Goal: Task Accomplishment & Management: Manage account settings

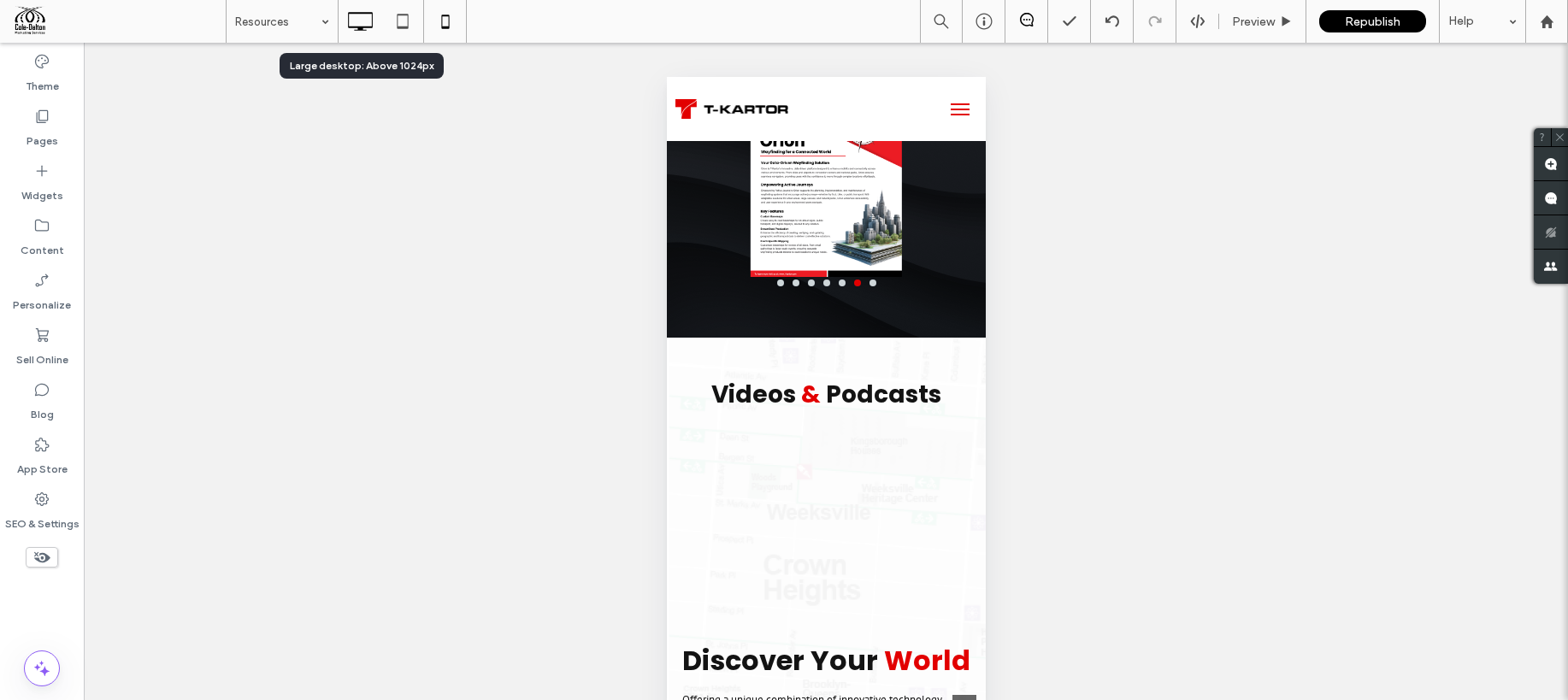
click at [349, 12] on use at bounding box center [360, 21] width 25 height 19
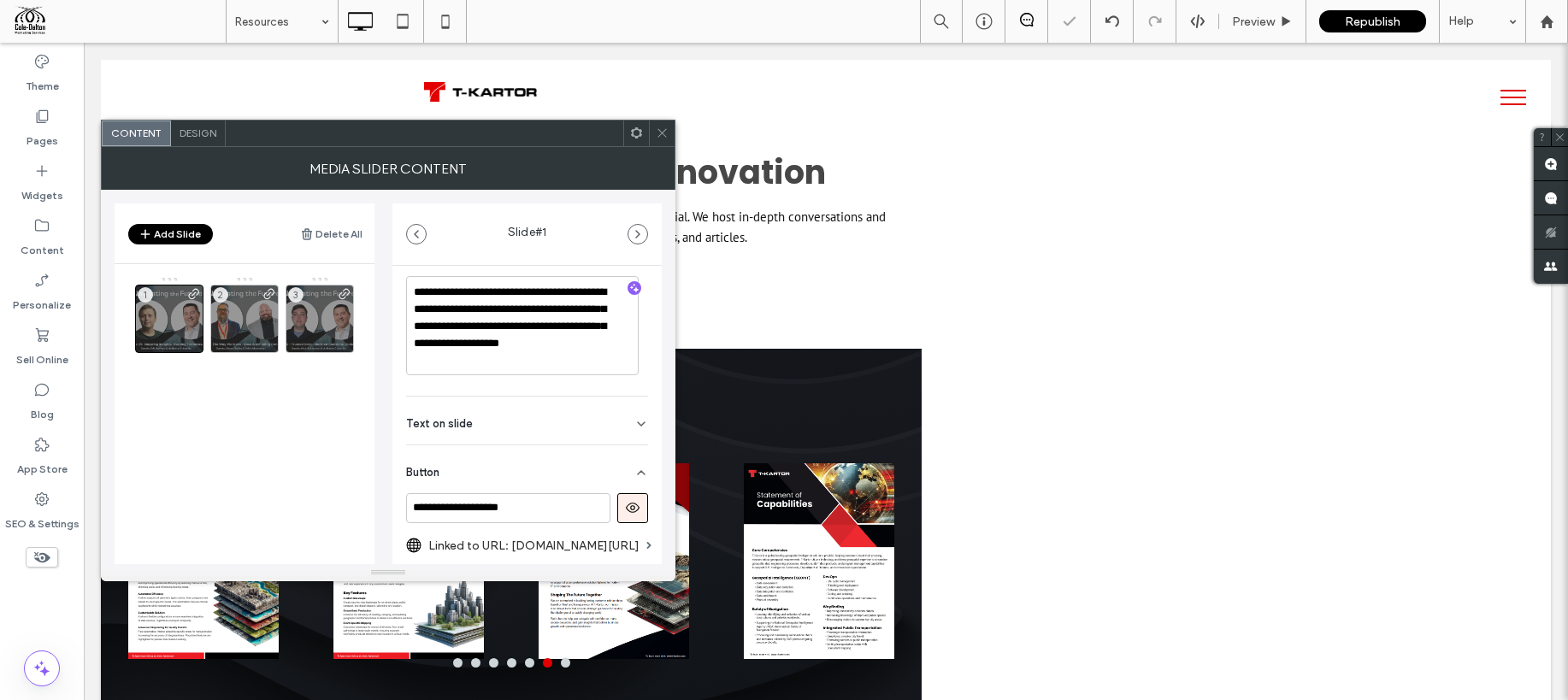
scroll to position [422, 0]
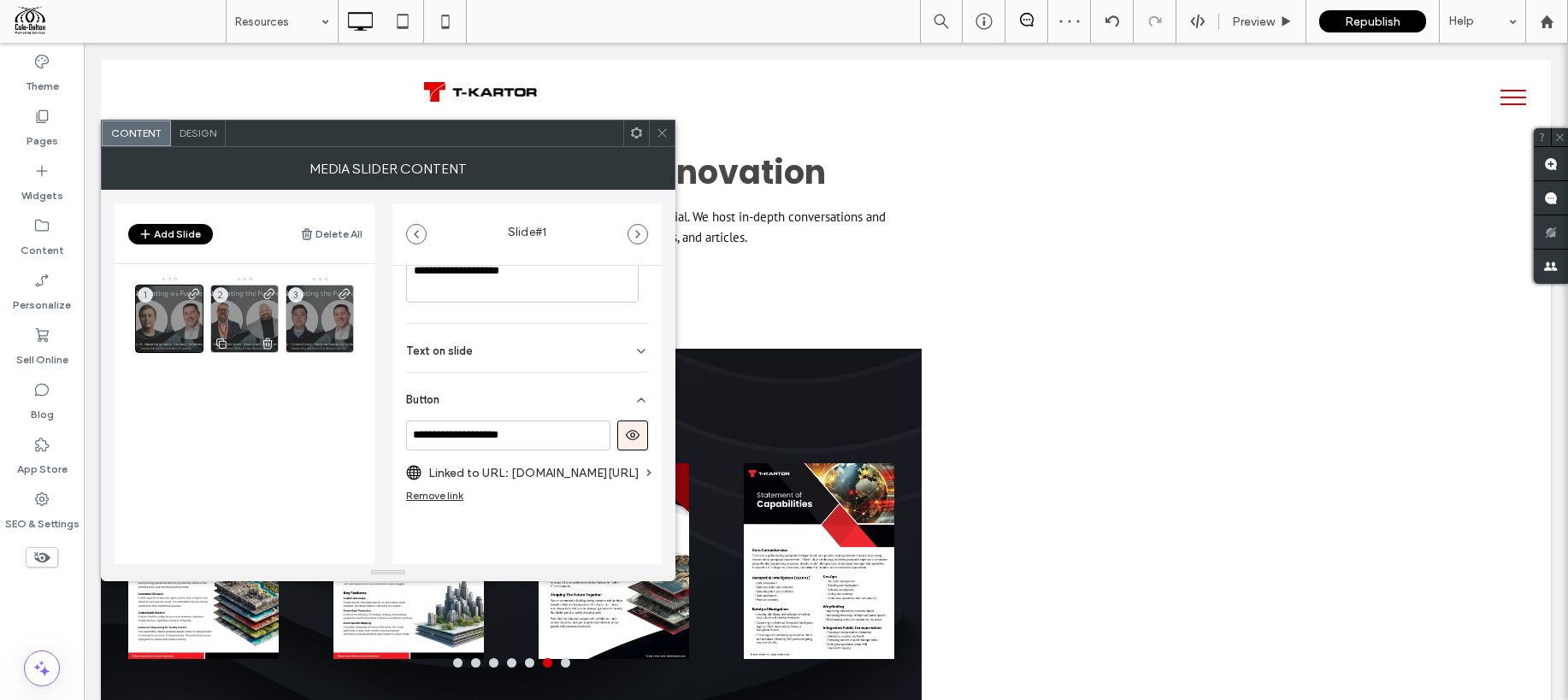
click at [238, 313] on div "2" at bounding box center [244, 318] width 68 height 68
click at [187, 322] on span at bounding box center [193, 321] width 13 height 67
click at [660, 135] on icon at bounding box center [662, 132] width 12 height 12
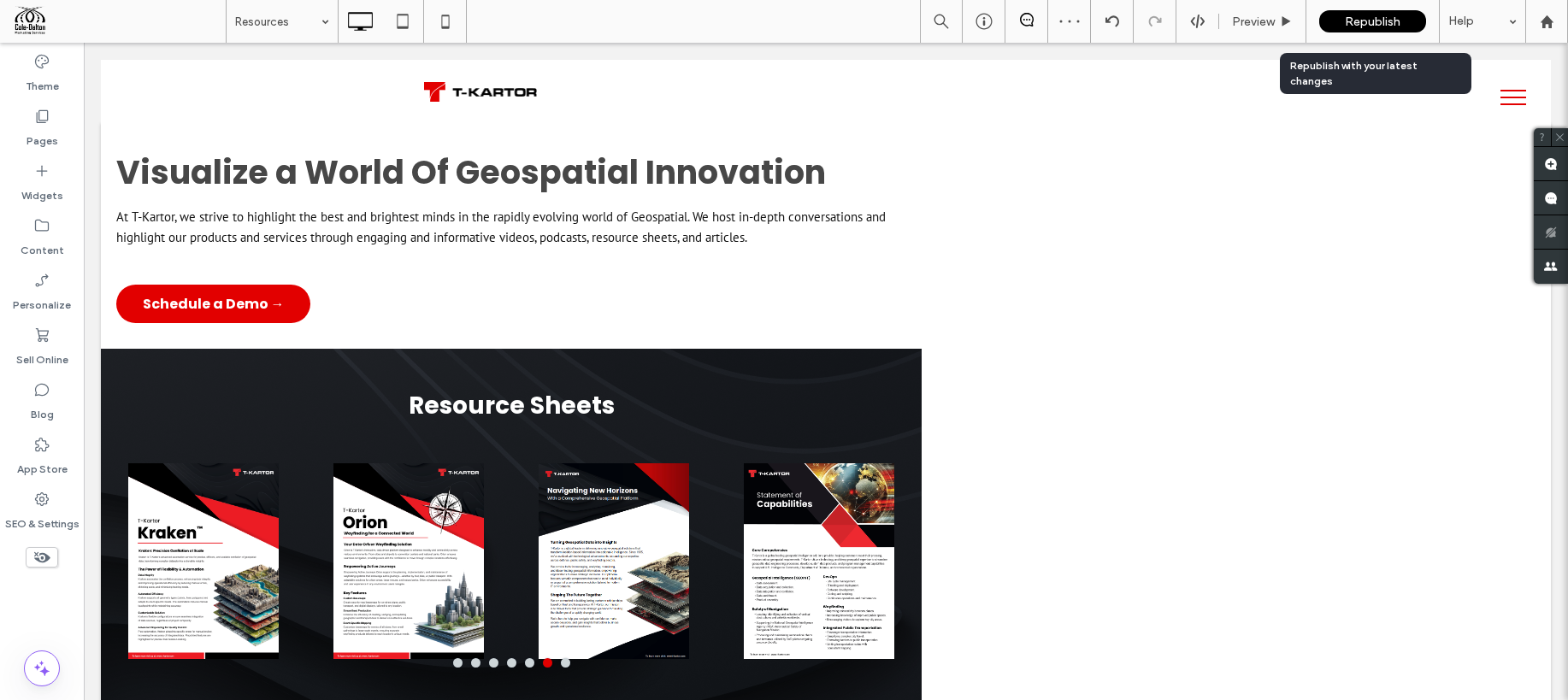
click at [1374, 24] on span "Republish" at bounding box center [1373, 21] width 56 height 14
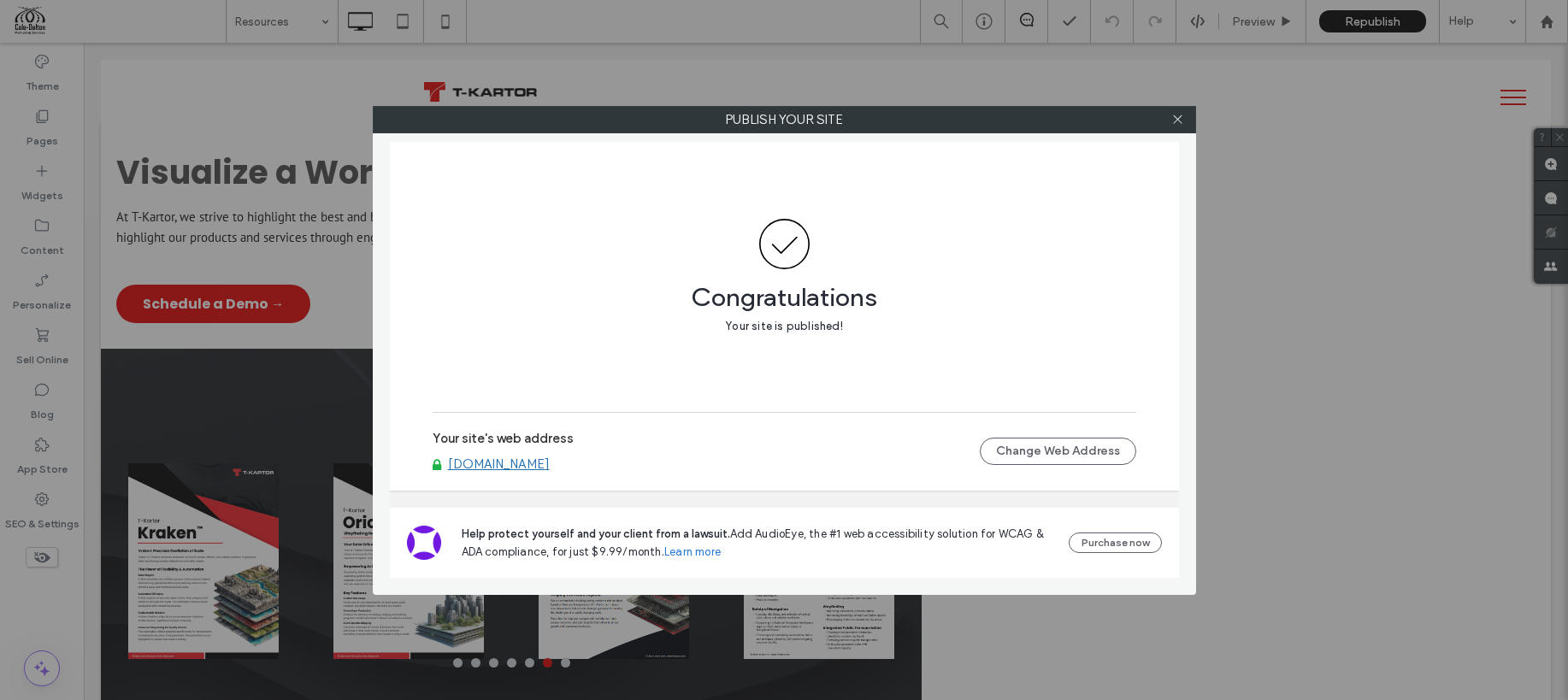
click at [994, 298] on span "Congratulations" at bounding box center [784, 288] width 703 height 39
click at [1171, 122] on icon at bounding box center [1177, 119] width 12 height 12
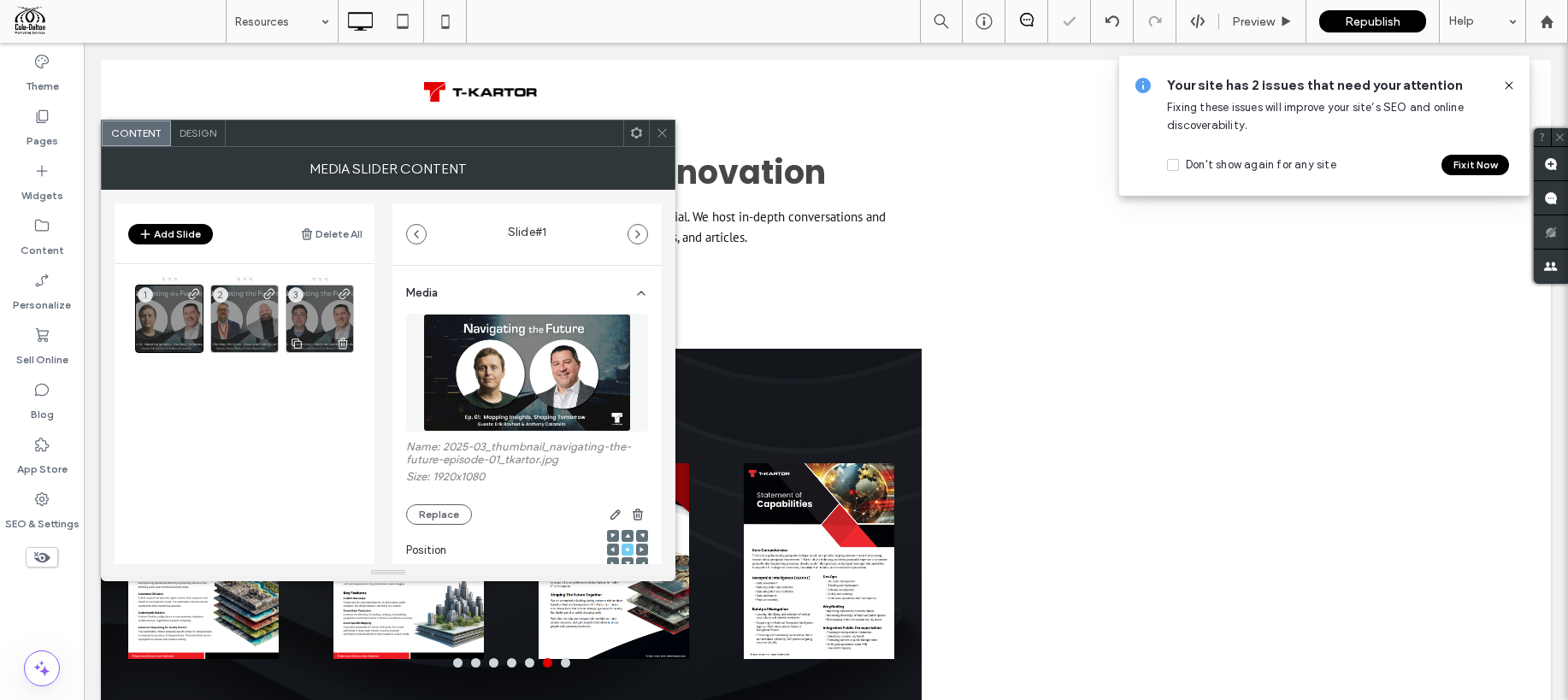
click at [321, 325] on div "3" at bounding box center [319, 318] width 68 height 68
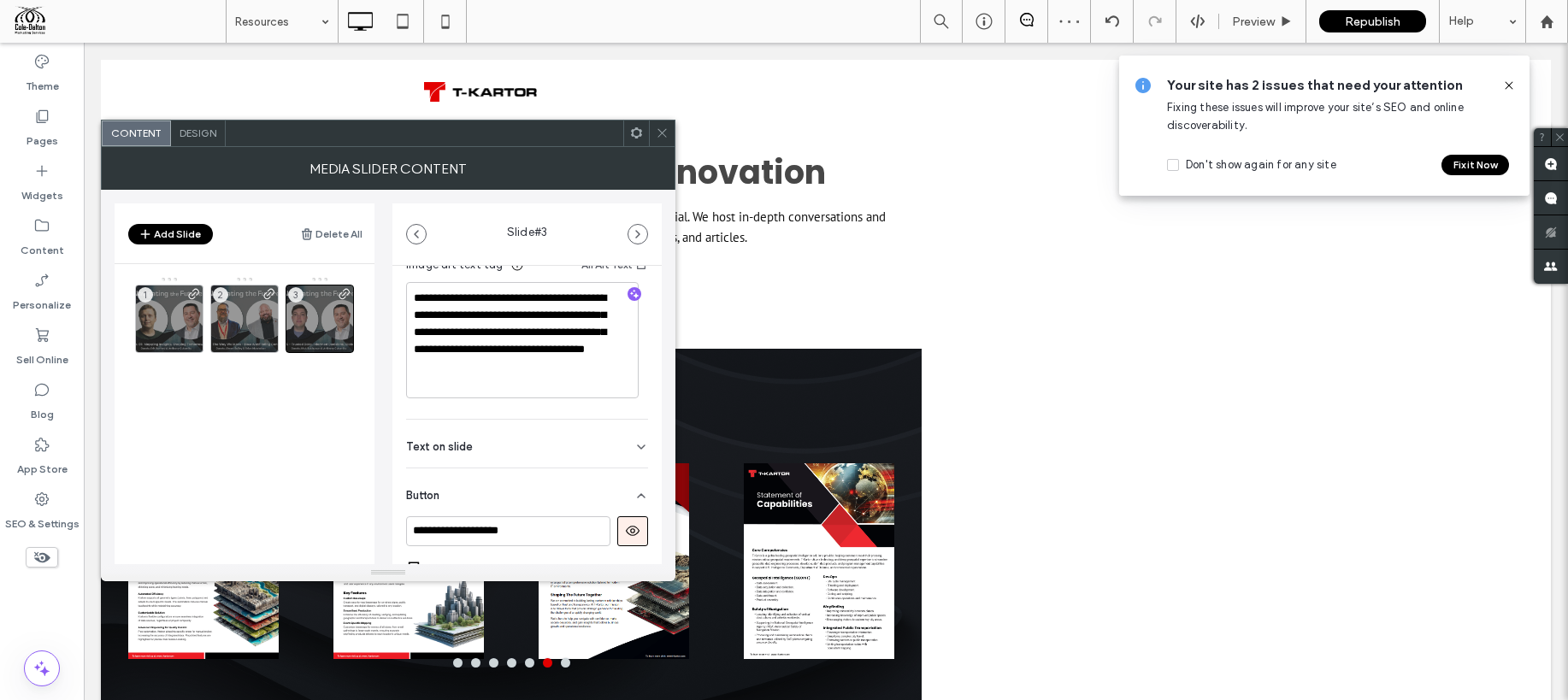
scroll to position [440, 0]
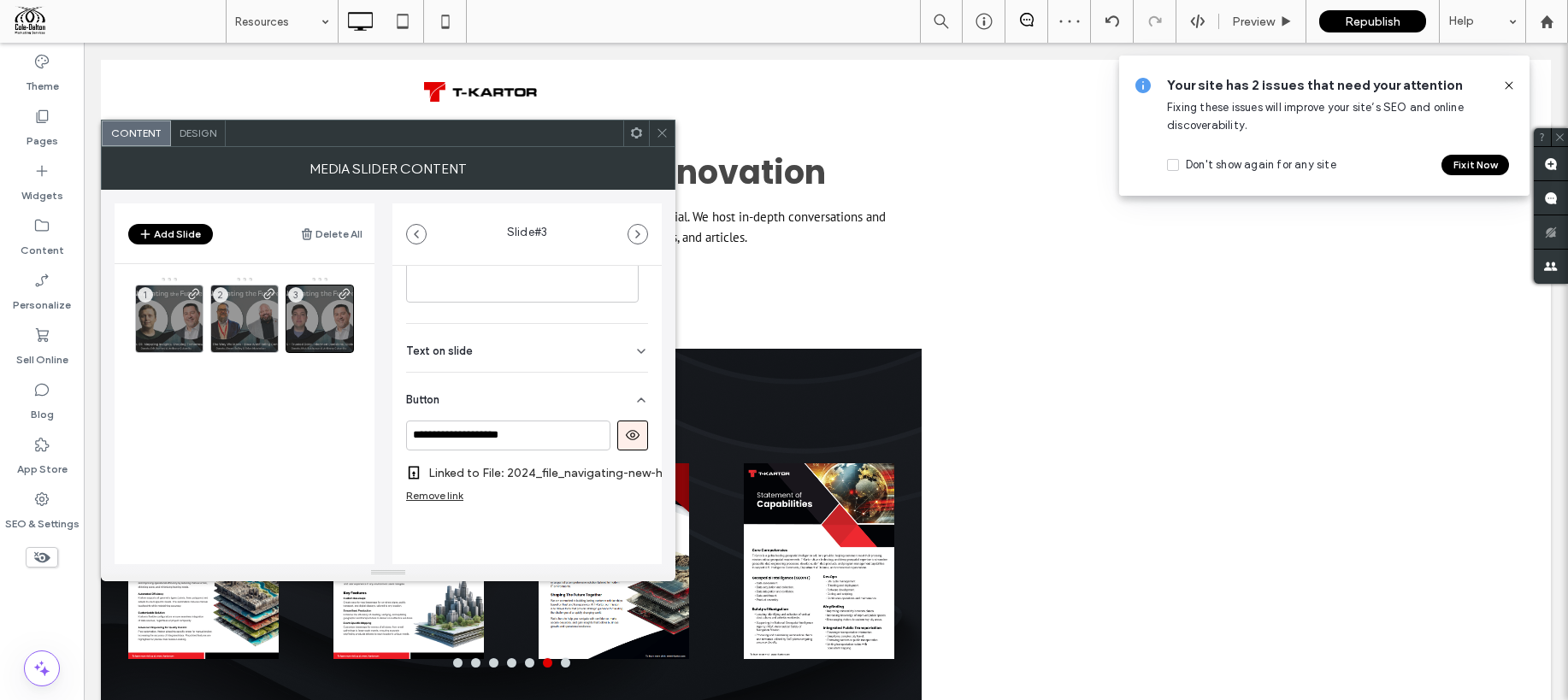
click at [452, 488] on div "Remove link" at bounding box center [435, 494] width 57 height 12
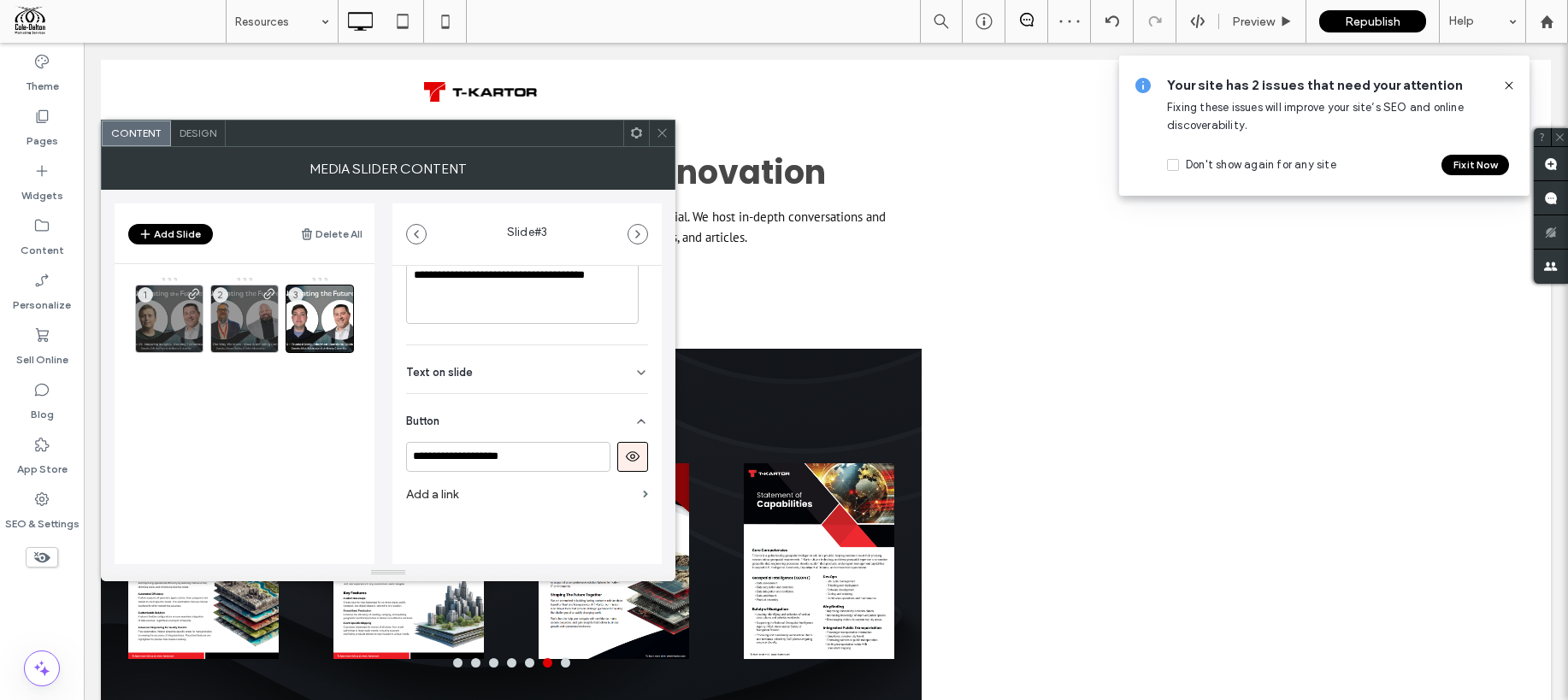
scroll to position [404, 0]
click at [546, 503] on label "Add a link" at bounding box center [521, 494] width 230 height 32
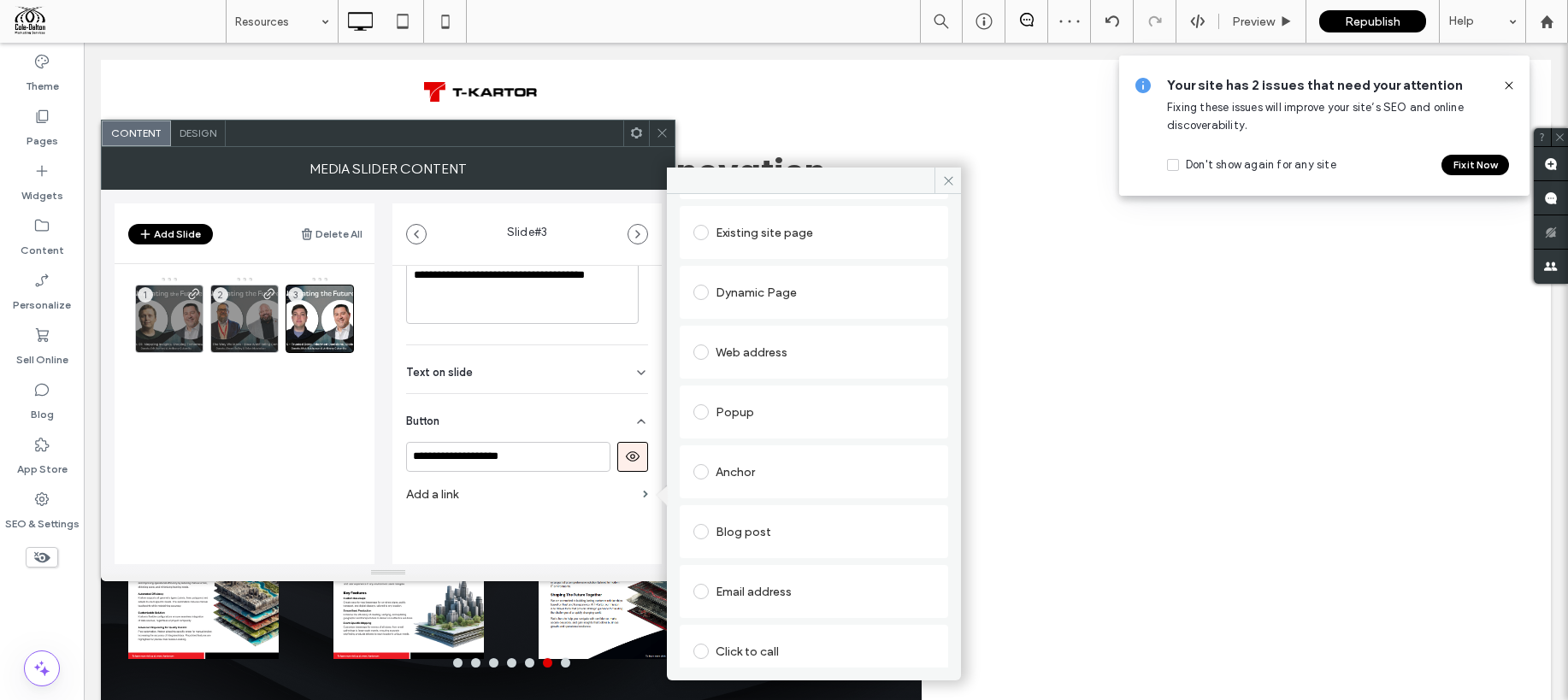
scroll to position [147, 0]
click at [771, 287] on div "Web address" at bounding box center [814, 282] width 241 height 28
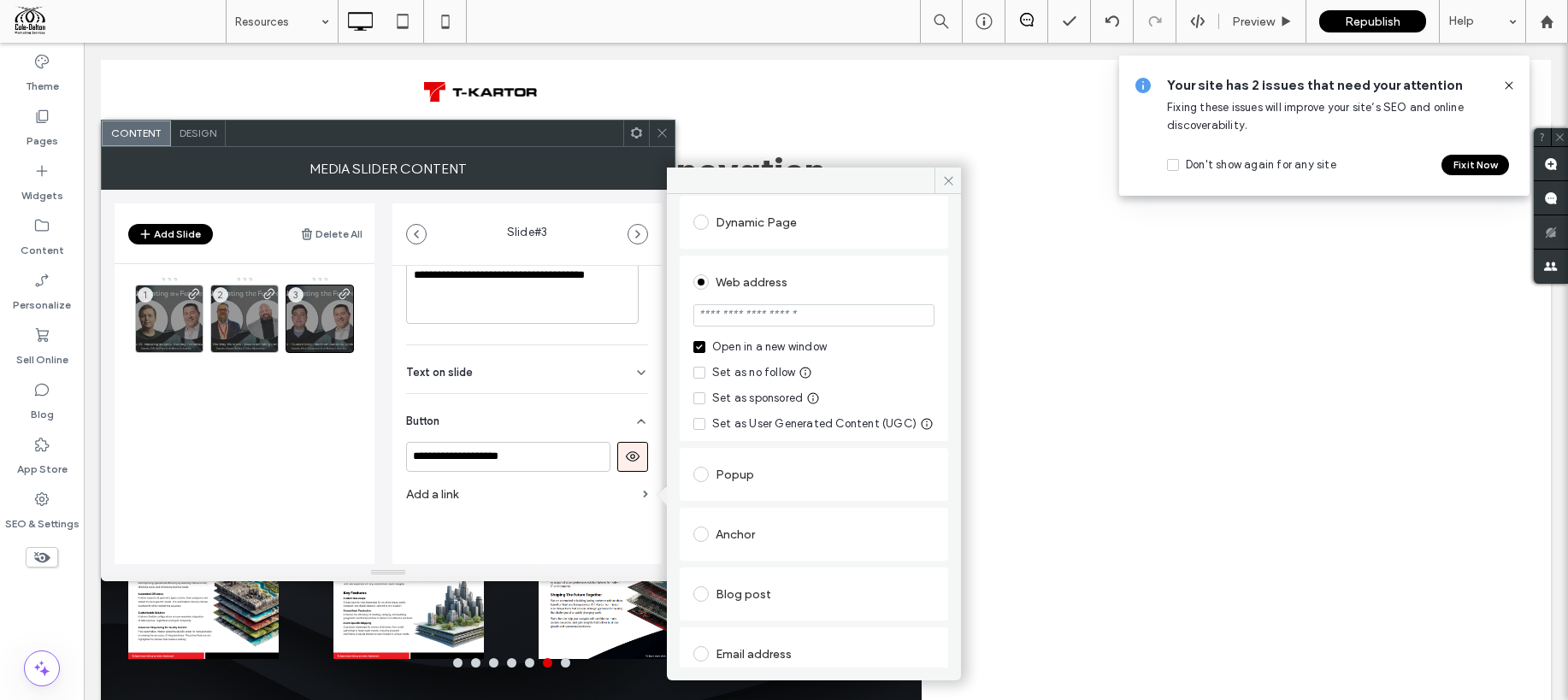
click at [780, 309] on input "url" at bounding box center [814, 315] width 241 height 22
paste input "**********"
drag, startPoint x: 902, startPoint y: 319, endPoint x: 640, endPoint y: 306, distance: 262.3
click at [640, 306] on div "**********" at bounding box center [388, 364] width 575 height 434
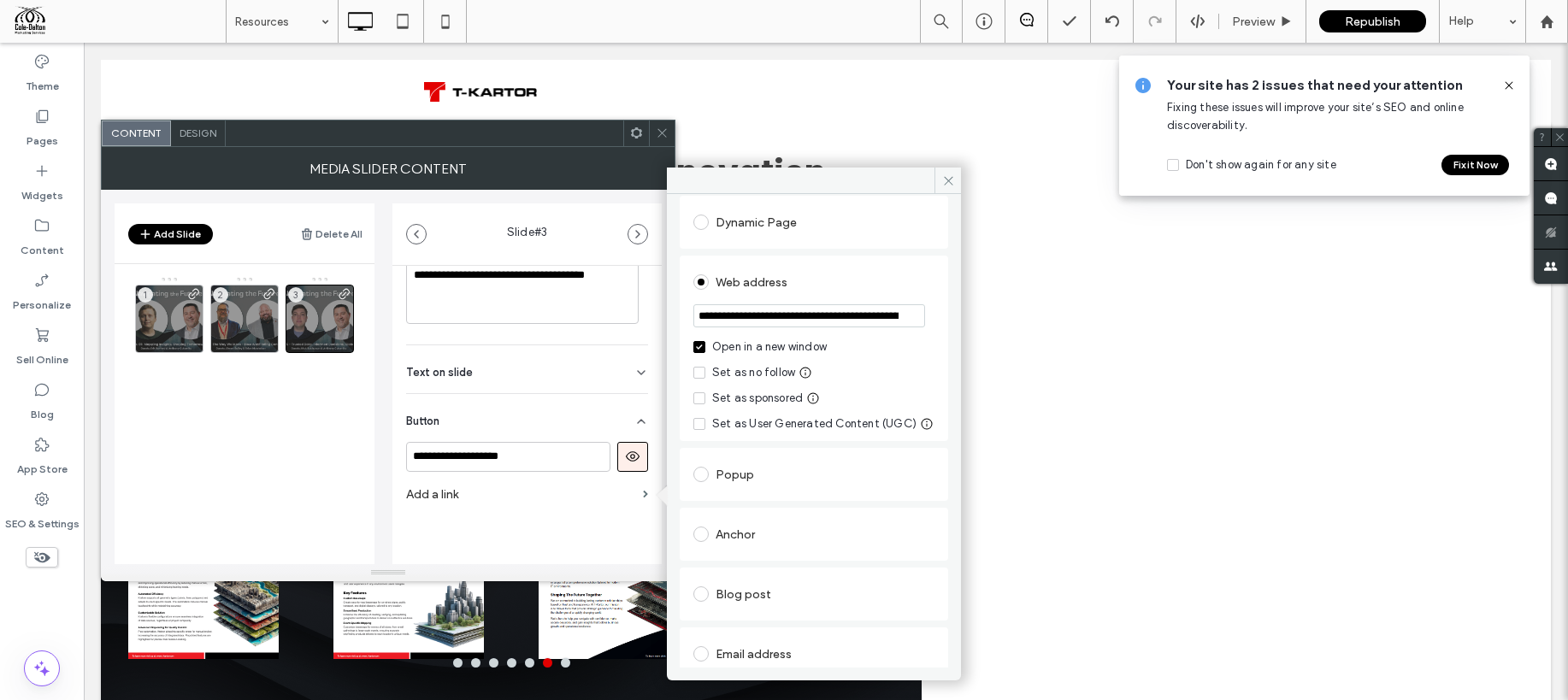
type input "**********"
click at [847, 250] on div "**********" at bounding box center [814, 465] width 268 height 667
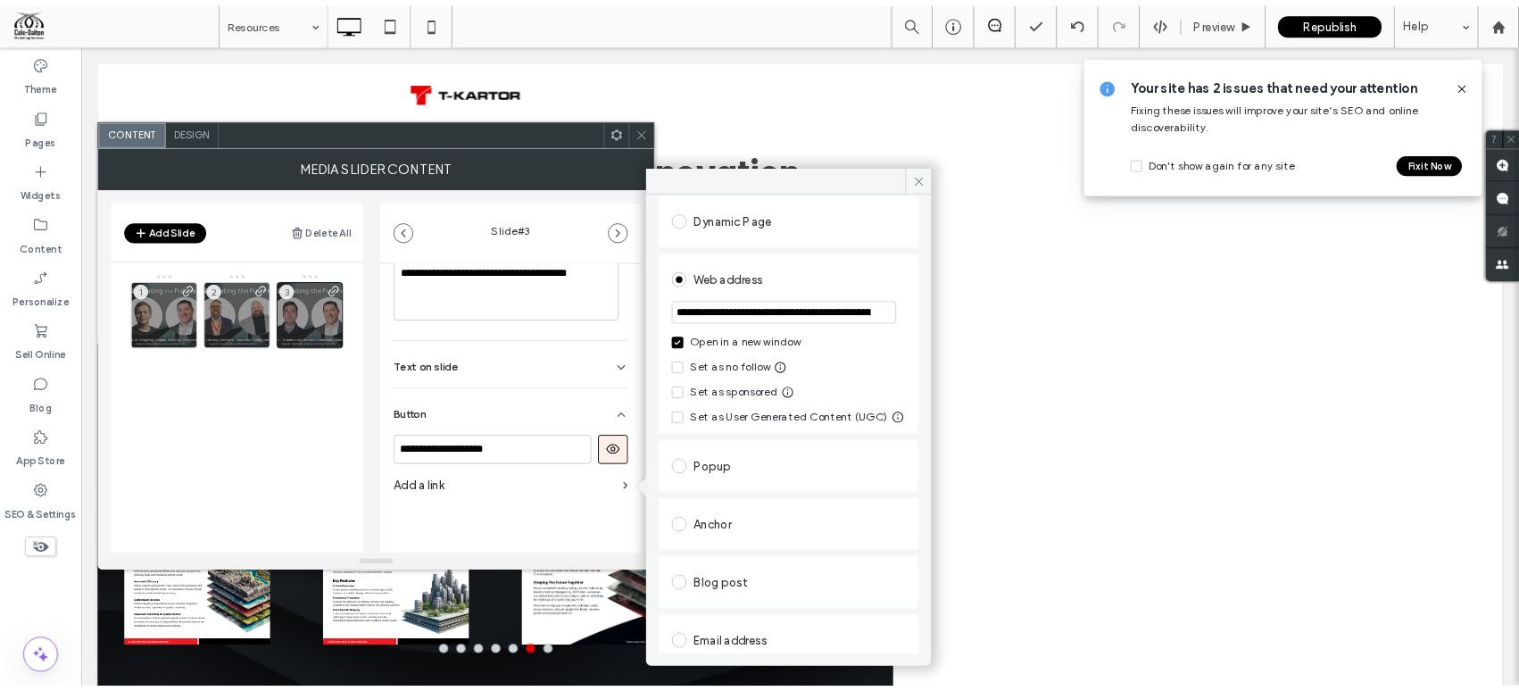
scroll to position [459, 0]
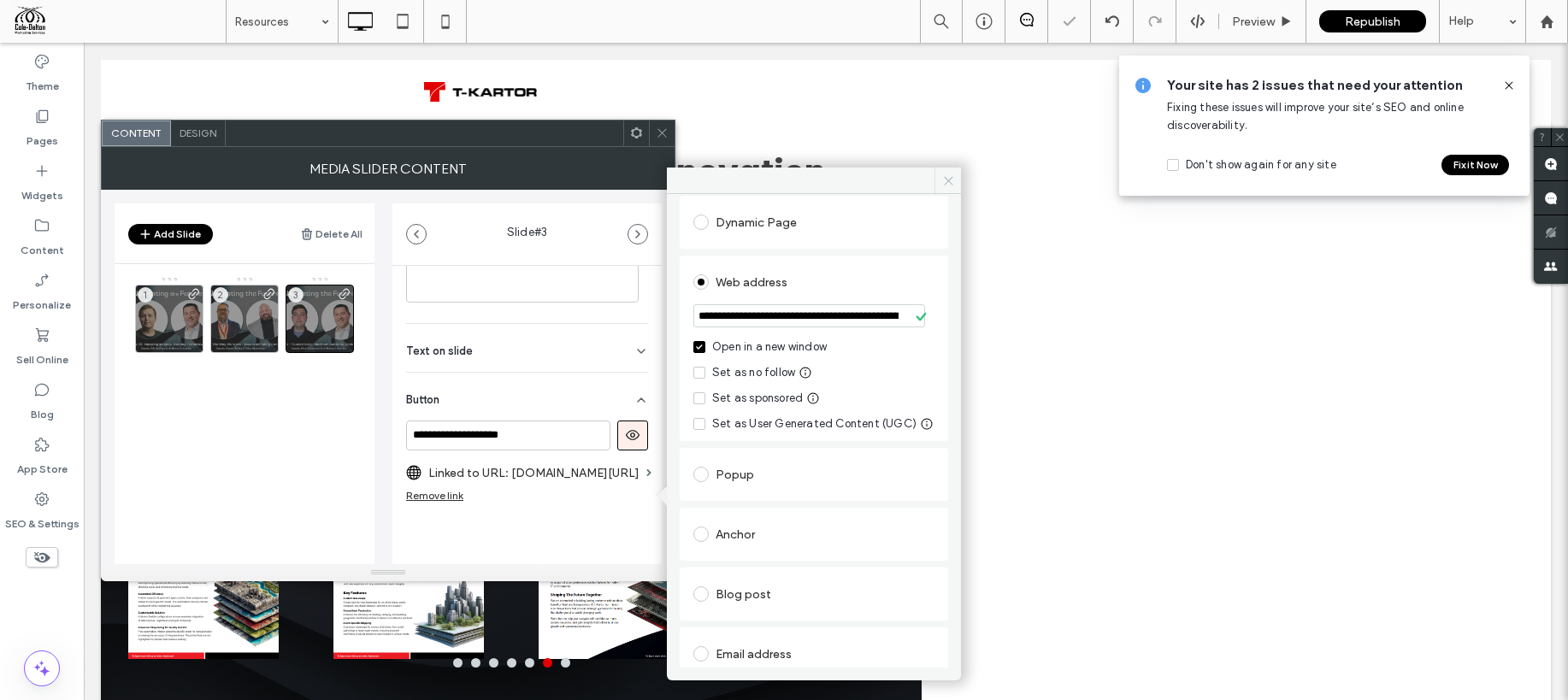
click at [950, 179] on icon at bounding box center [947, 180] width 12 height 12
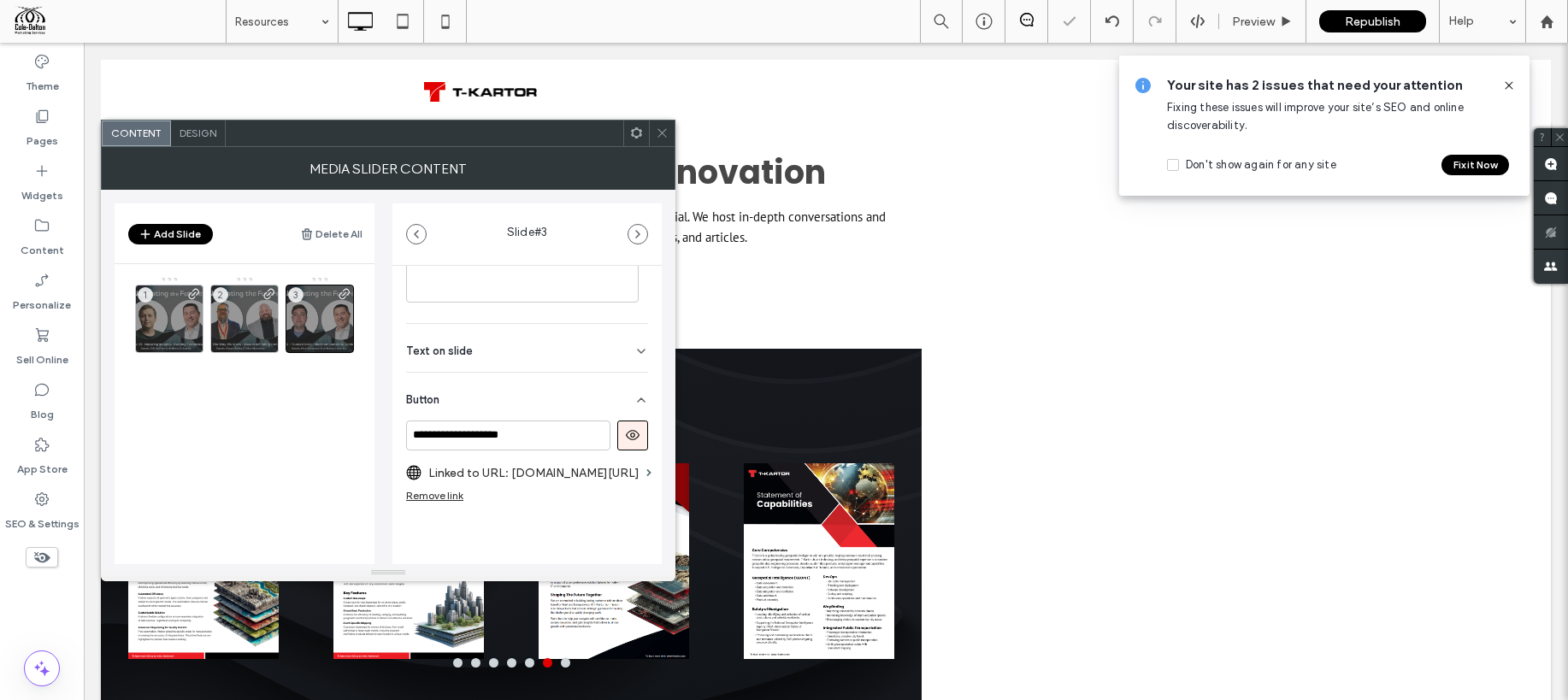
click at [659, 132] on icon at bounding box center [662, 132] width 12 height 12
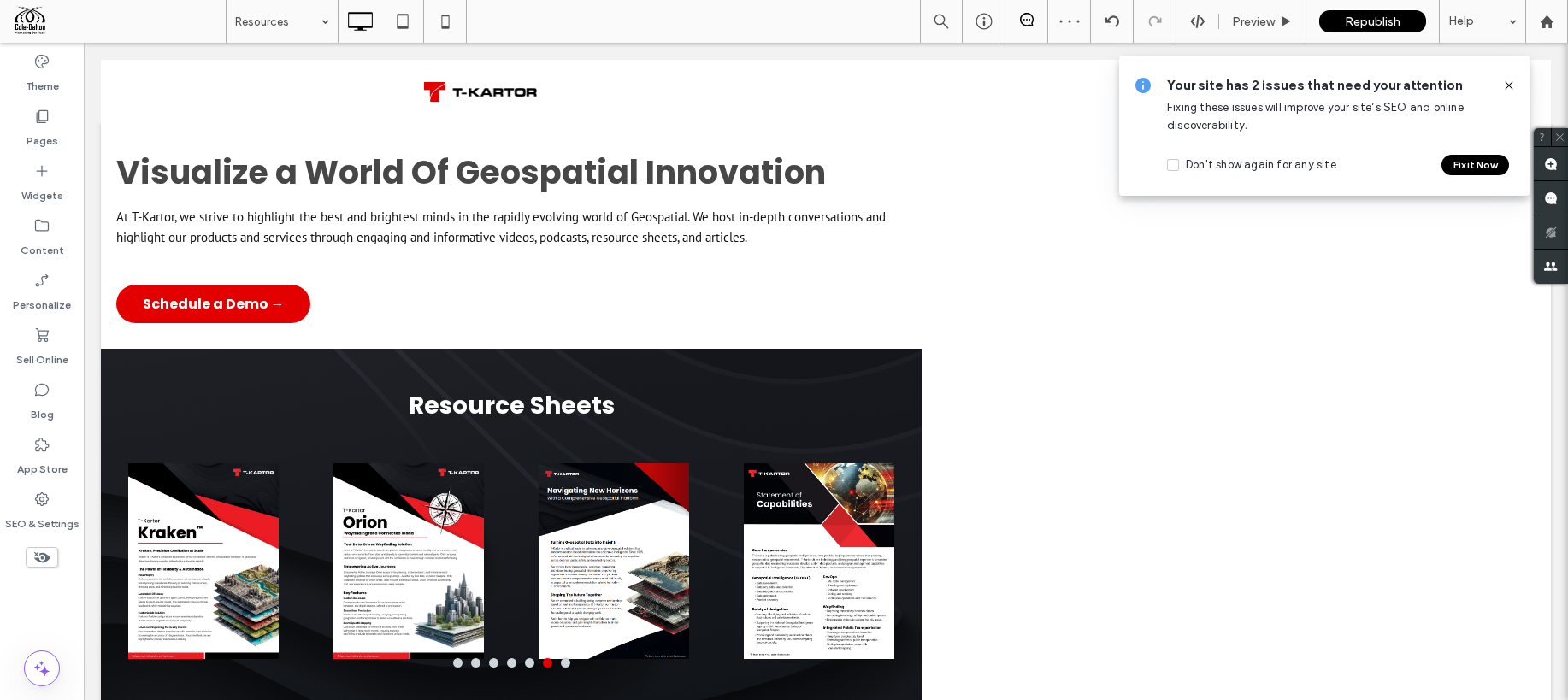
click at [1507, 86] on use at bounding box center [1509, 85] width 8 height 8
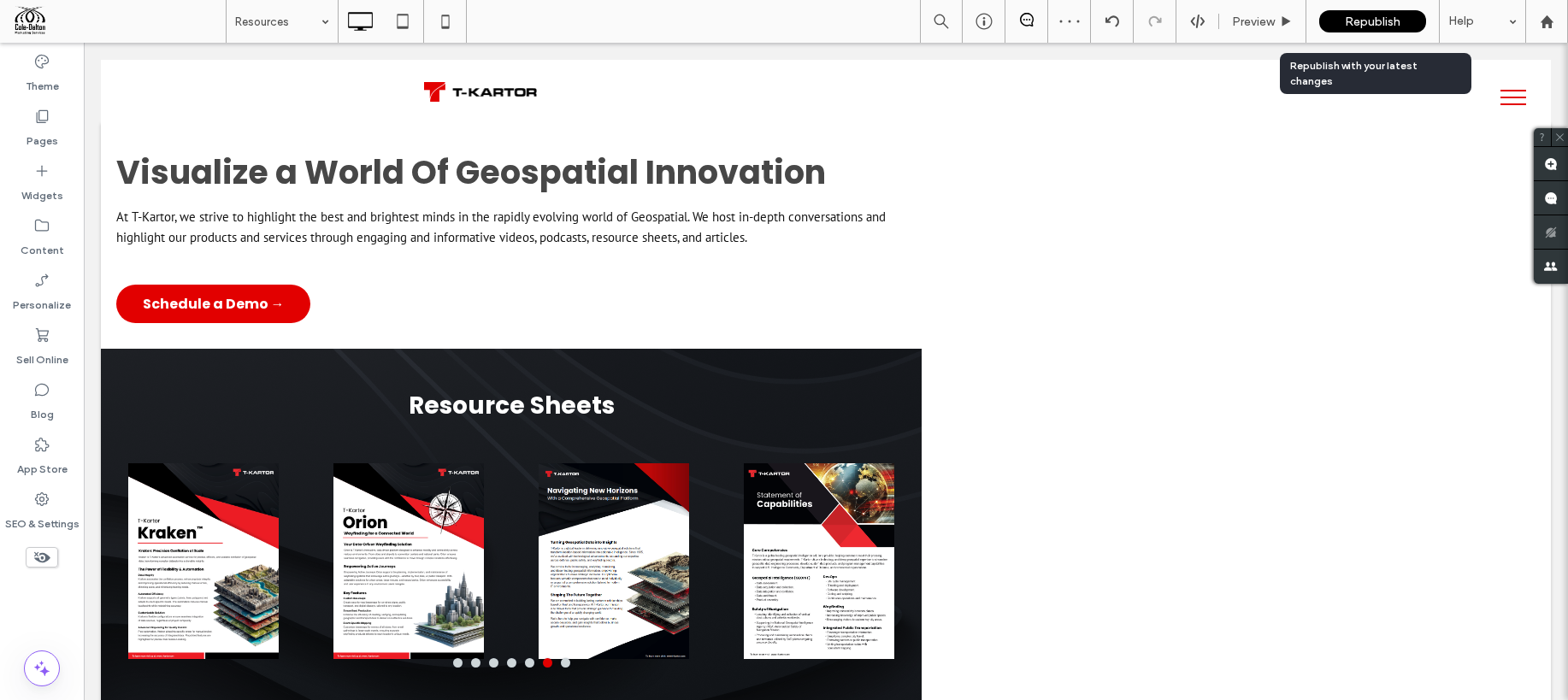
click at [1399, 33] on div "Republish" at bounding box center [1373, 21] width 107 height 43
click at [1388, 23] on span "Republish" at bounding box center [1373, 21] width 56 height 14
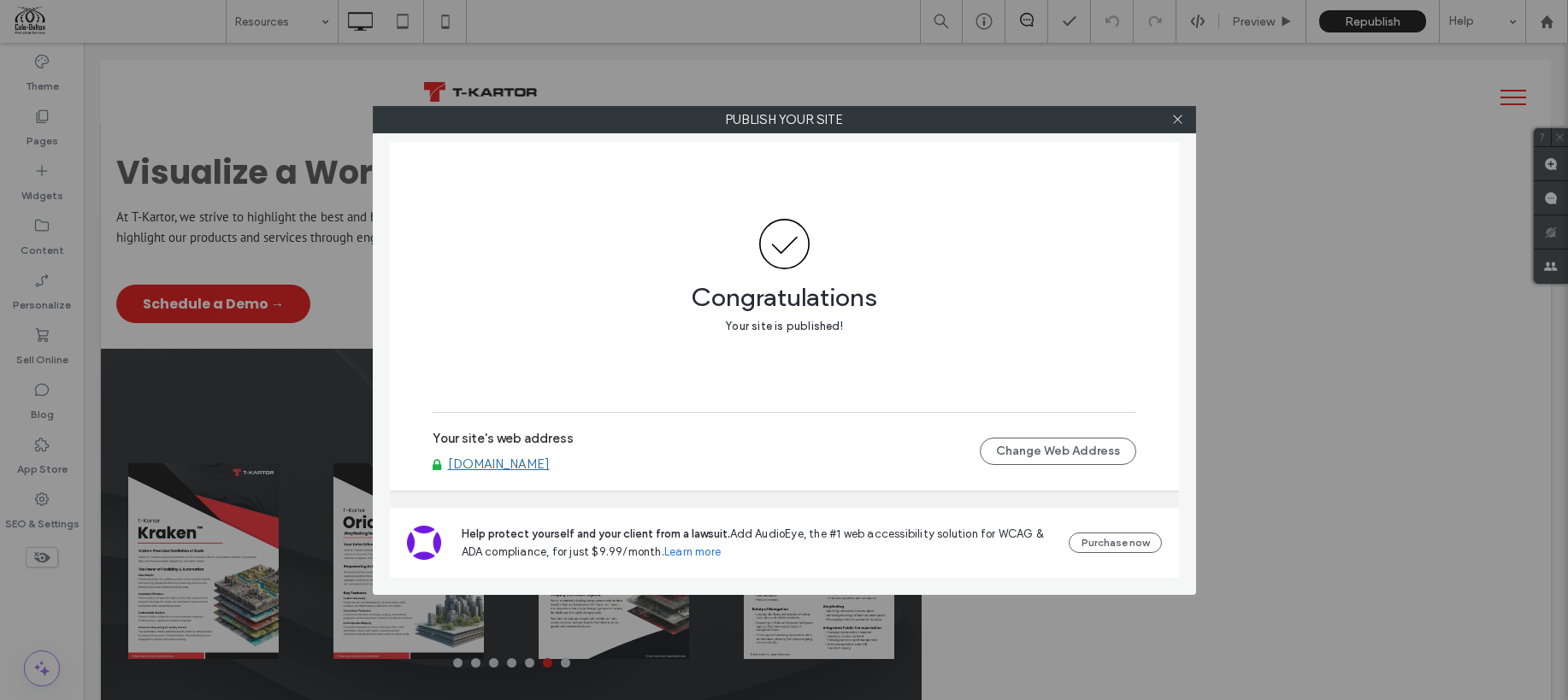
click at [1110, 142] on div "Congratulations Your site is published!" at bounding box center [784, 277] width 703 height 271
click at [1176, 126] on span at bounding box center [1177, 120] width 12 height 26
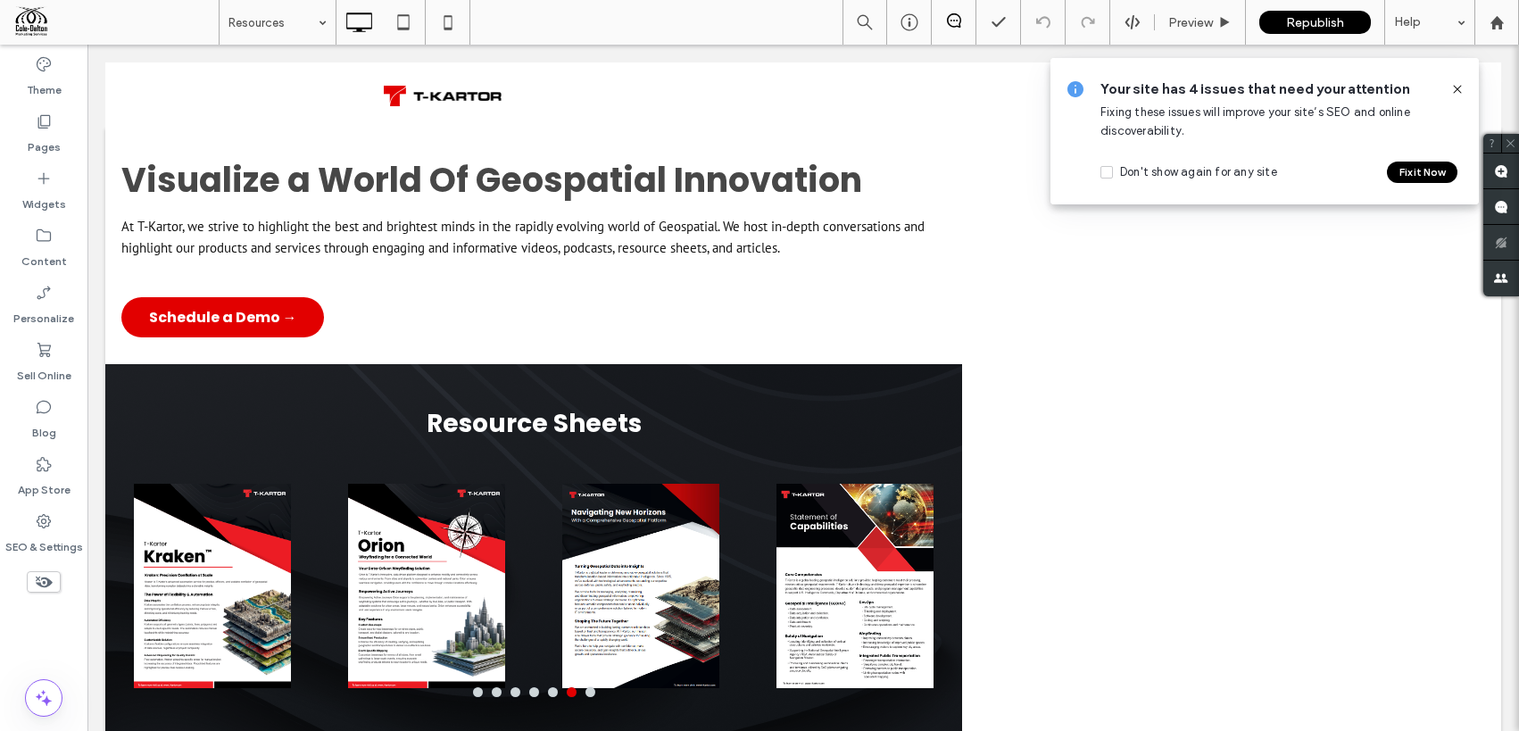
click at [1457, 82] on icon at bounding box center [1457, 89] width 14 height 14
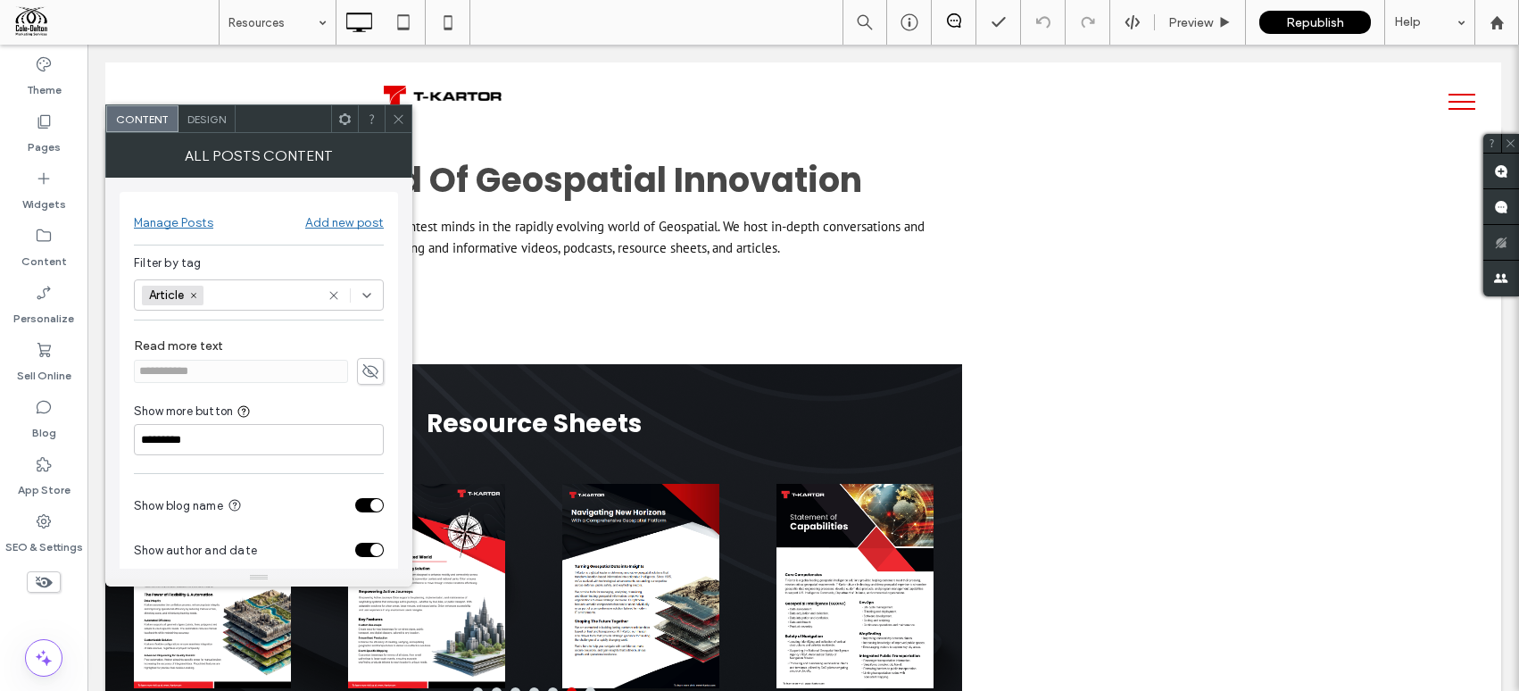
click at [397, 124] on icon at bounding box center [398, 118] width 13 height 13
click at [394, 123] on icon at bounding box center [398, 118] width 13 height 13
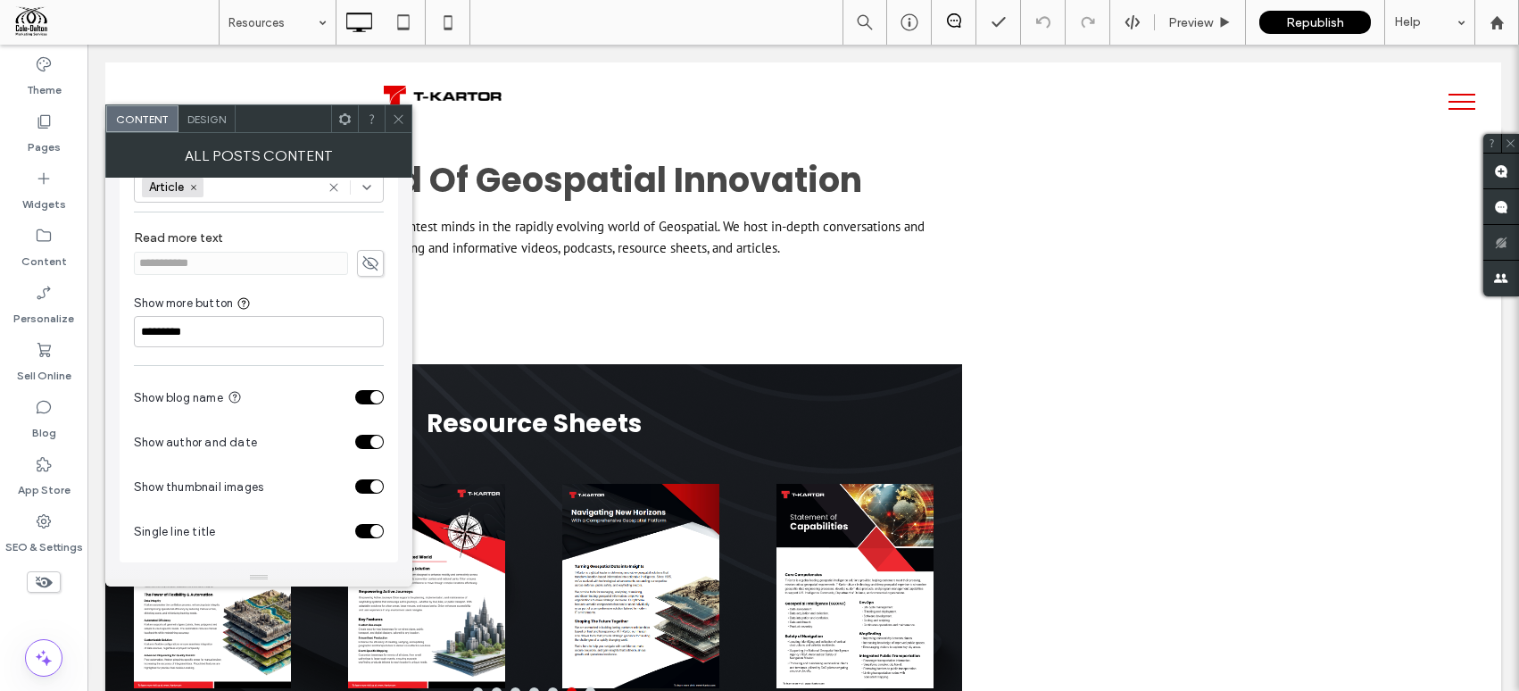
scroll to position [111, 0]
click at [364, 443] on div "toggle" at bounding box center [369, 439] width 29 height 14
click at [364, 443] on div "toggle" at bounding box center [362, 439] width 12 height 12
click at [374, 531] on div "toggle" at bounding box center [376, 528] width 12 height 12
click at [374, 531] on div "toggle" at bounding box center [369, 528] width 29 height 14
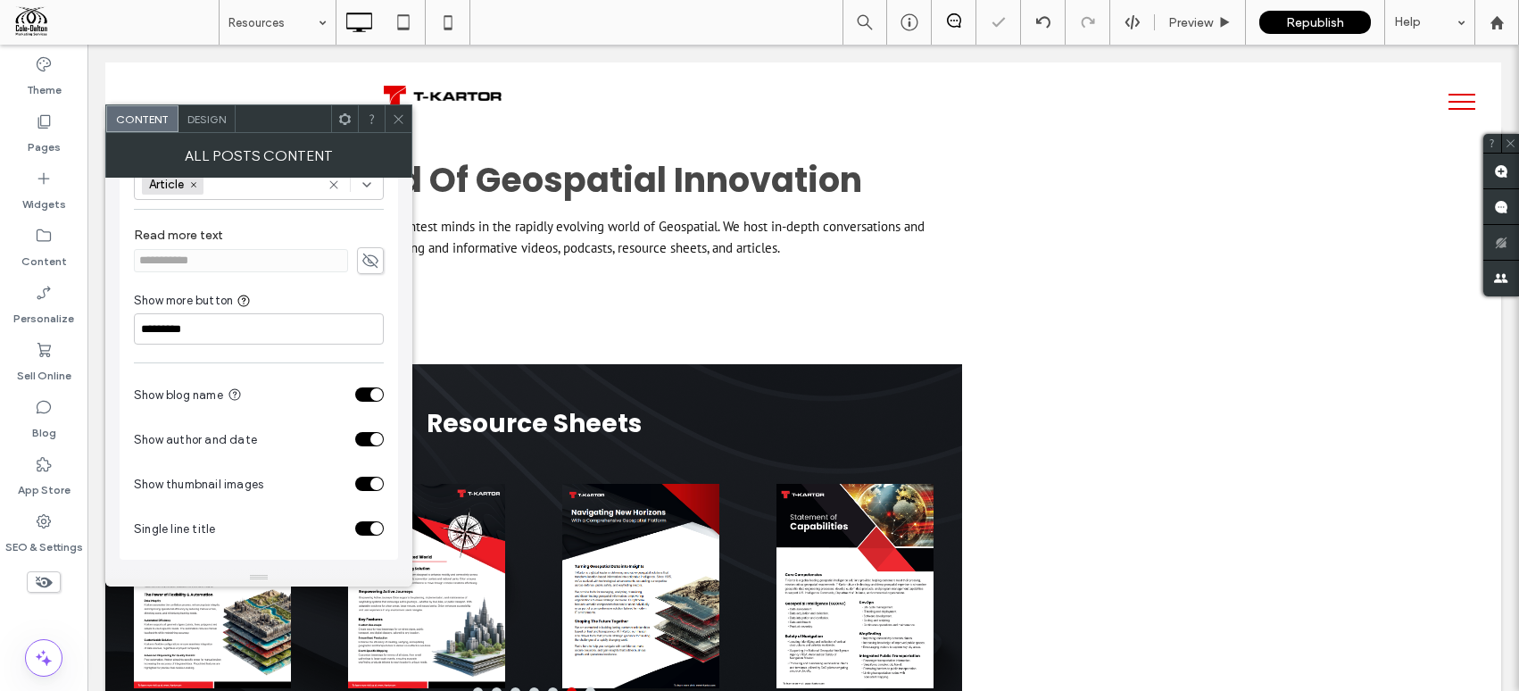
click at [374, 531] on div "toggle" at bounding box center [376, 528] width 12 height 12
click at [394, 120] on icon at bounding box center [398, 118] width 13 height 13
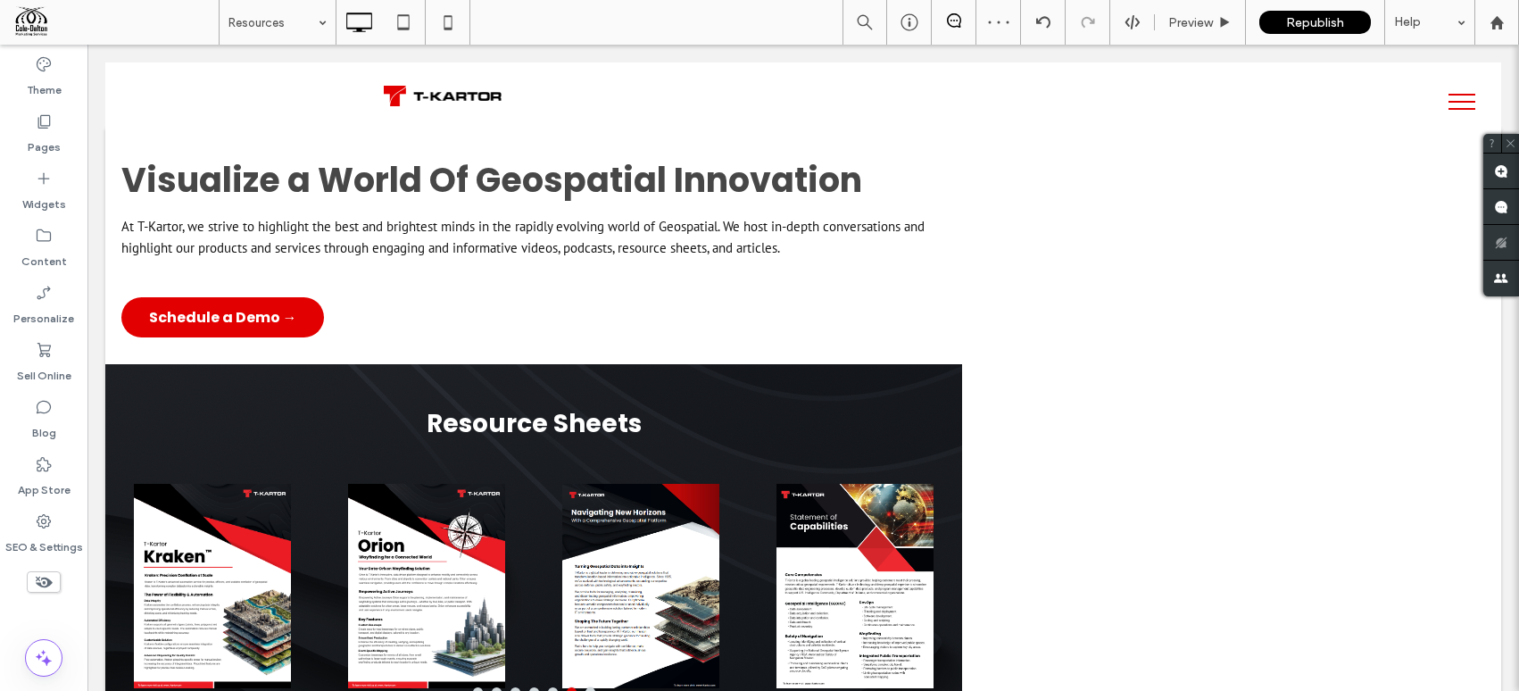
click at [33, 14] on span at bounding box center [115, 22] width 205 height 36
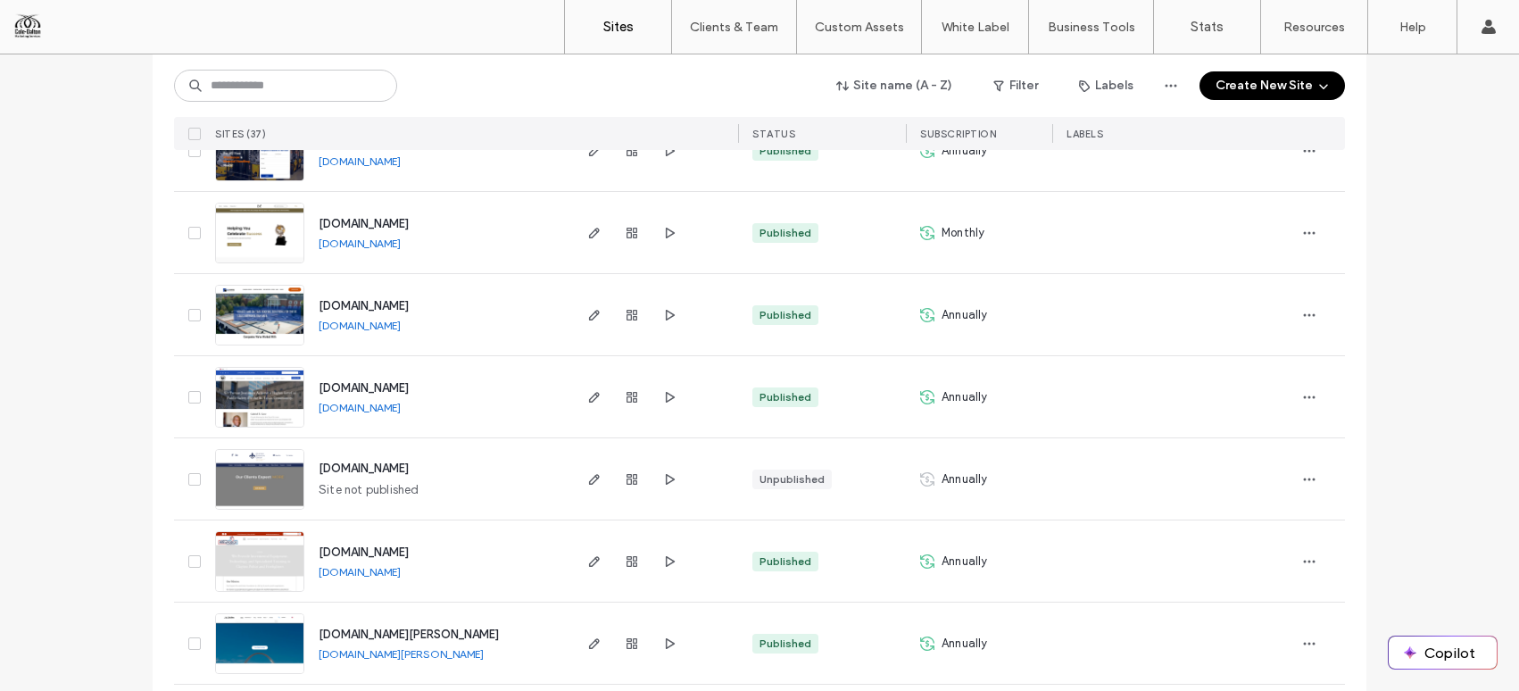
scroll to position [1178, 0]
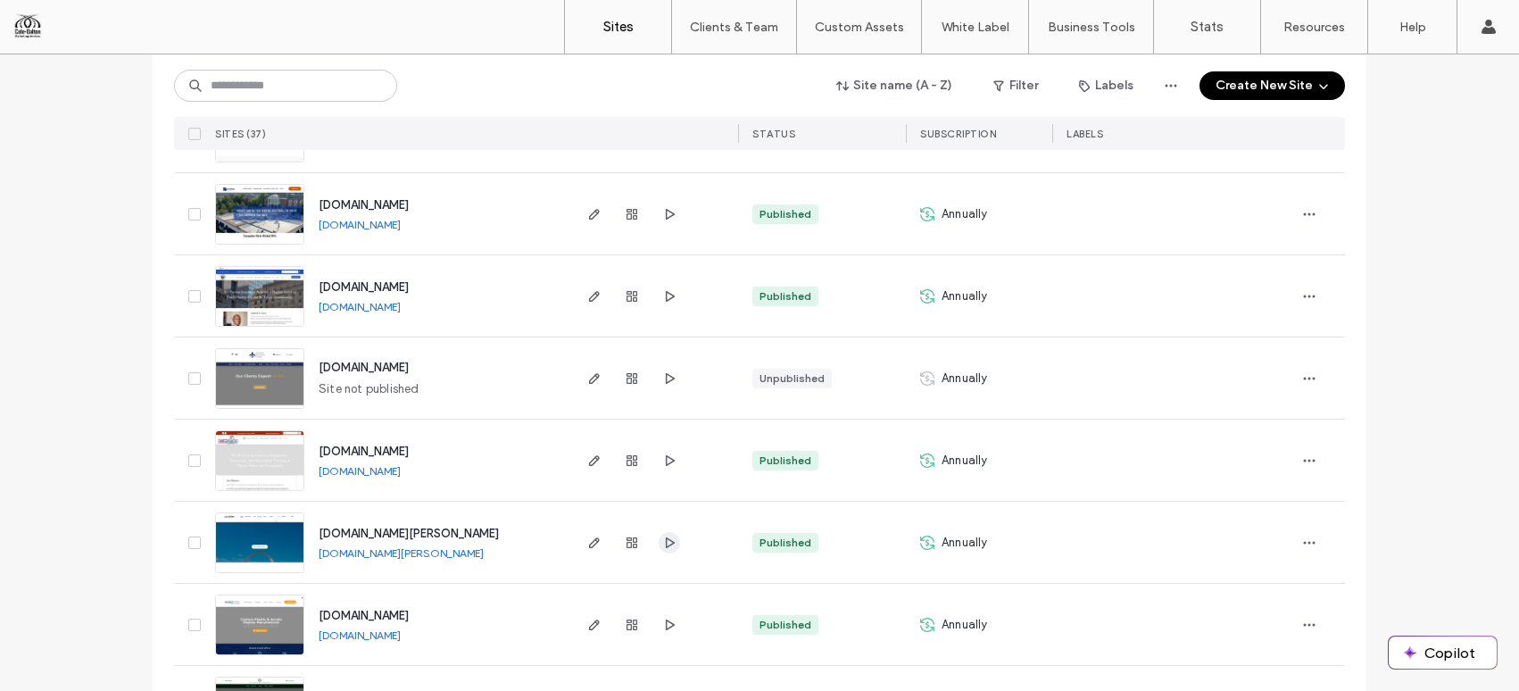
click at [668, 535] on icon "button" at bounding box center [669, 542] width 14 height 14
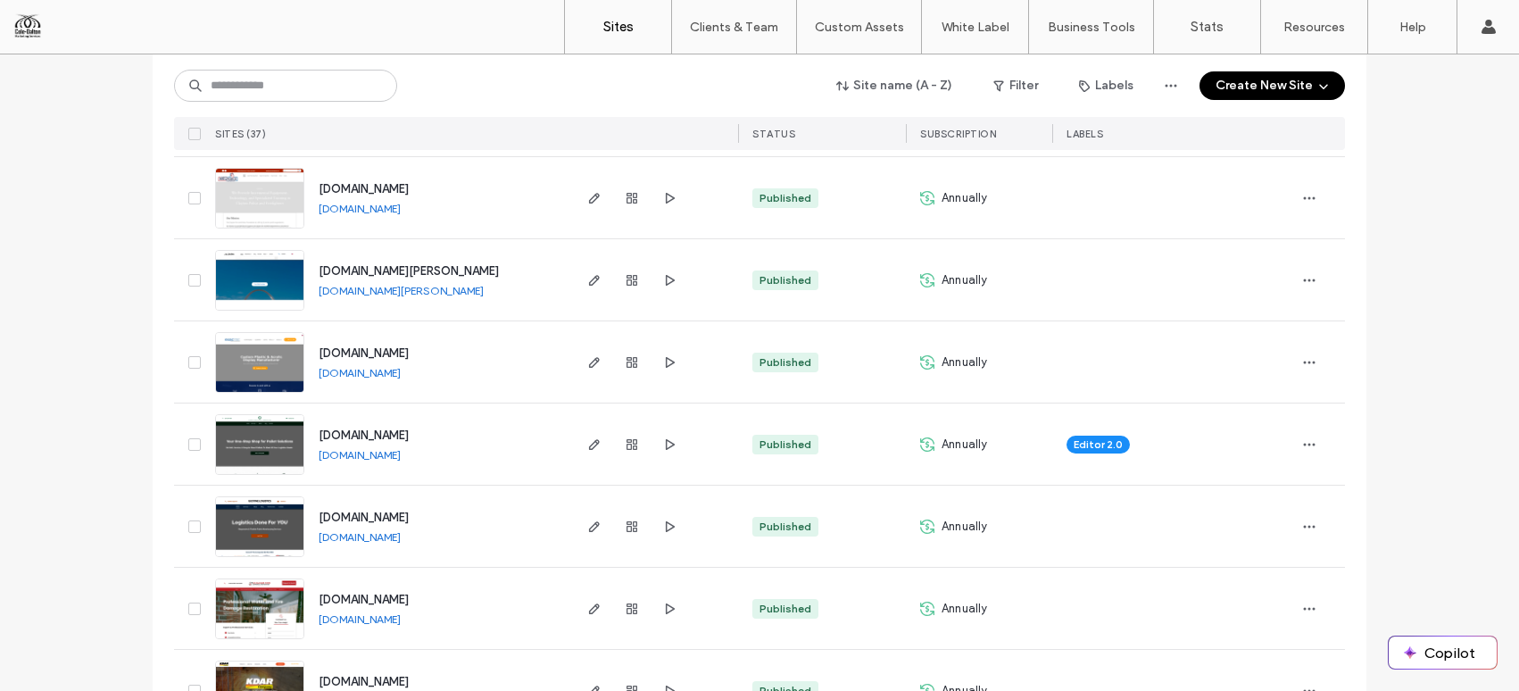
scroll to position [1412, 0]
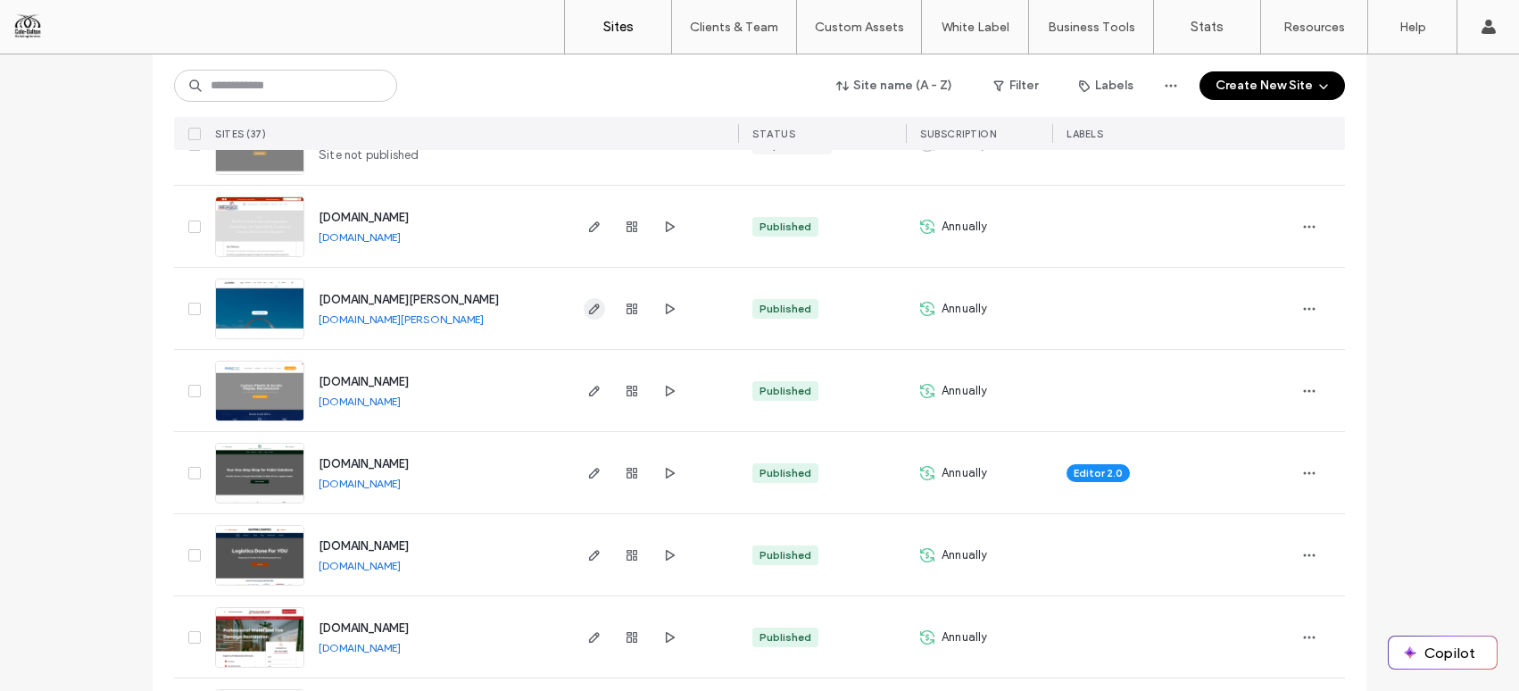
click at [589, 309] on use "button" at bounding box center [594, 308] width 11 height 11
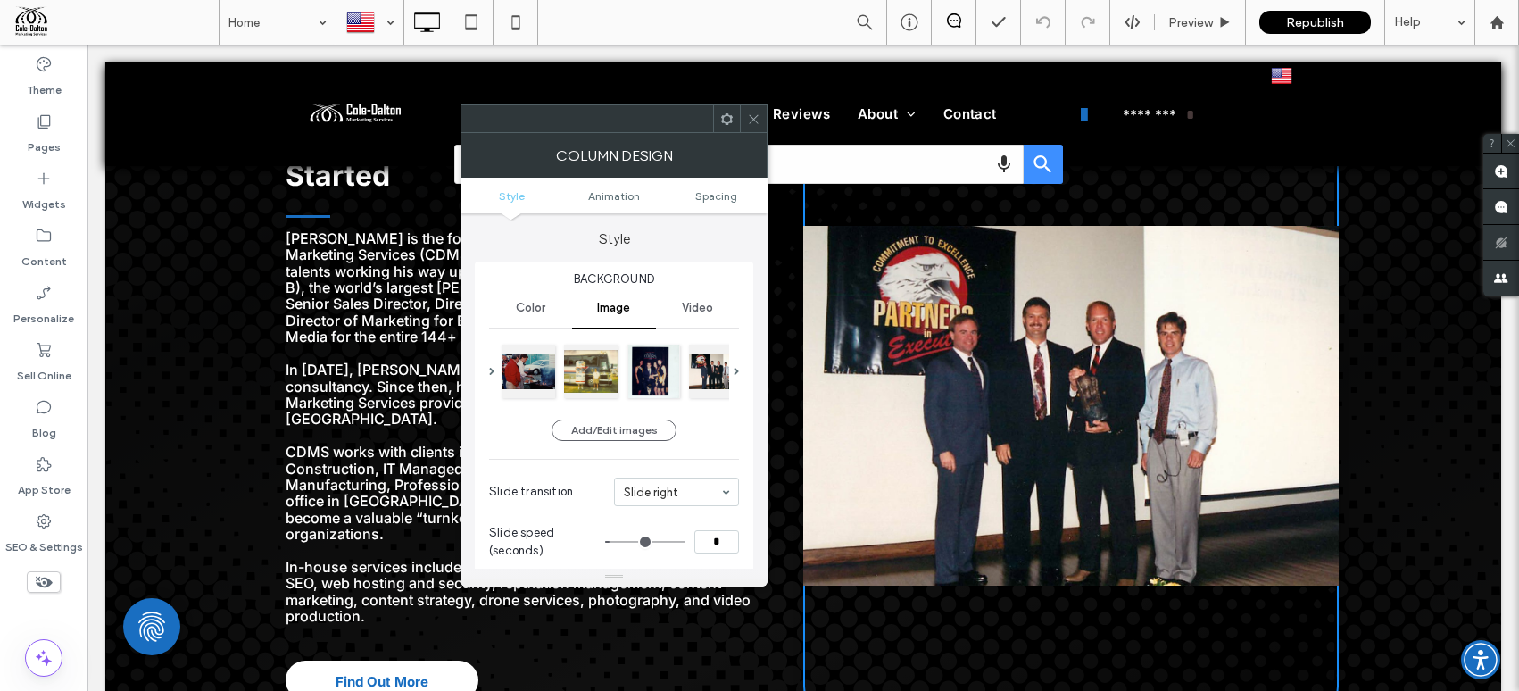
scroll to position [3870, 0]
click at [752, 121] on icon at bounding box center [753, 118] width 13 height 13
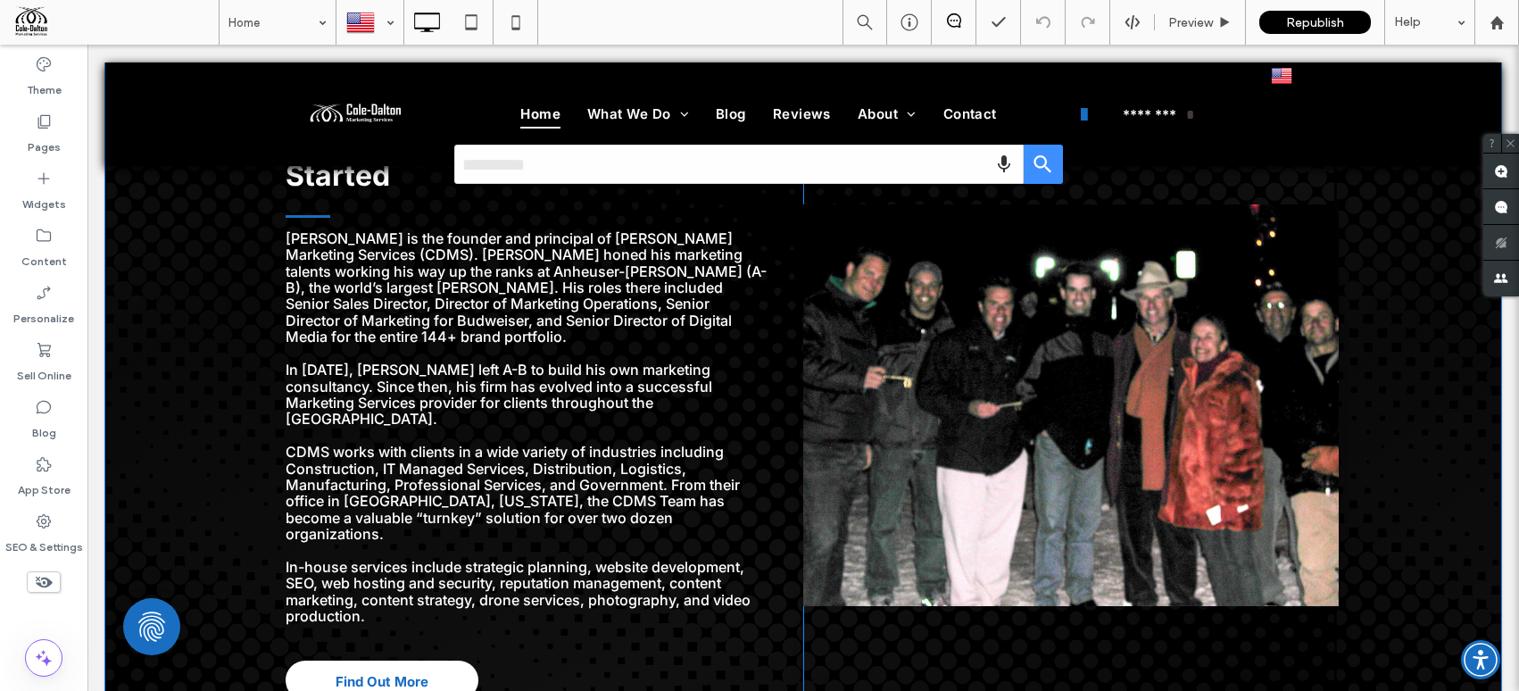
click at [1083, 369] on div at bounding box center [1070, 406] width 535 height 606
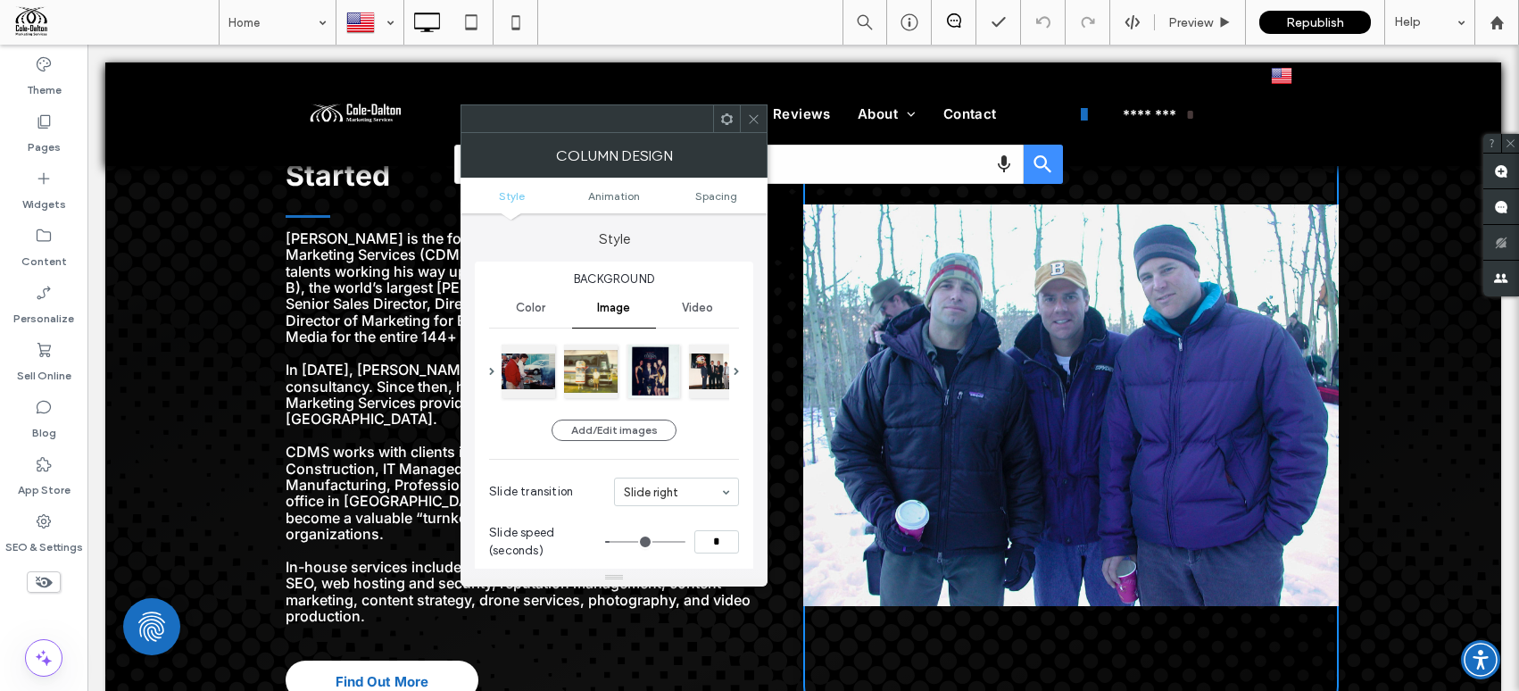
type input "**"
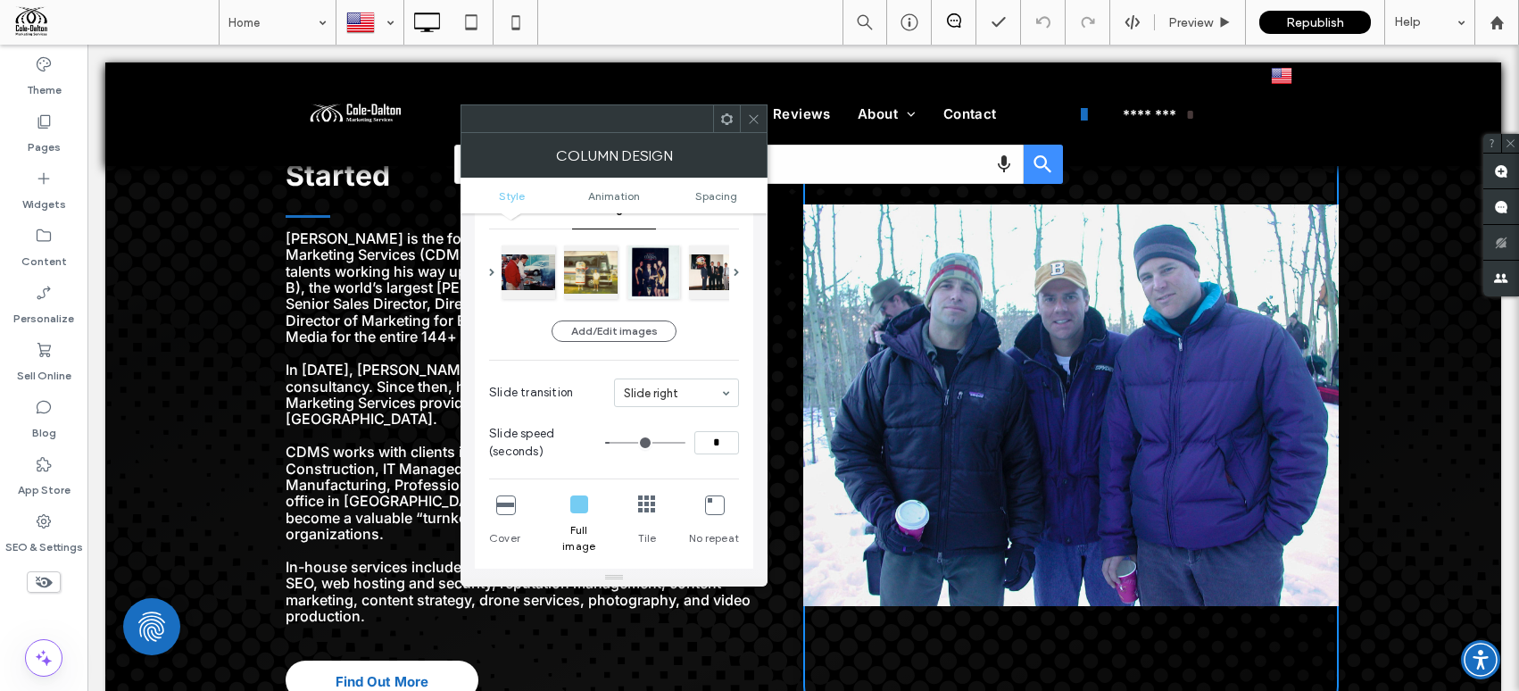
scroll to position [174, 0]
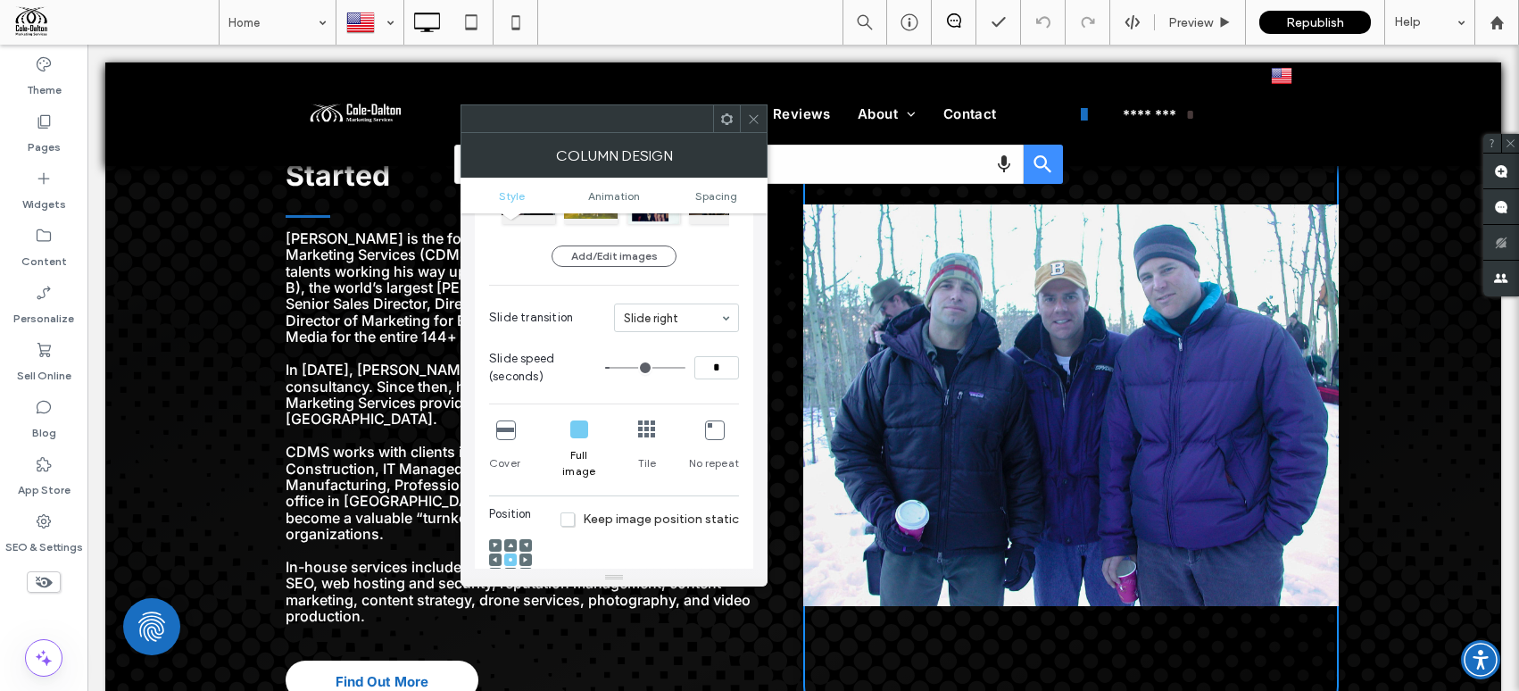
click at [504, 440] on div "Cover" at bounding box center [504, 449] width 31 height 73
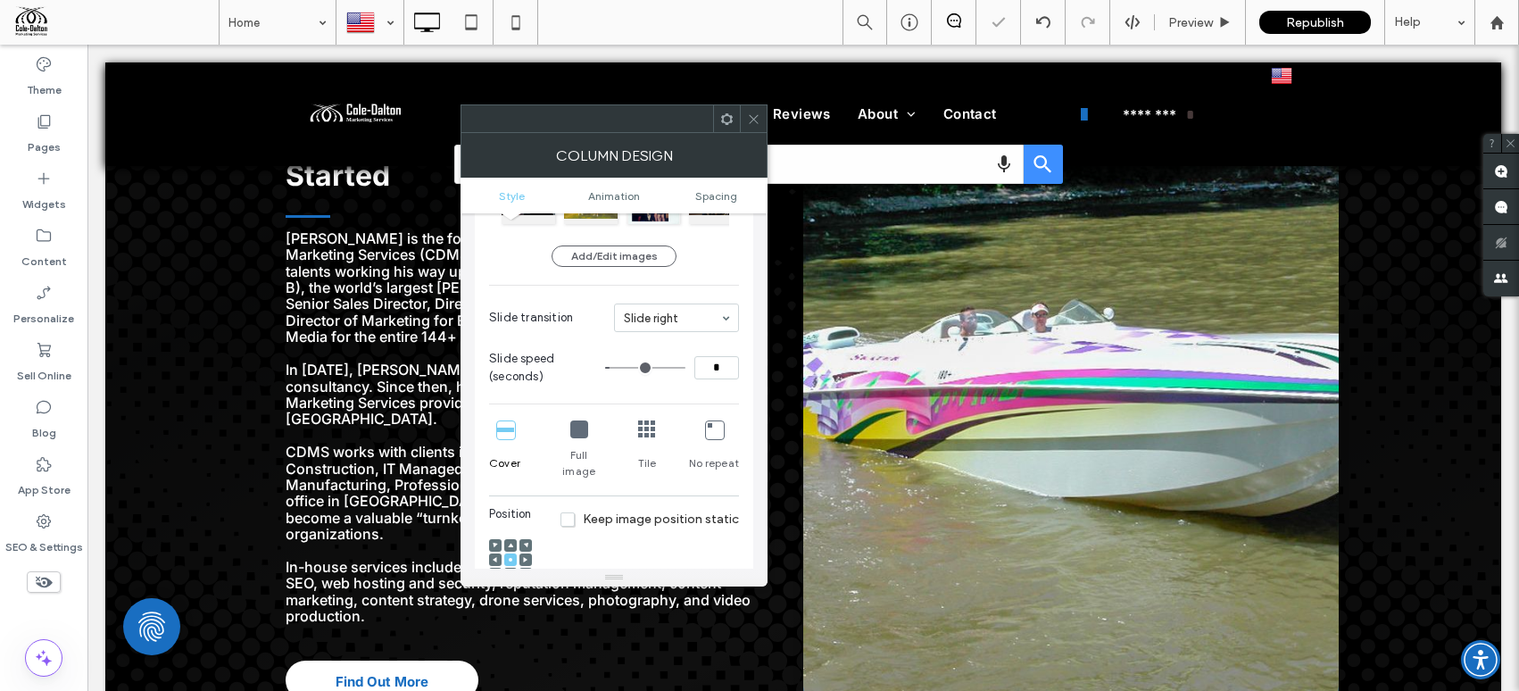
click at [505, 433] on icon at bounding box center [505, 429] width 18 height 18
click at [511, 436] on icon at bounding box center [505, 429] width 18 height 18
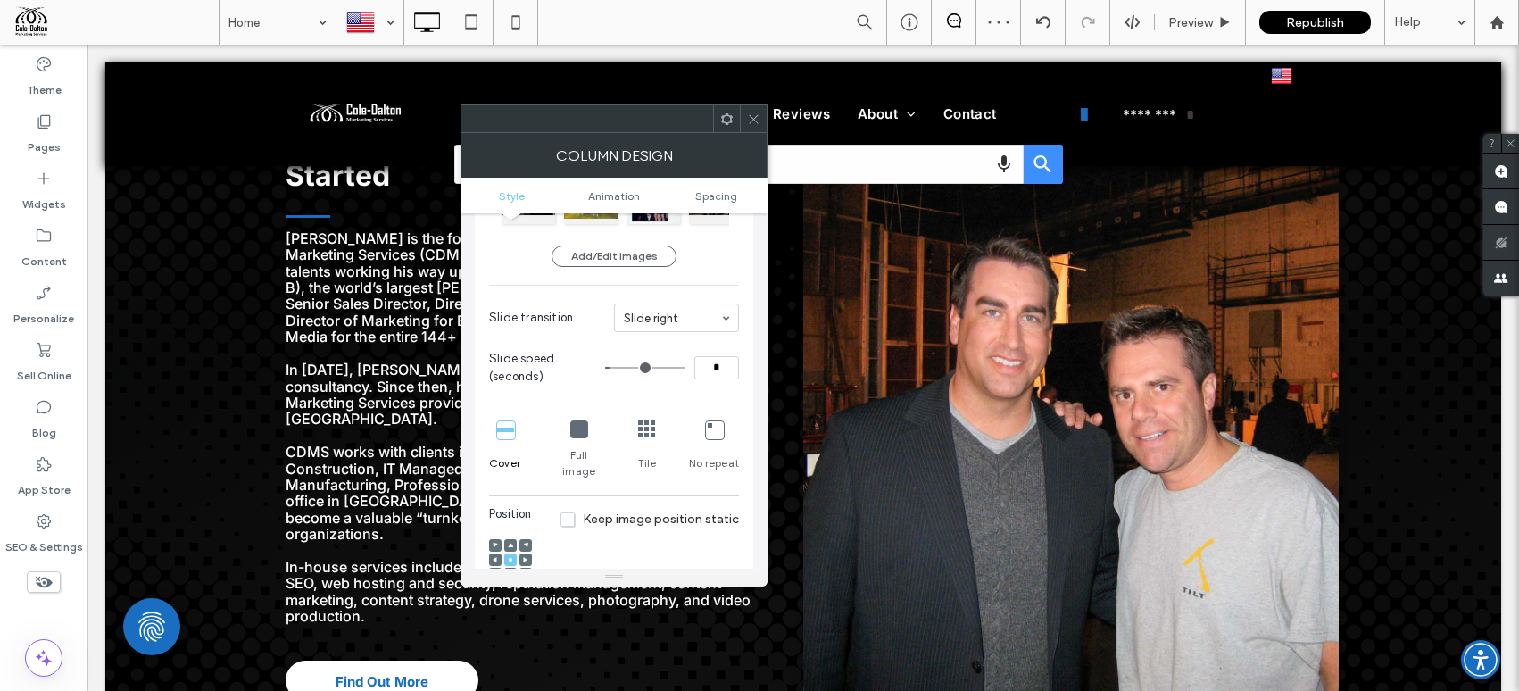
click at [508, 557] on icon at bounding box center [510, 559] width 5 height 5
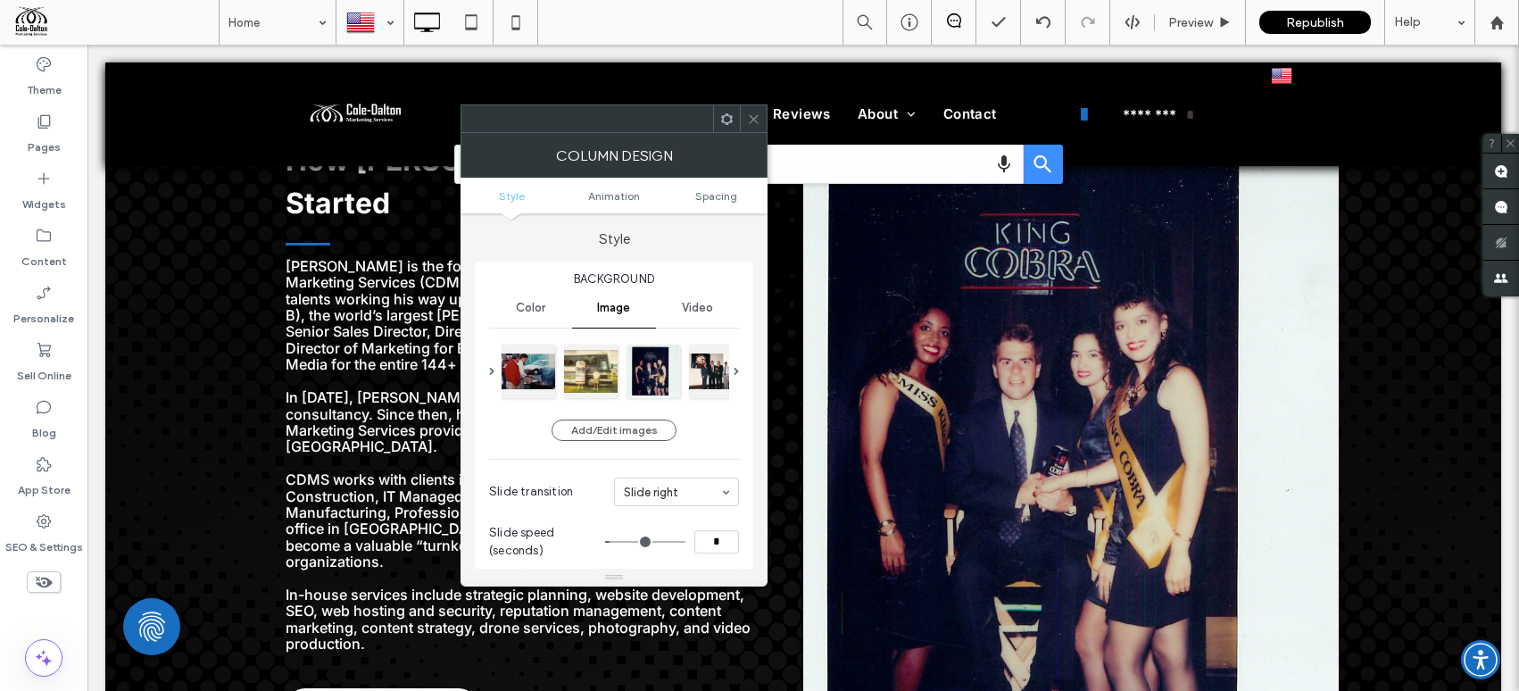
scroll to position [3838, 0]
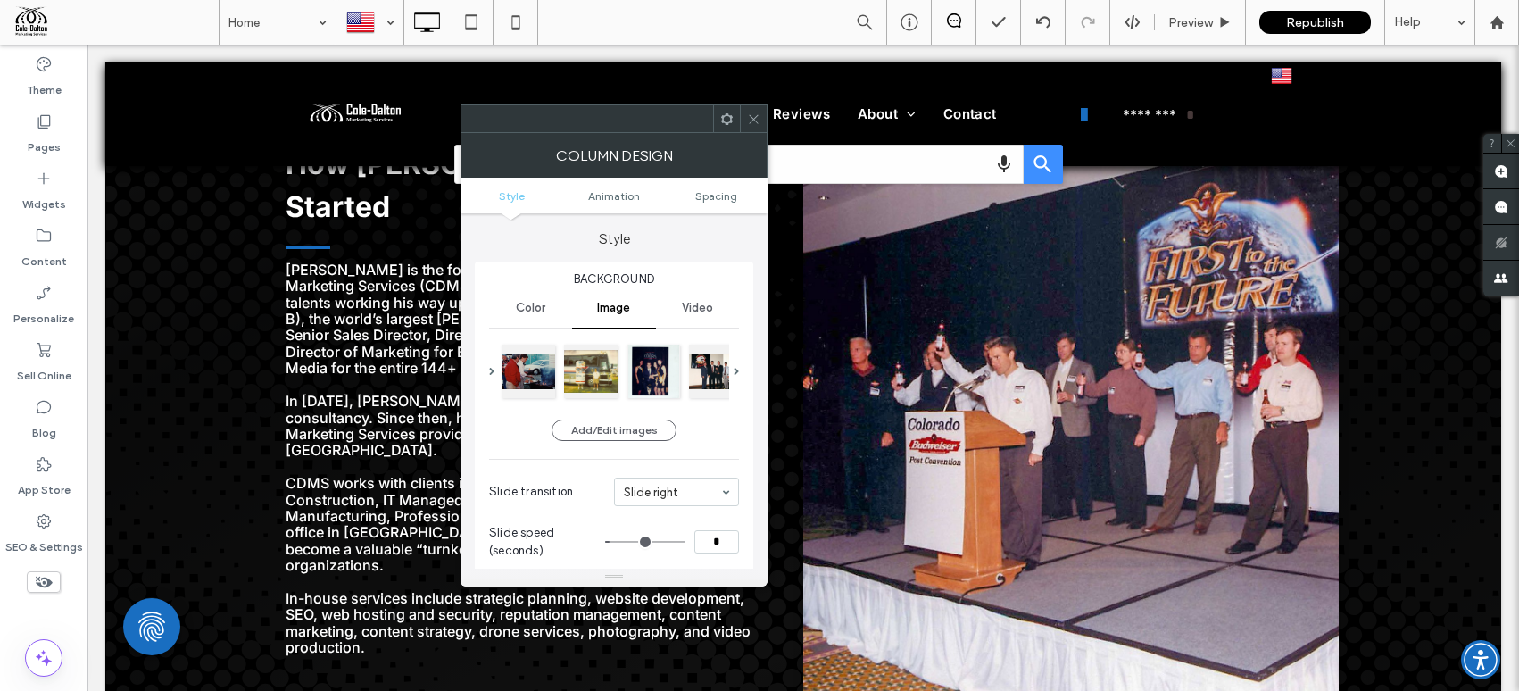
click at [726, 120] on icon at bounding box center [726, 118] width 13 height 13
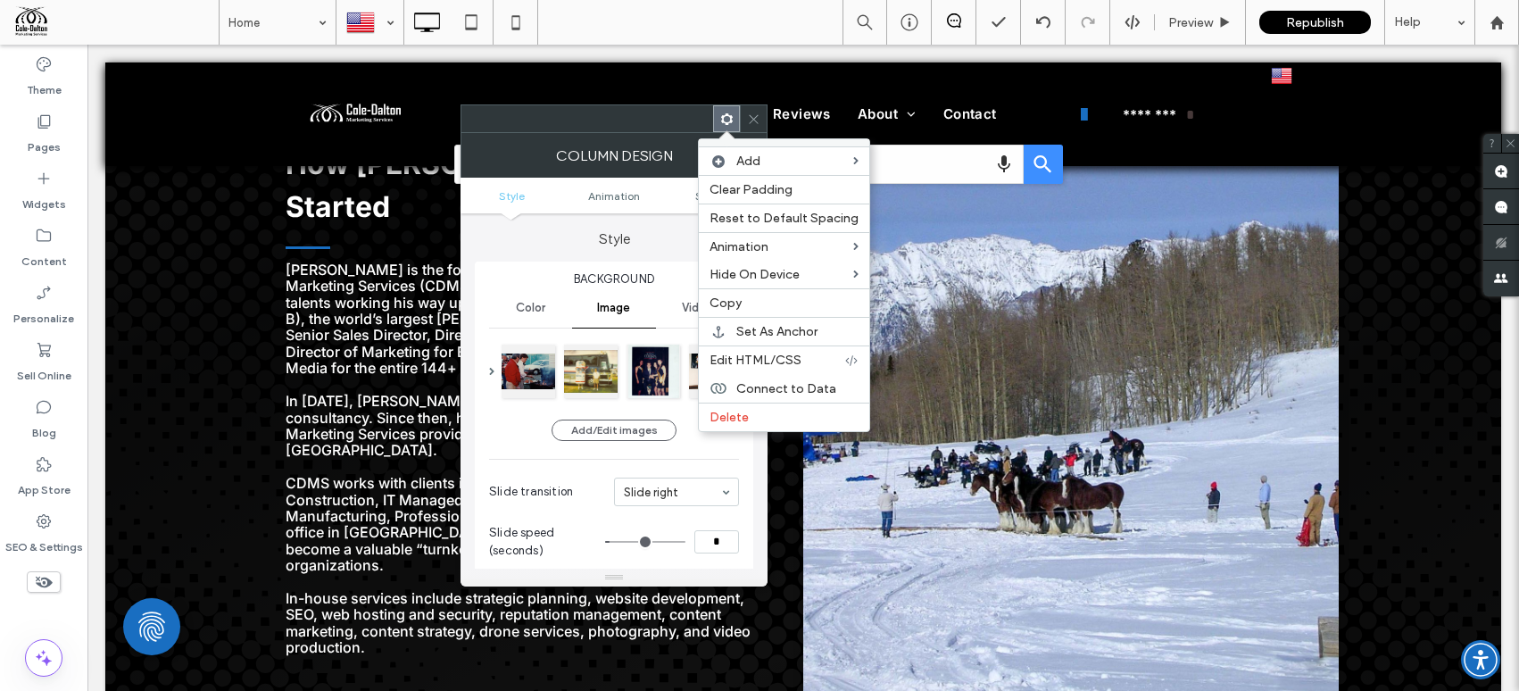
click at [726, 120] on icon at bounding box center [726, 118] width 13 height 13
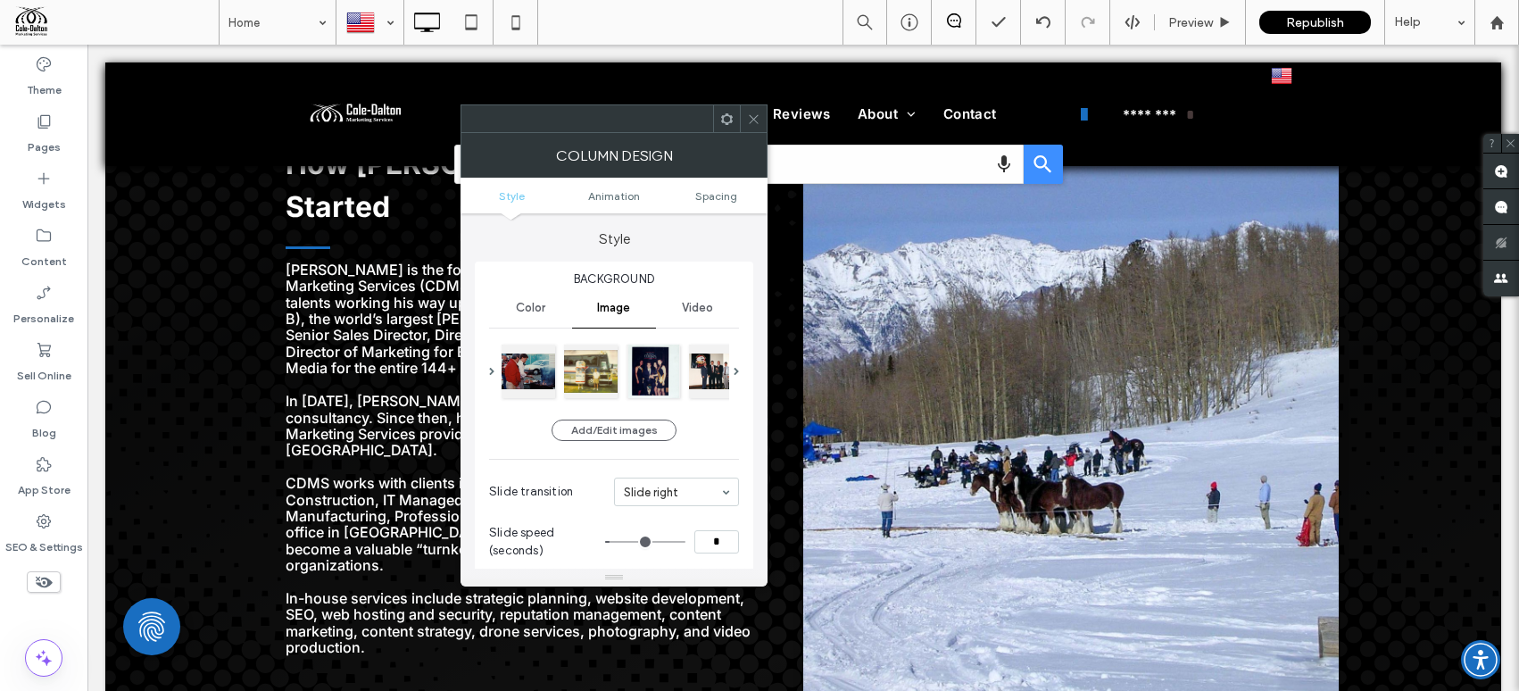
click at [726, 120] on icon at bounding box center [726, 118] width 13 height 13
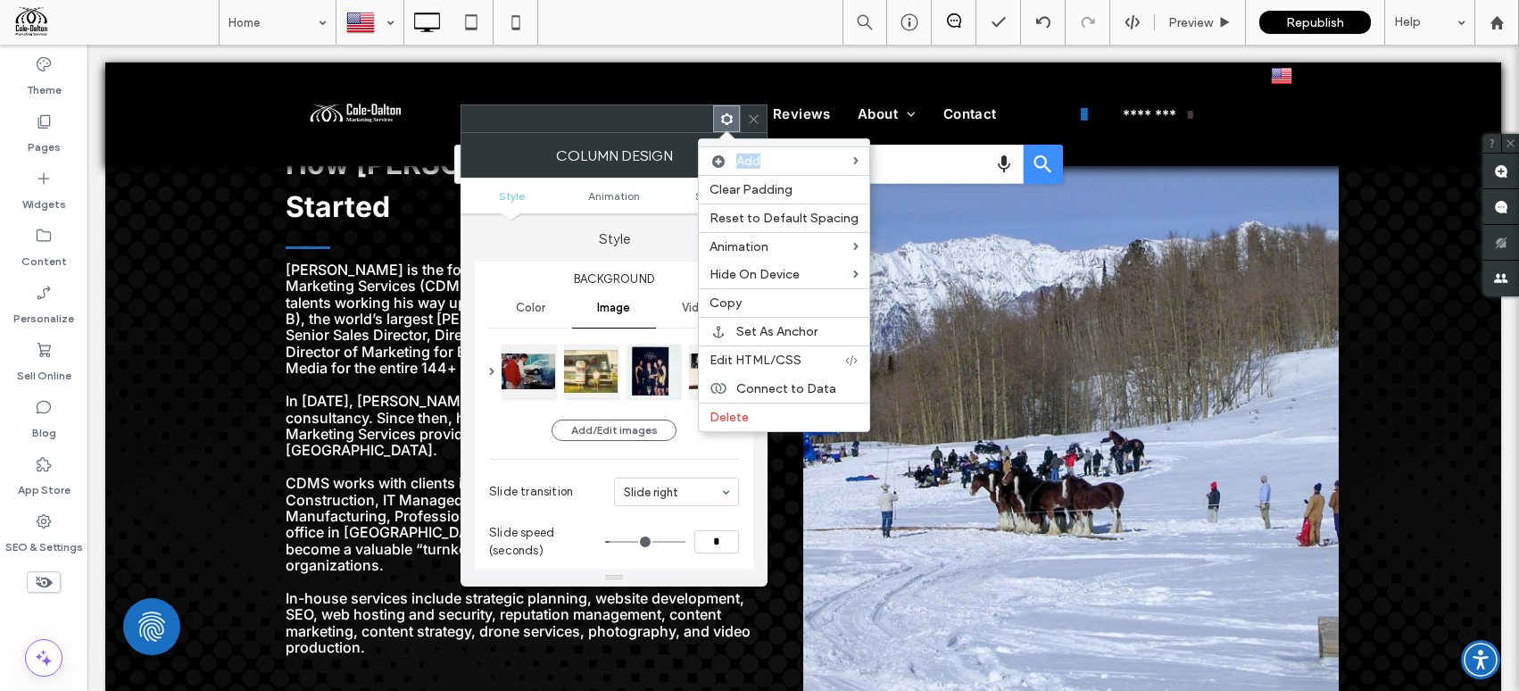
click at [726, 120] on icon at bounding box center [726, 118] width 13 height 13
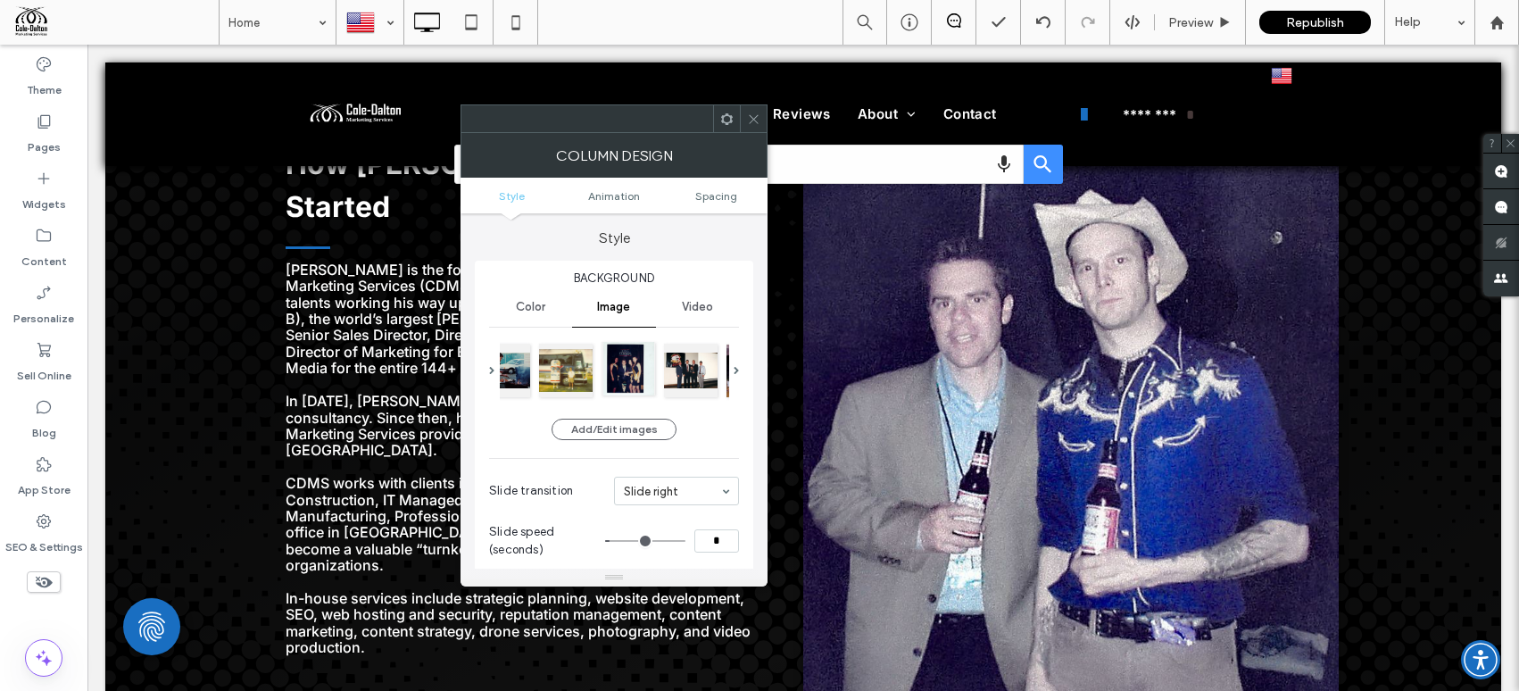
scroll to position [0, 0]
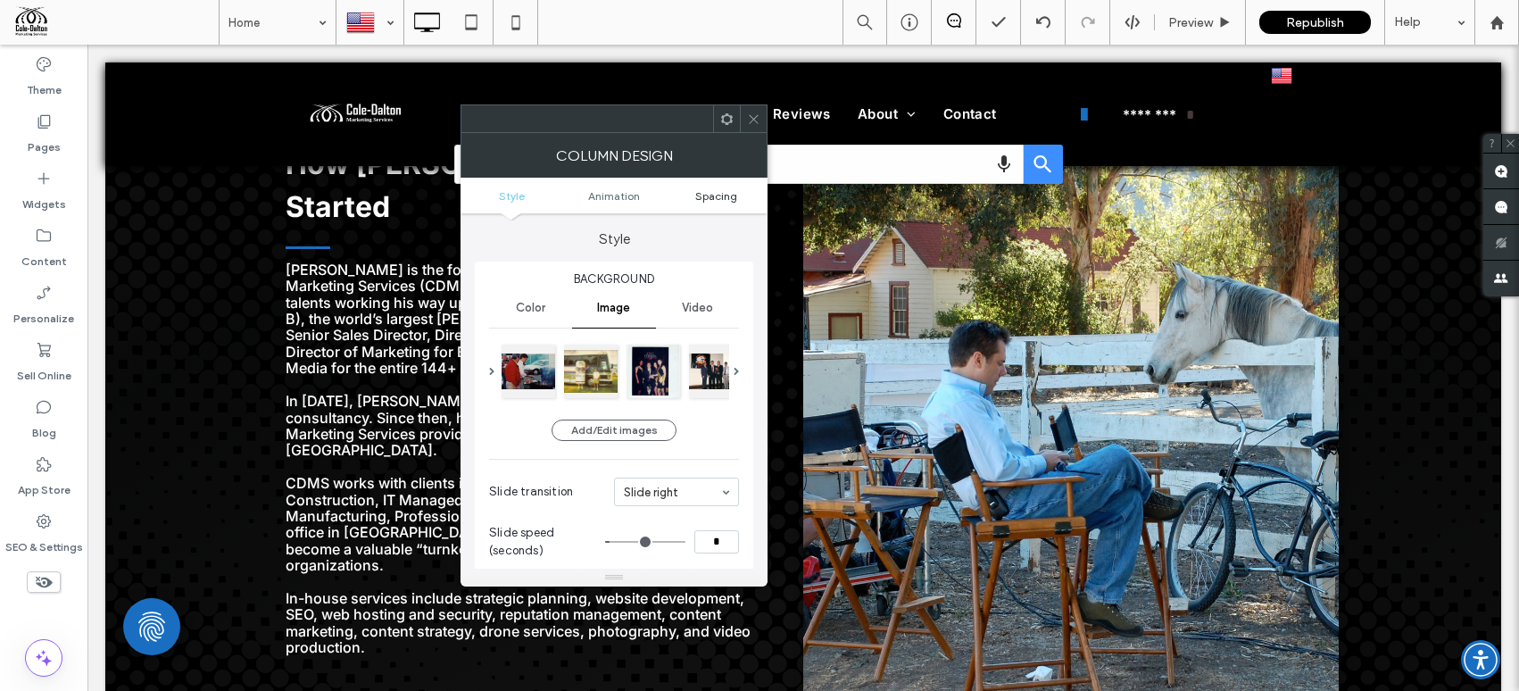
click at [666, 193] on link "Spacing" at bounding box center [716, 195] width 103 height 13
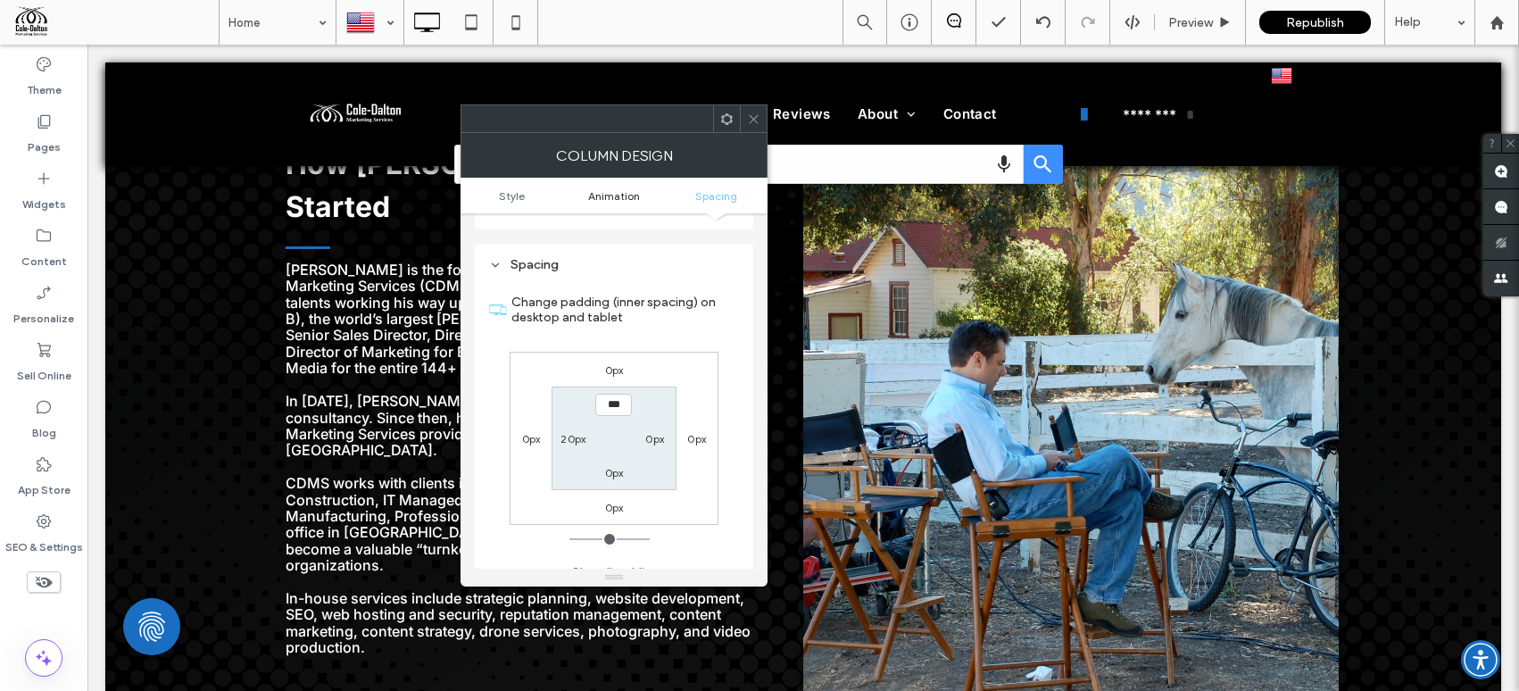
click at [623, 197] on span "Animation" at bounding box center [614, 195] width 52 height 13
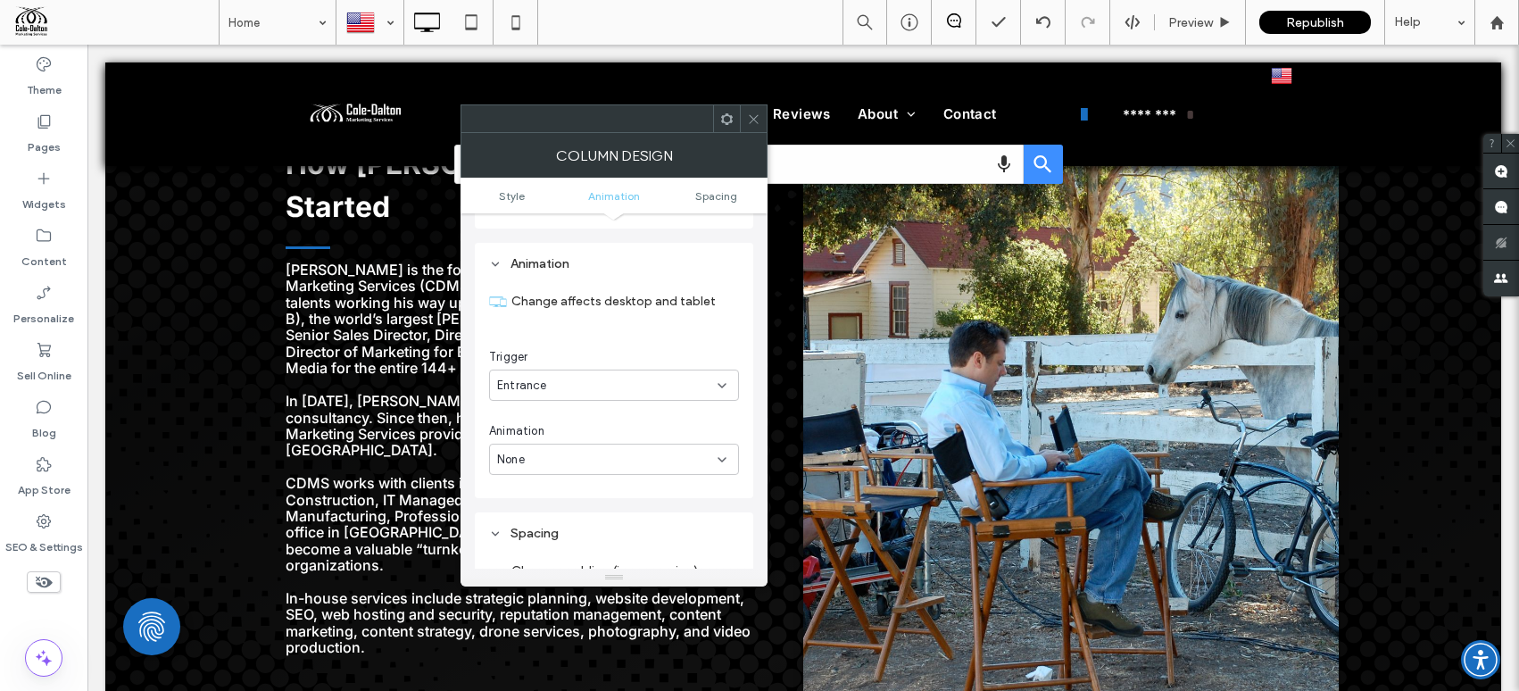
scroll to position [817, 0]
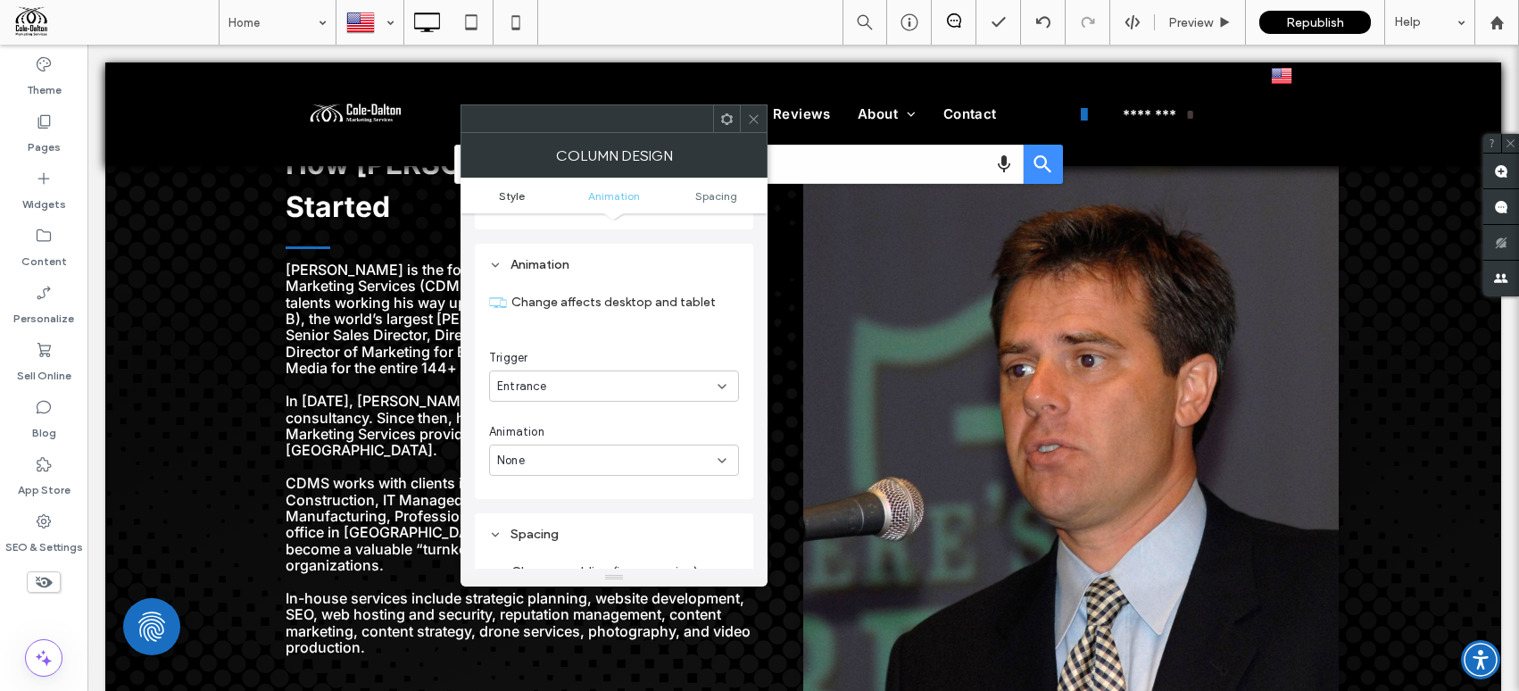
click at [535, 198] on link "Style" at bounding box center [512, 195] width 103 height 13
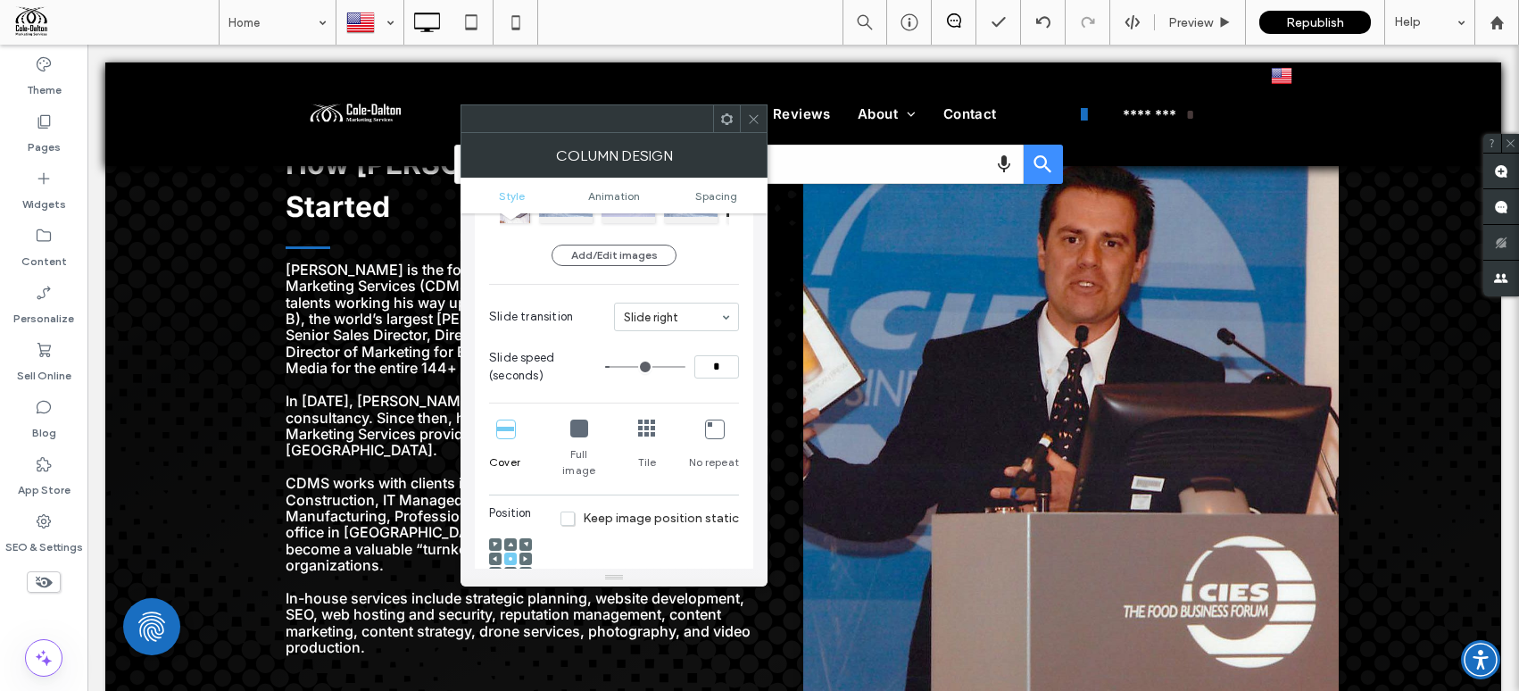
scroll to position [178, 0]
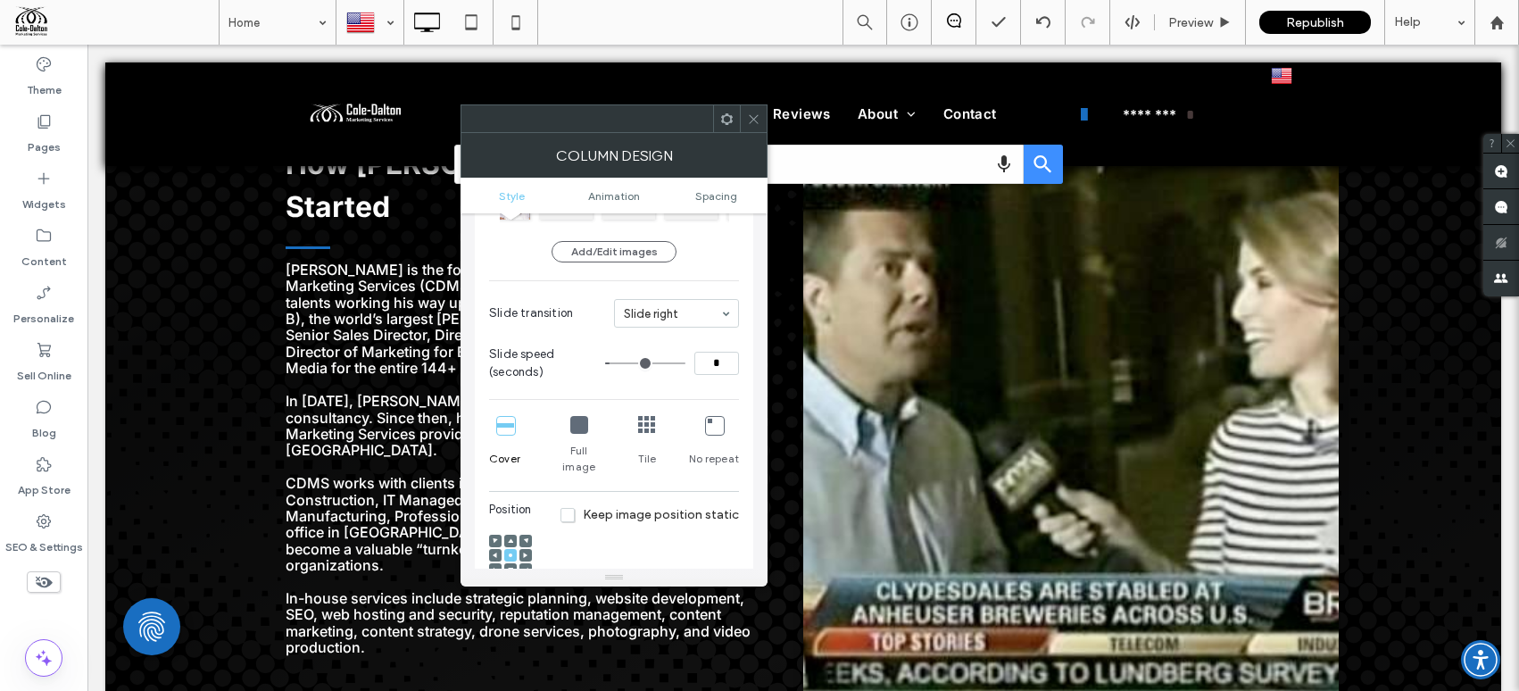
click at [754, 126] on span at bounding box center [753, 118] width 13 height 27
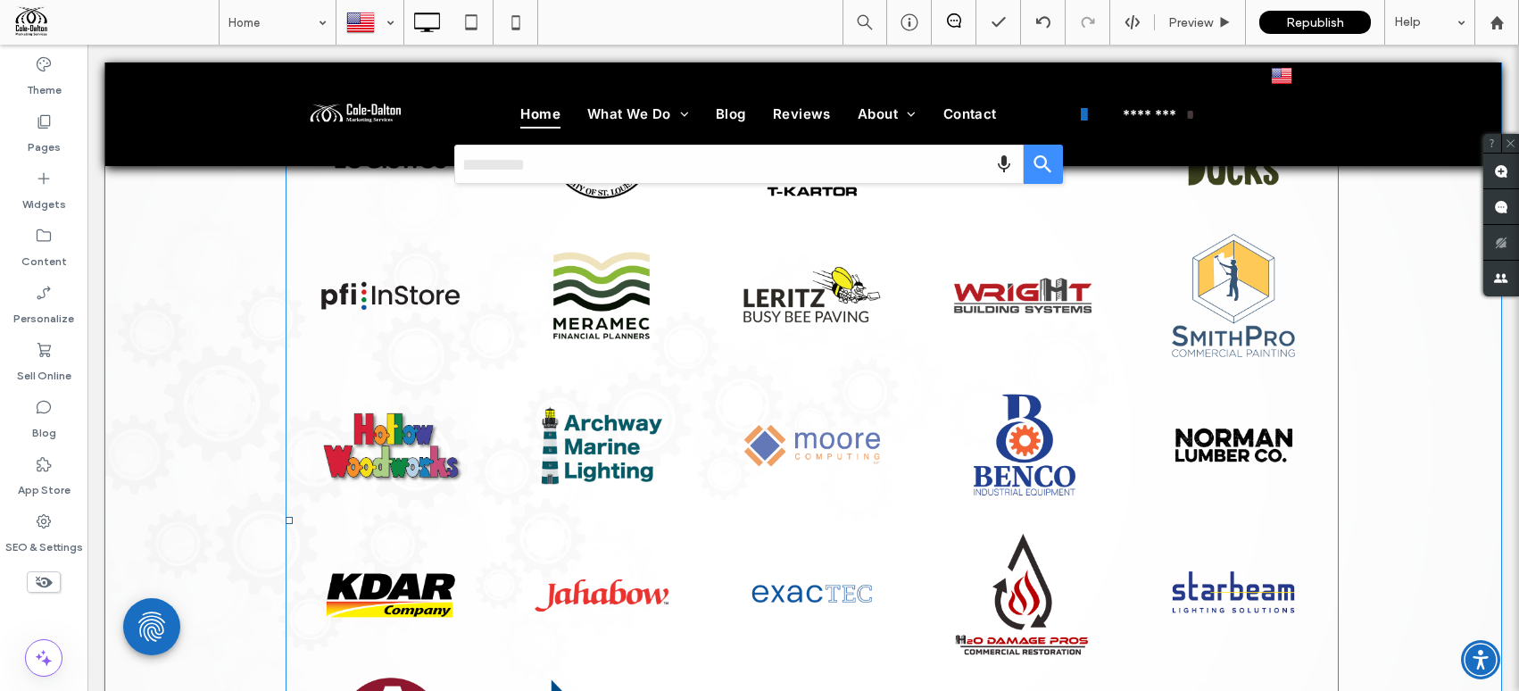
scroll to position [2801, 0]
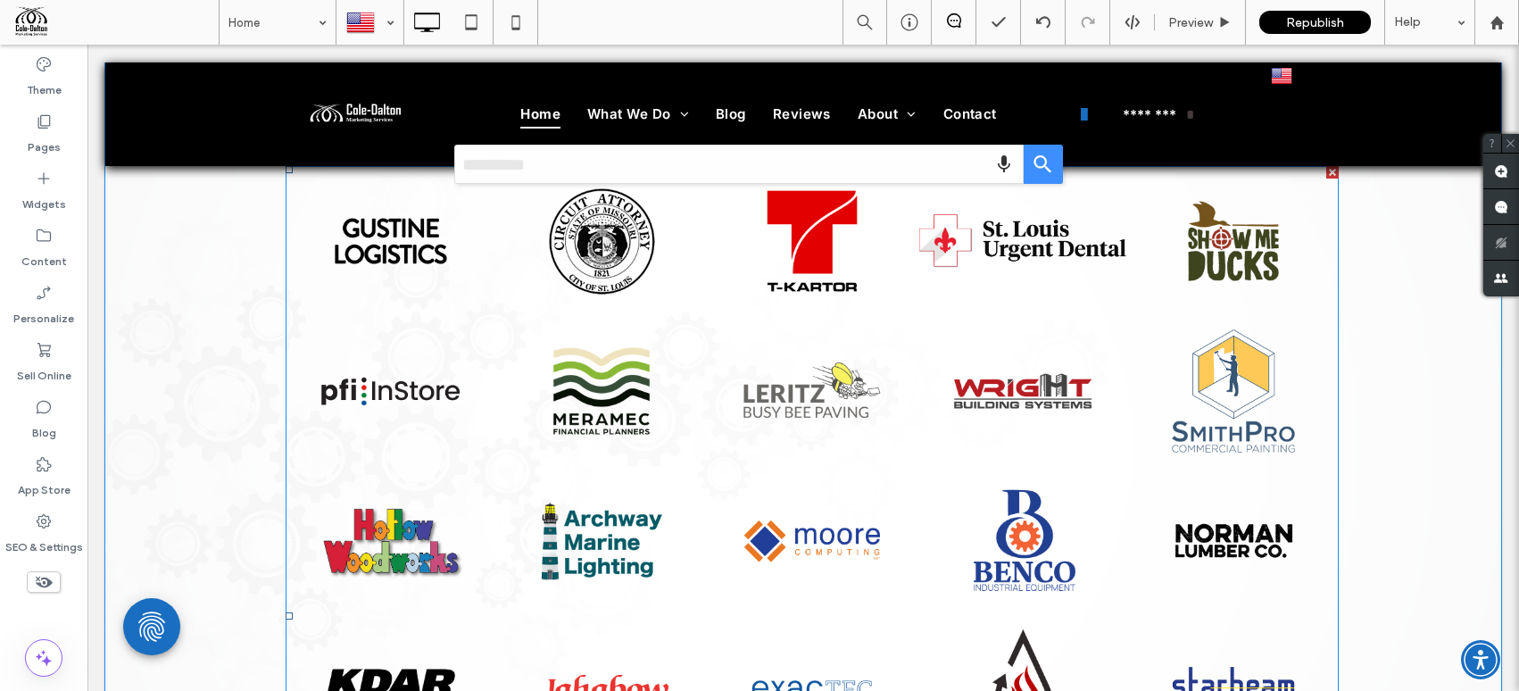
click at [901, 423] on link at bounding box center [812, 391] width 211 height 150
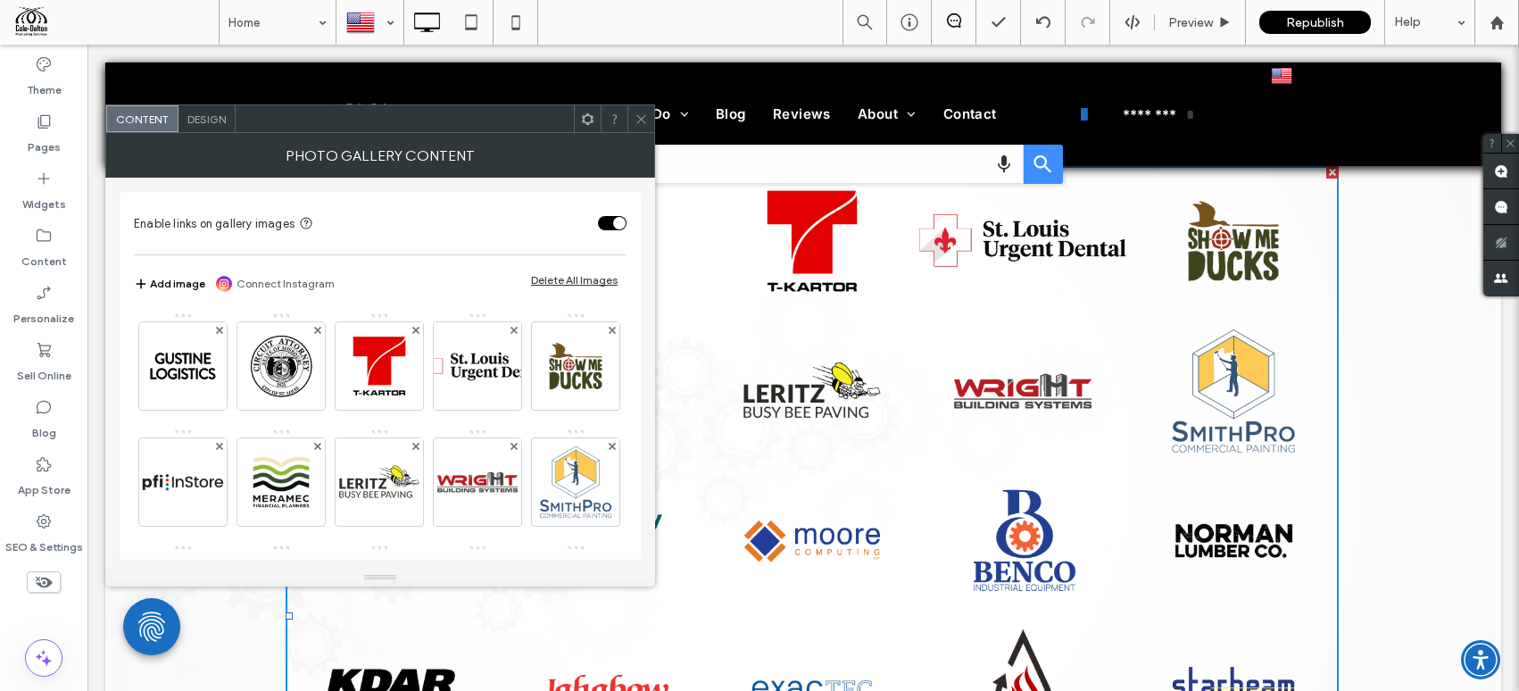
click at [218, 123] on span "Design" at bounding box center [206, 118] width 38 height 13
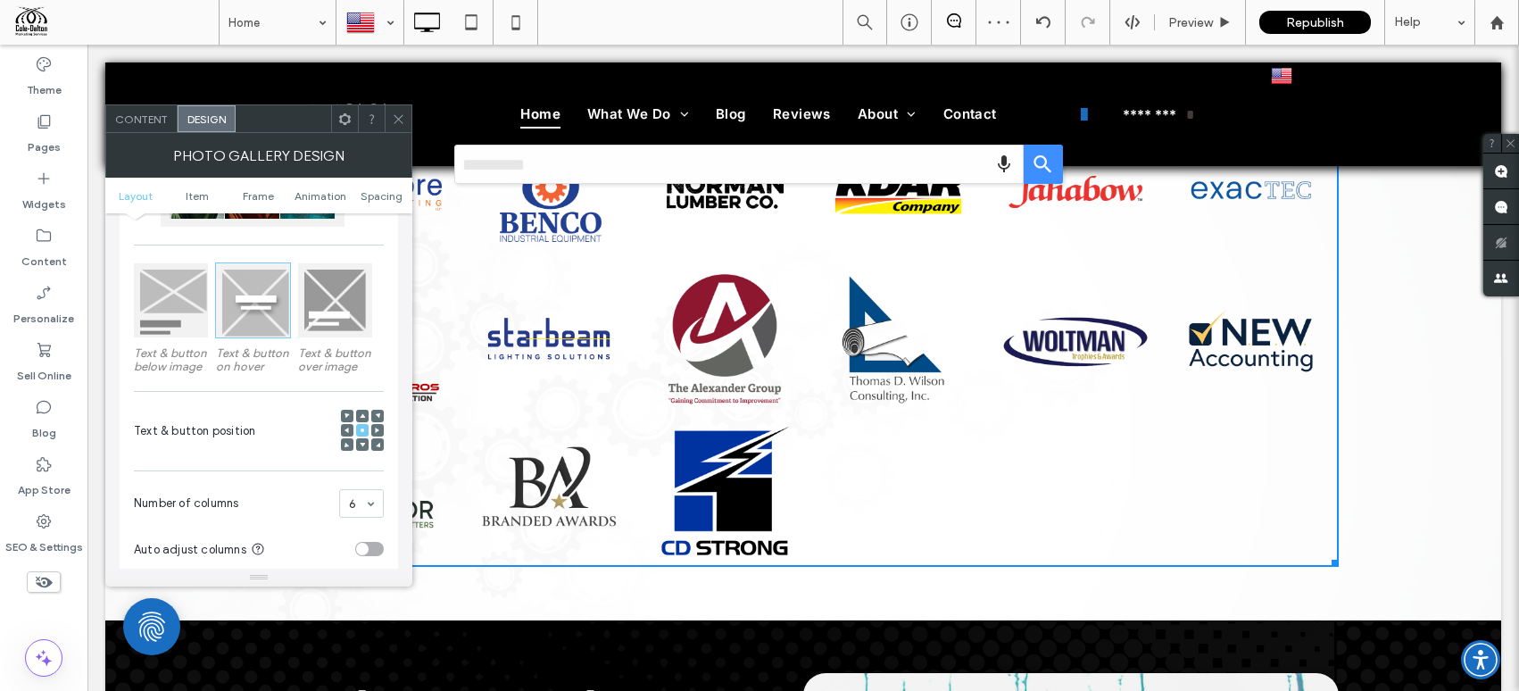
scroll to position [2765, 0]
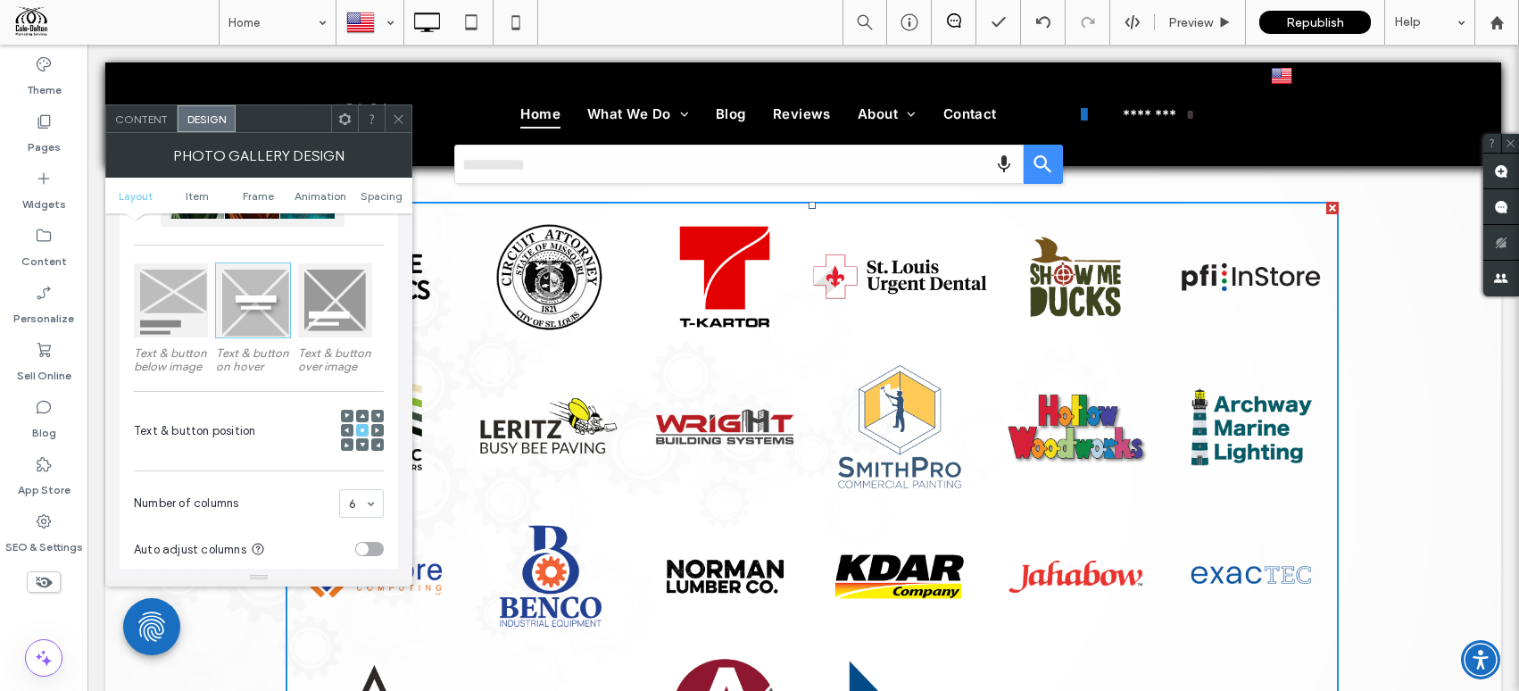
click at [395, 119] on icon at bounding box center [398, 118] width 13 height 13
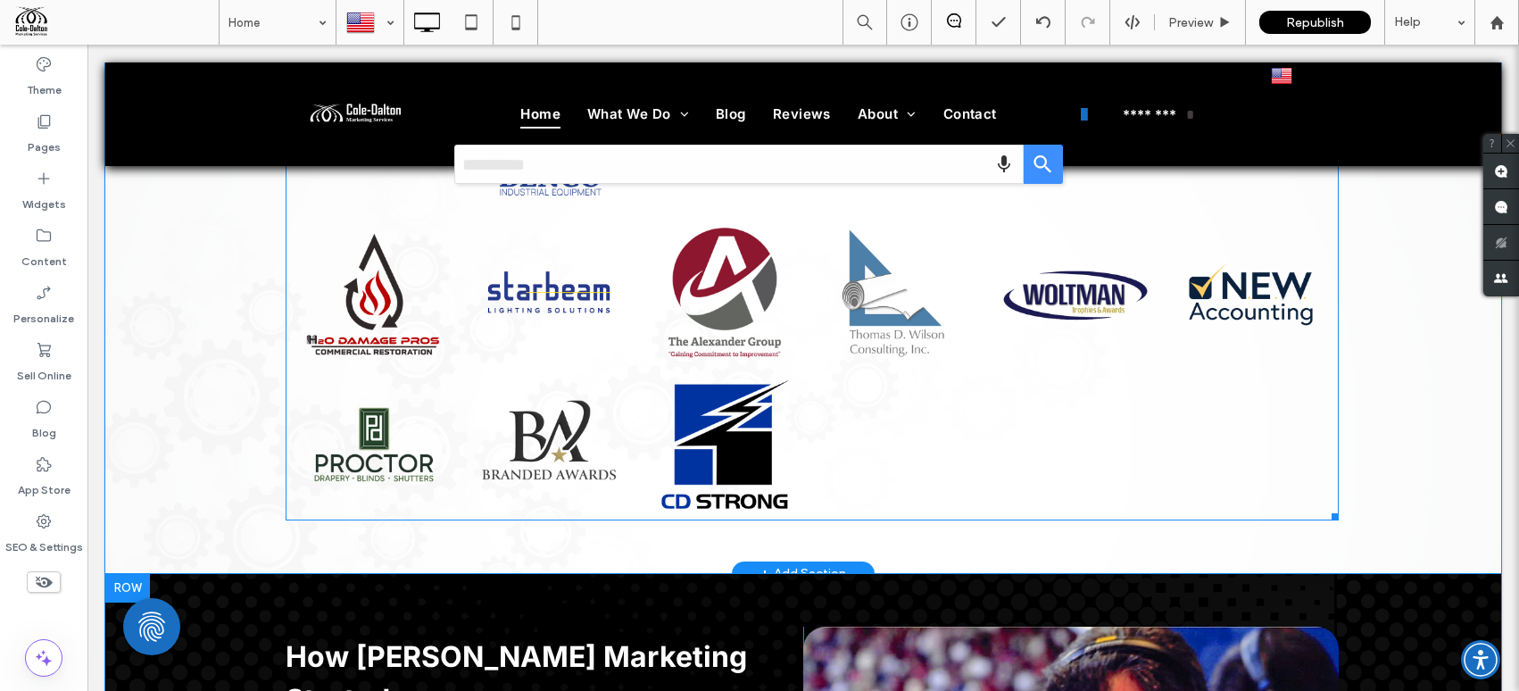
scroll to position [3269, 0]
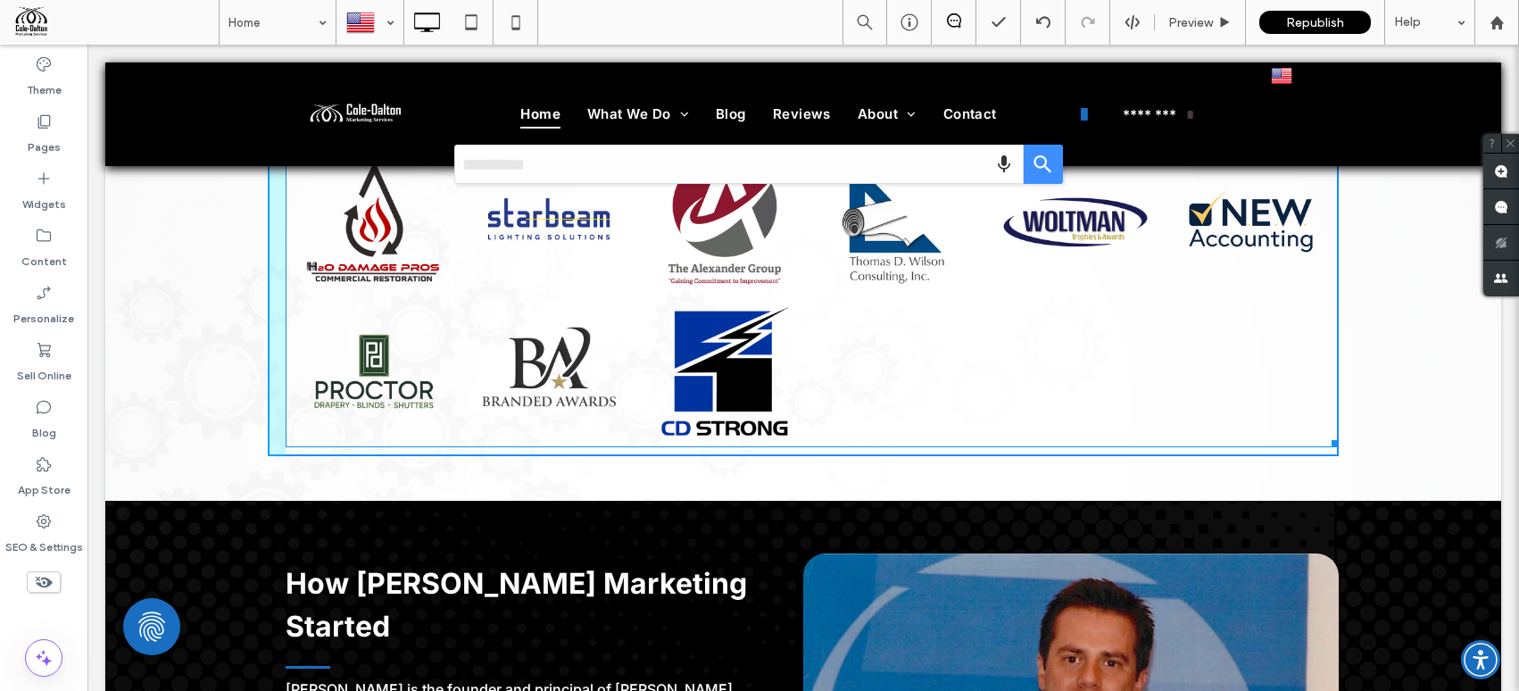
click at [1378, 461] on div "Some Of Our Clients Slide title Write your caption here Button Slide title Writ…" at bounding box center [803, 32] width 1396 height 935
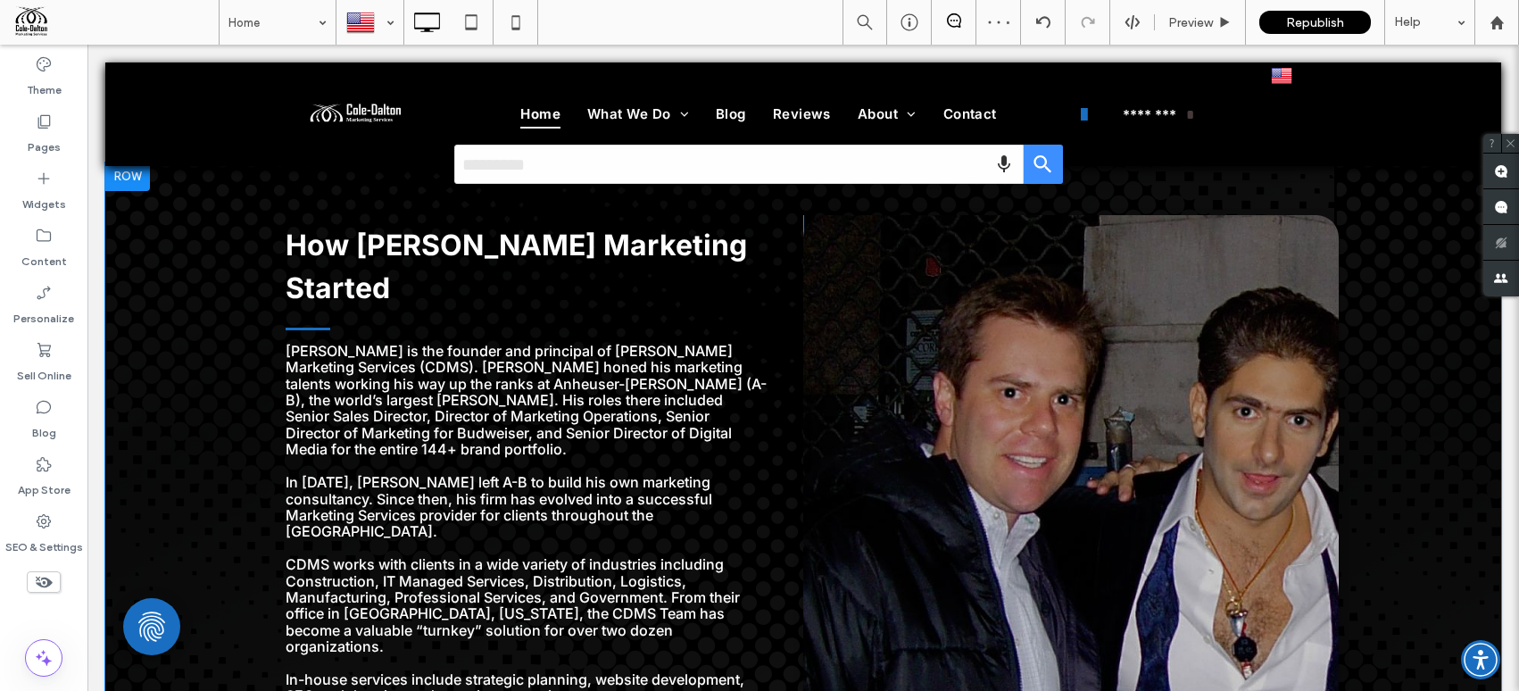
scroll to position [3695, 0]
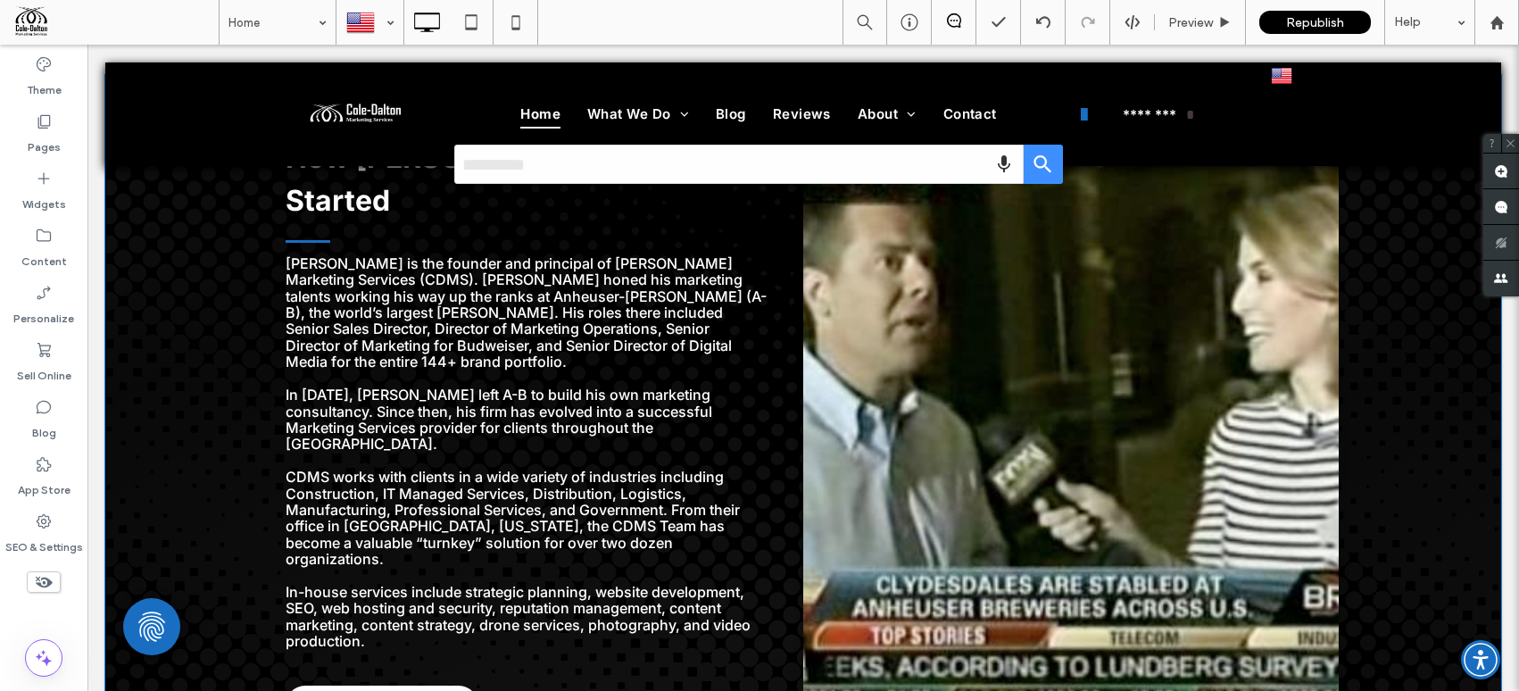
click at [1389, 224] on div "How Cole-Dalton Marketing Started Tom Shipley is the founder and principal of C…" at bounding box center [803, 430] width 1396 height 711
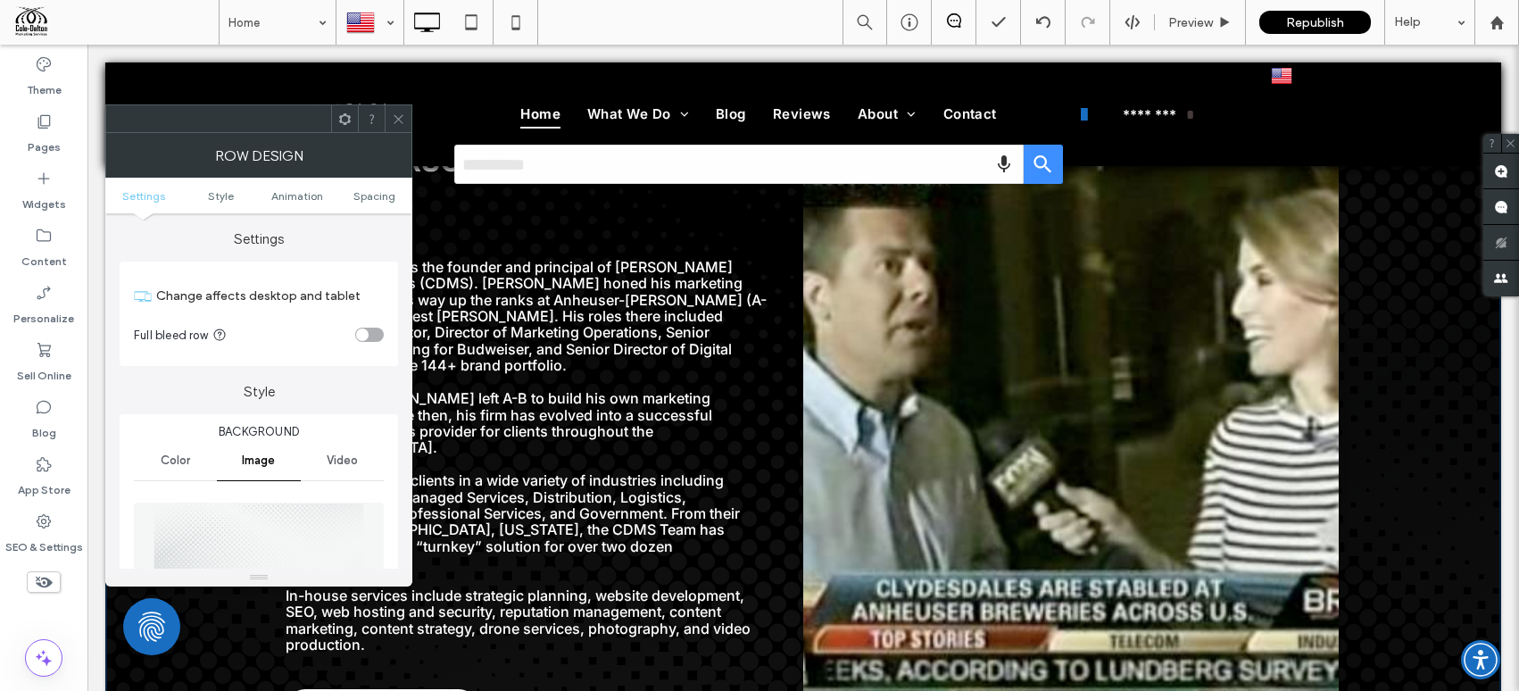
scroll to position [3687, 0]
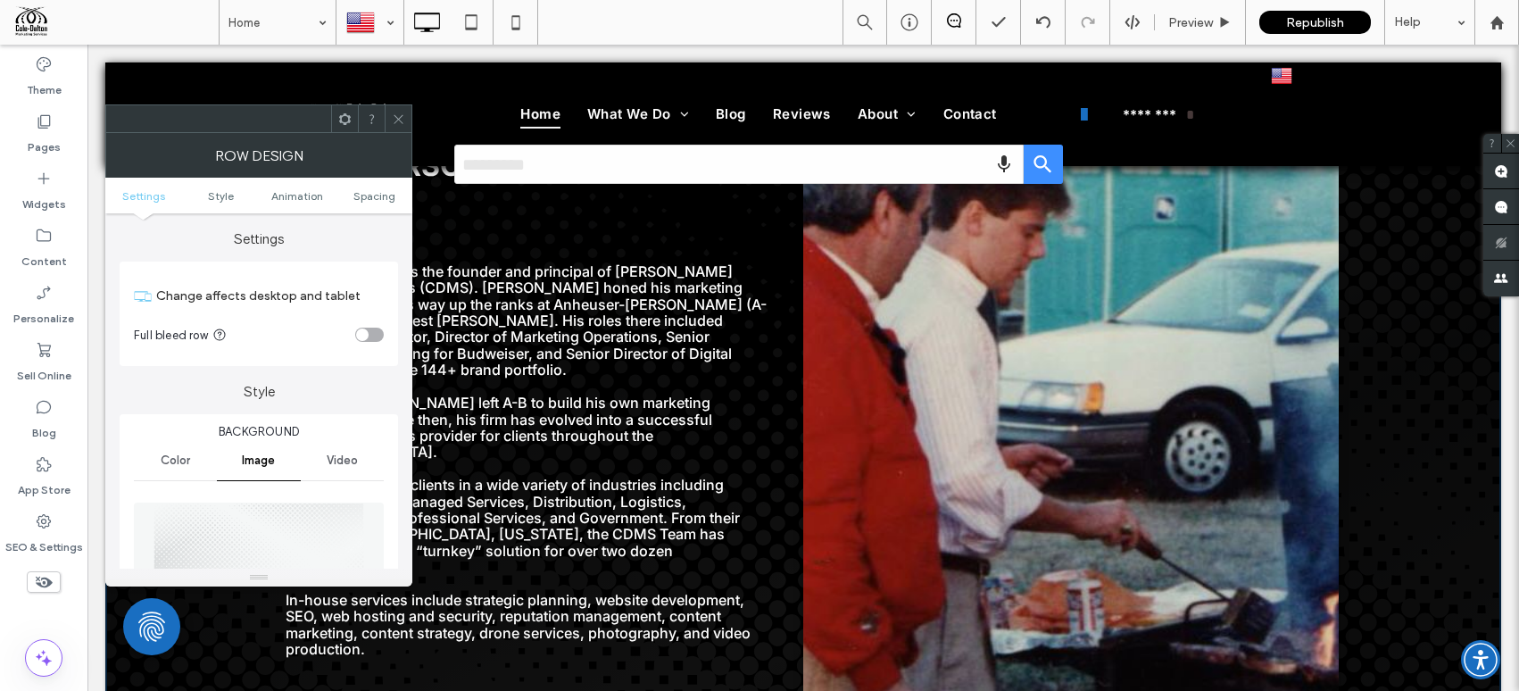
click at [394, 119] on icon at bounding box center [398, 118] width 13 height 13
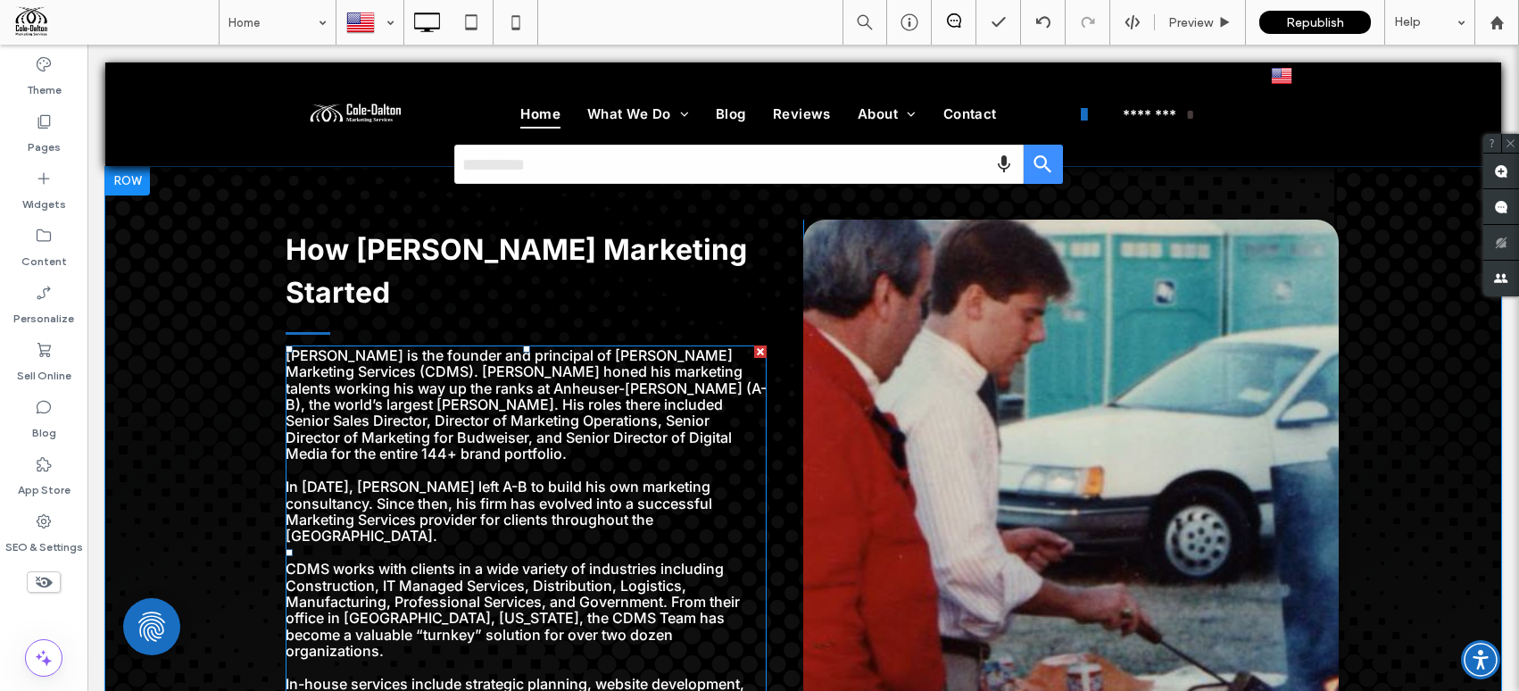
scroll to position [3519, 0]
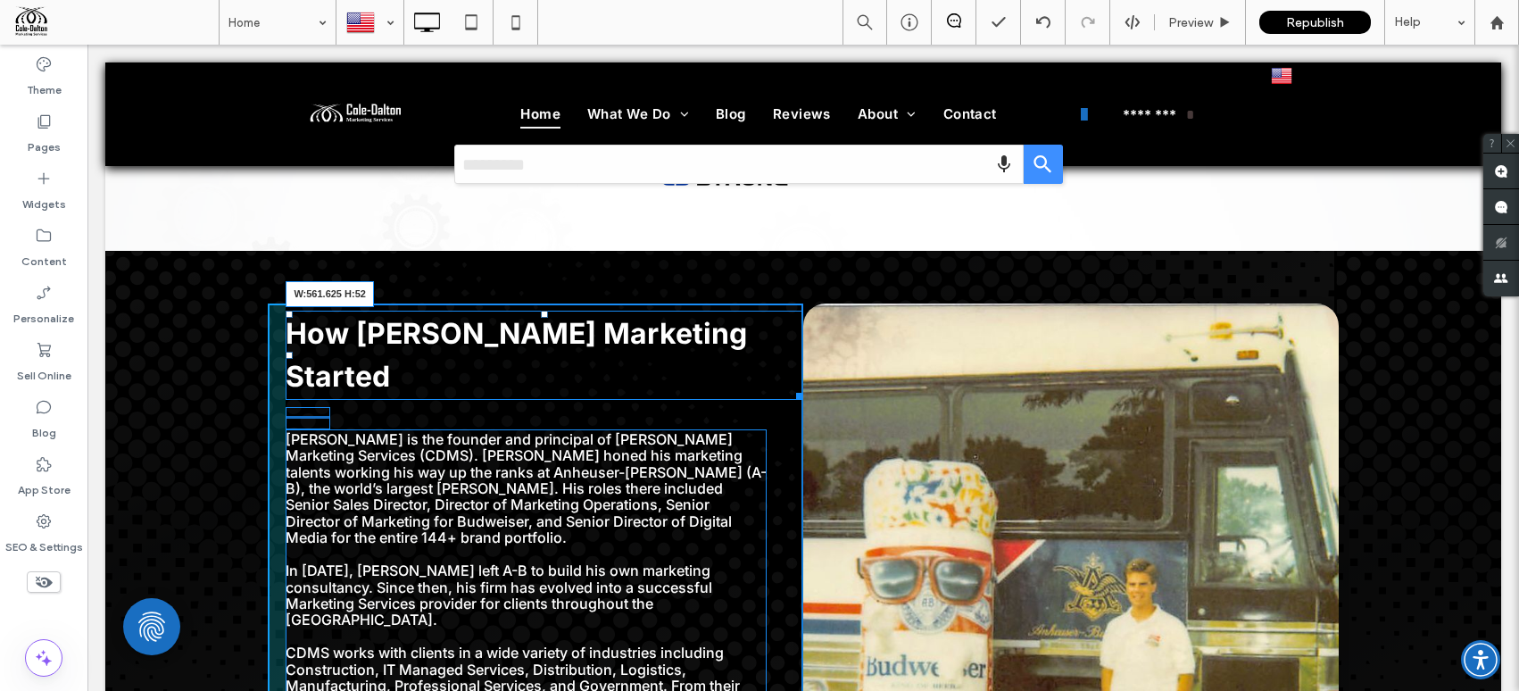
drag, startPoint x: 793, startPoint y: 370, endPoint x: 776, endPoint y: 369, distance: 16.2
click at [790, 386] on div at bounding box center [796, 392] width 13 height 13
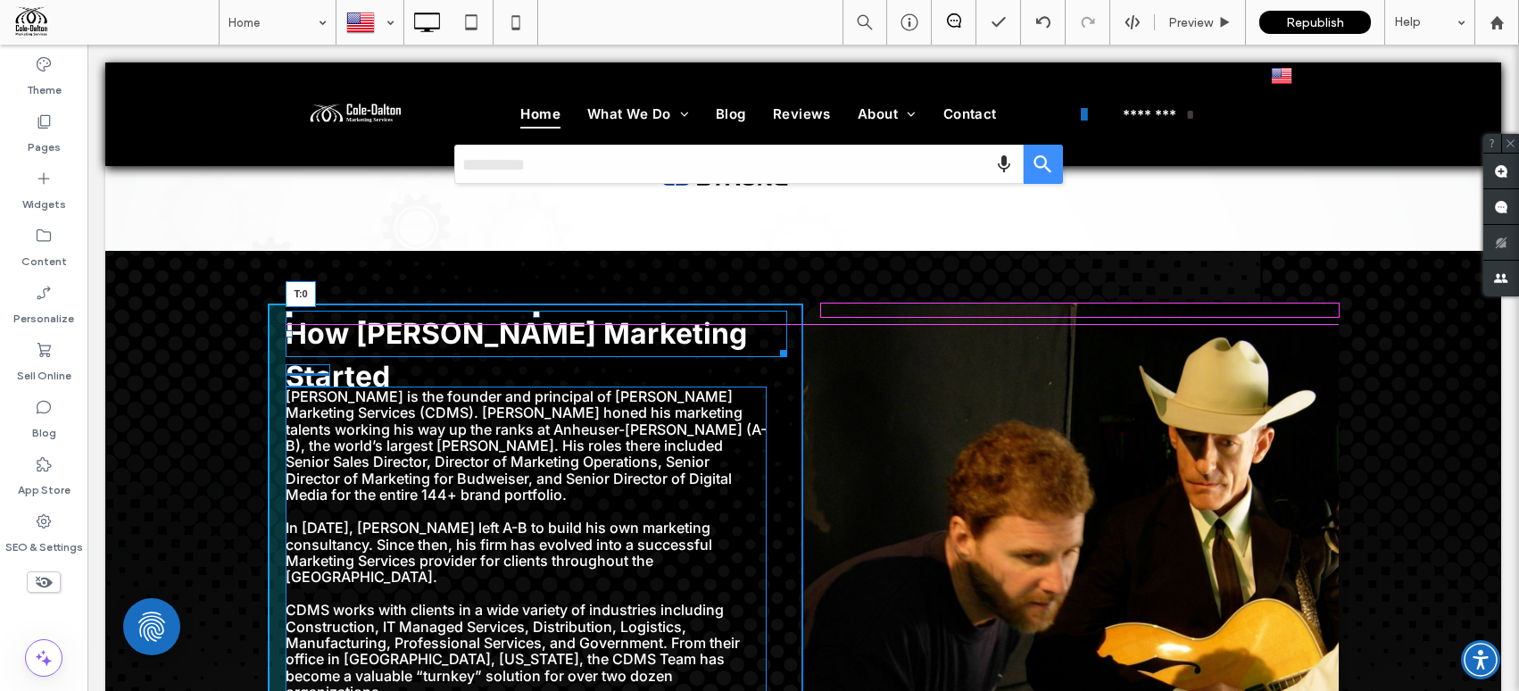
click at [537, 318] on div at bounding box center [536, 314] width 7 height 7
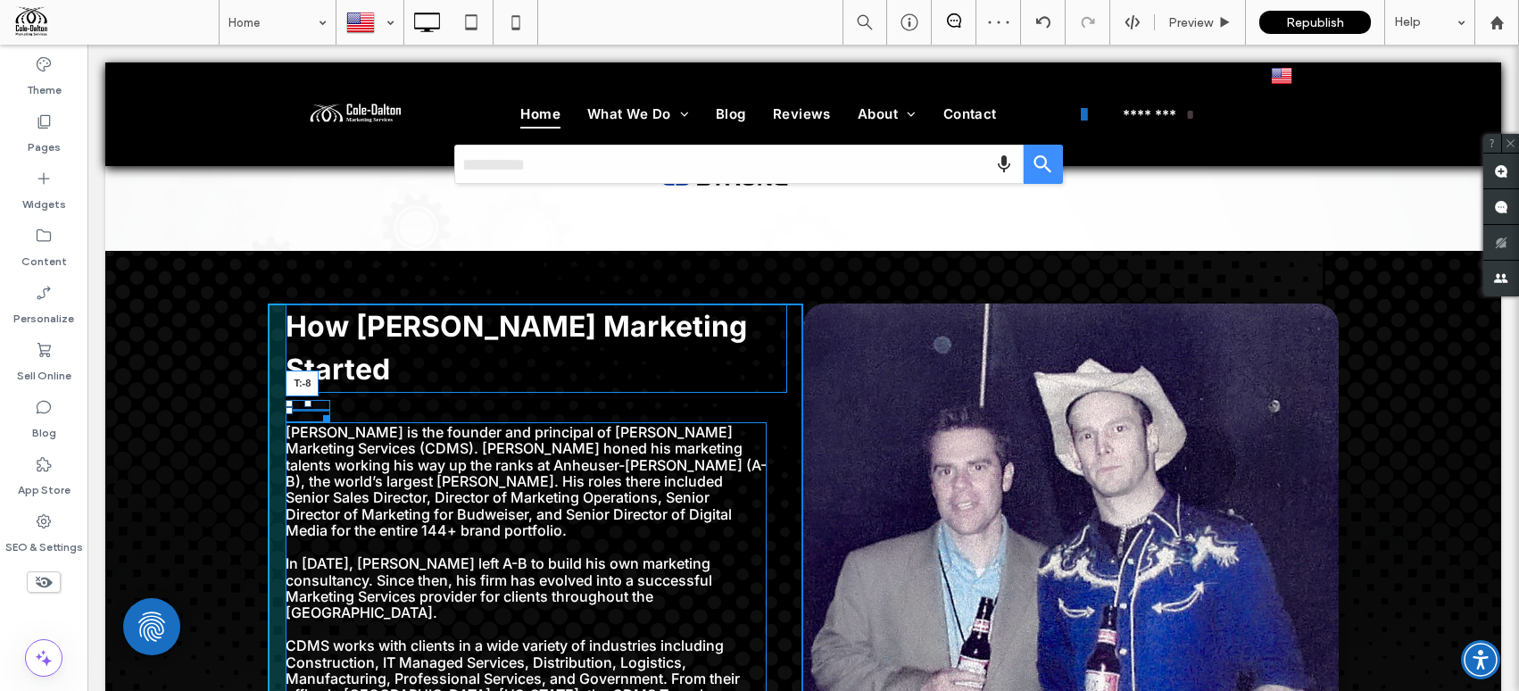
click at [312, 400] on div "T:-8" at bounding box center [308, 411] width 45 height 22
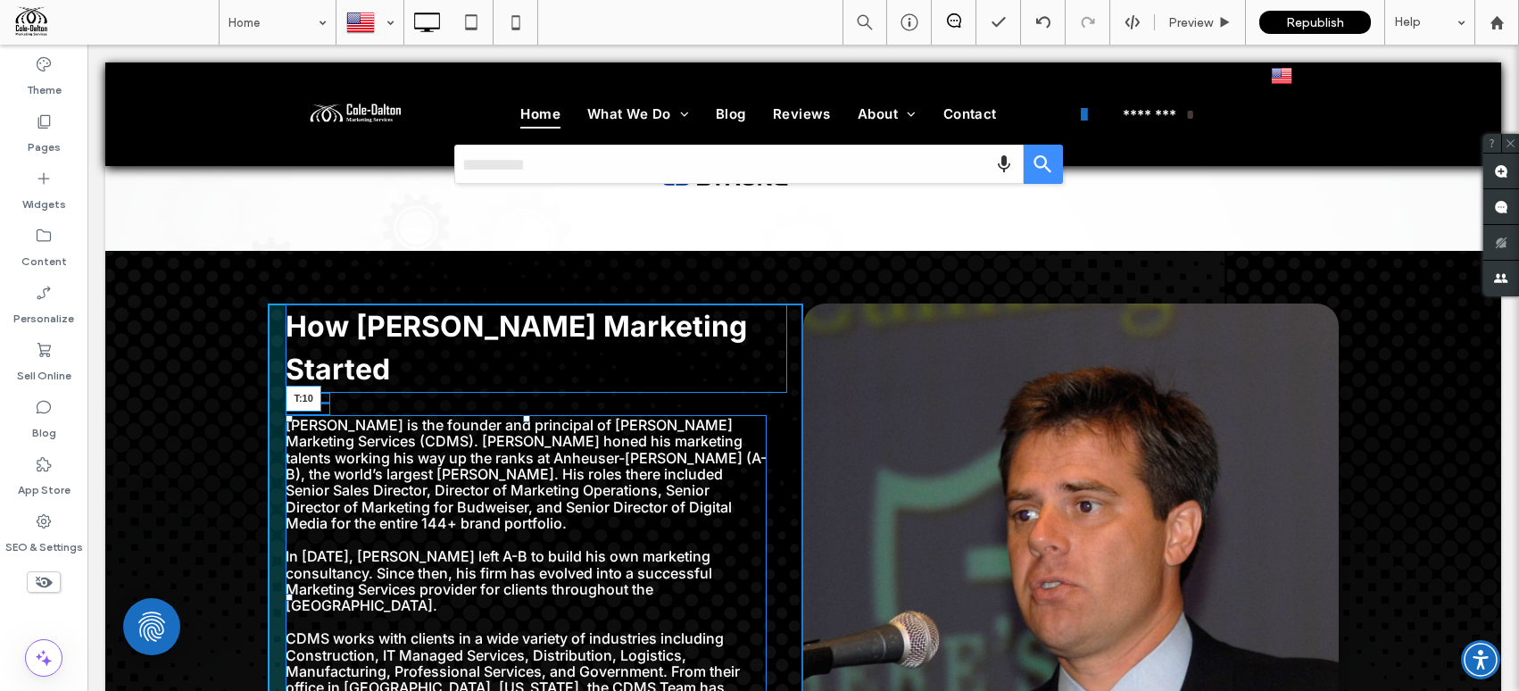
drag, startPoint x: 524, startPoint y: 395, endPoint x: 521, endPoint y: 404, distance: 9.3
click at [521, 415] on div "Tom Shipley is the founder and principal of Cole-Dalton Marketing Services (CDM…" at bounding box center [526, 597] width 481 height 365
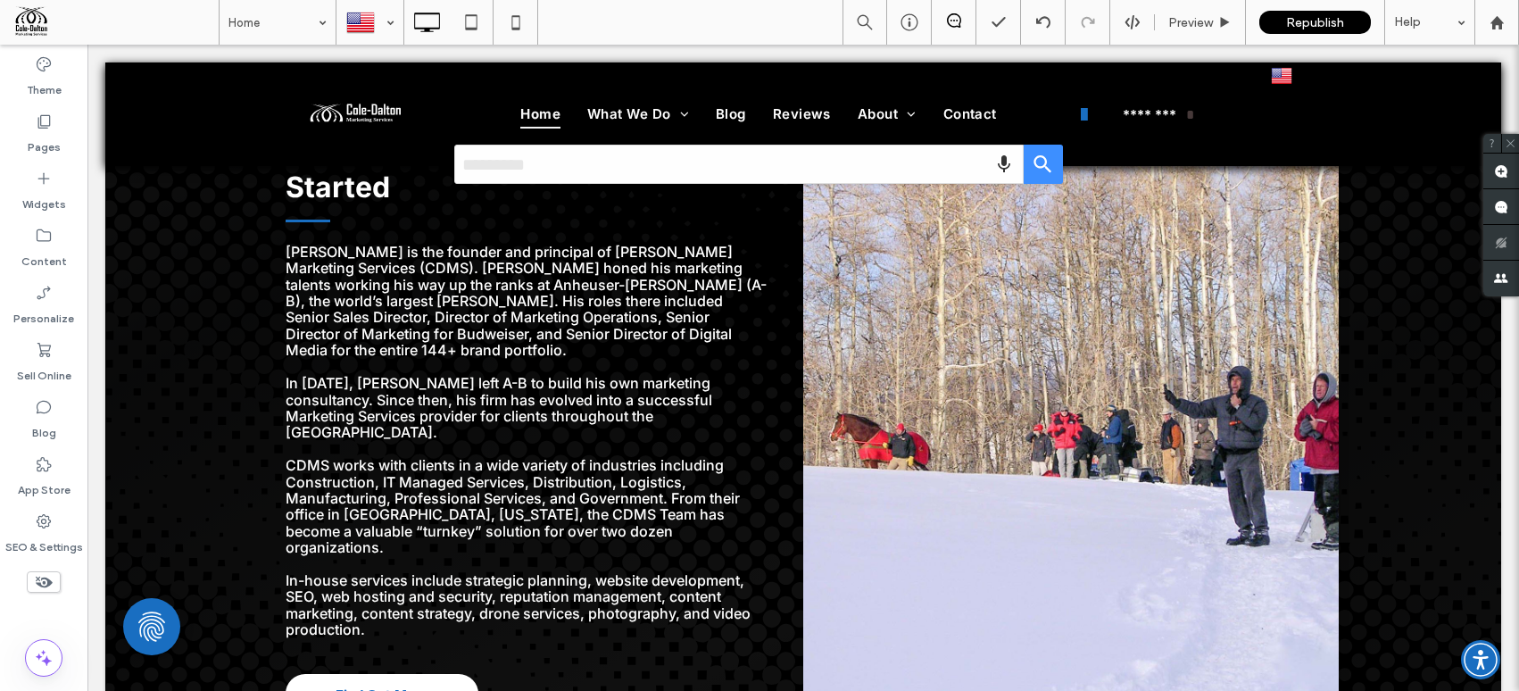
scroll to position [3713, 0]
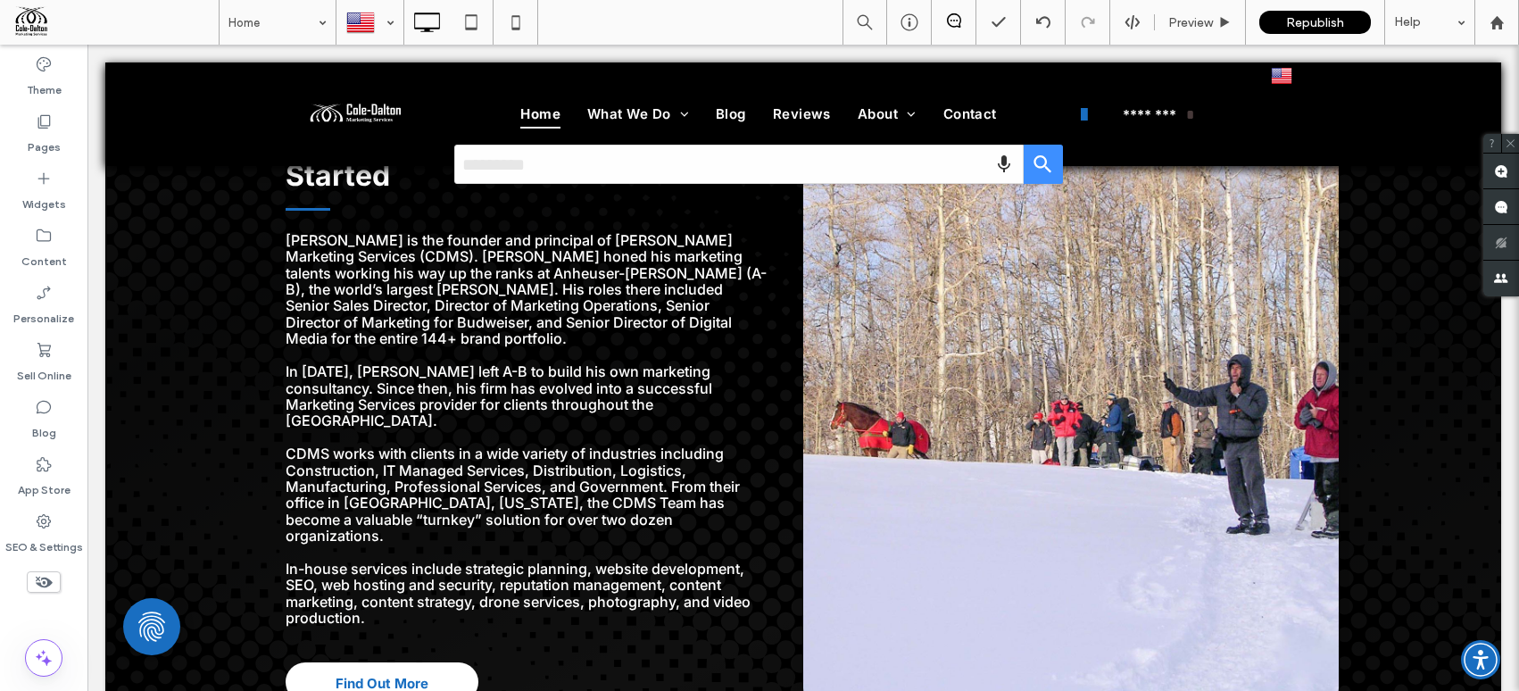
click at [932, 373] on div at bounding box center [1070, 410] width 535 height 601
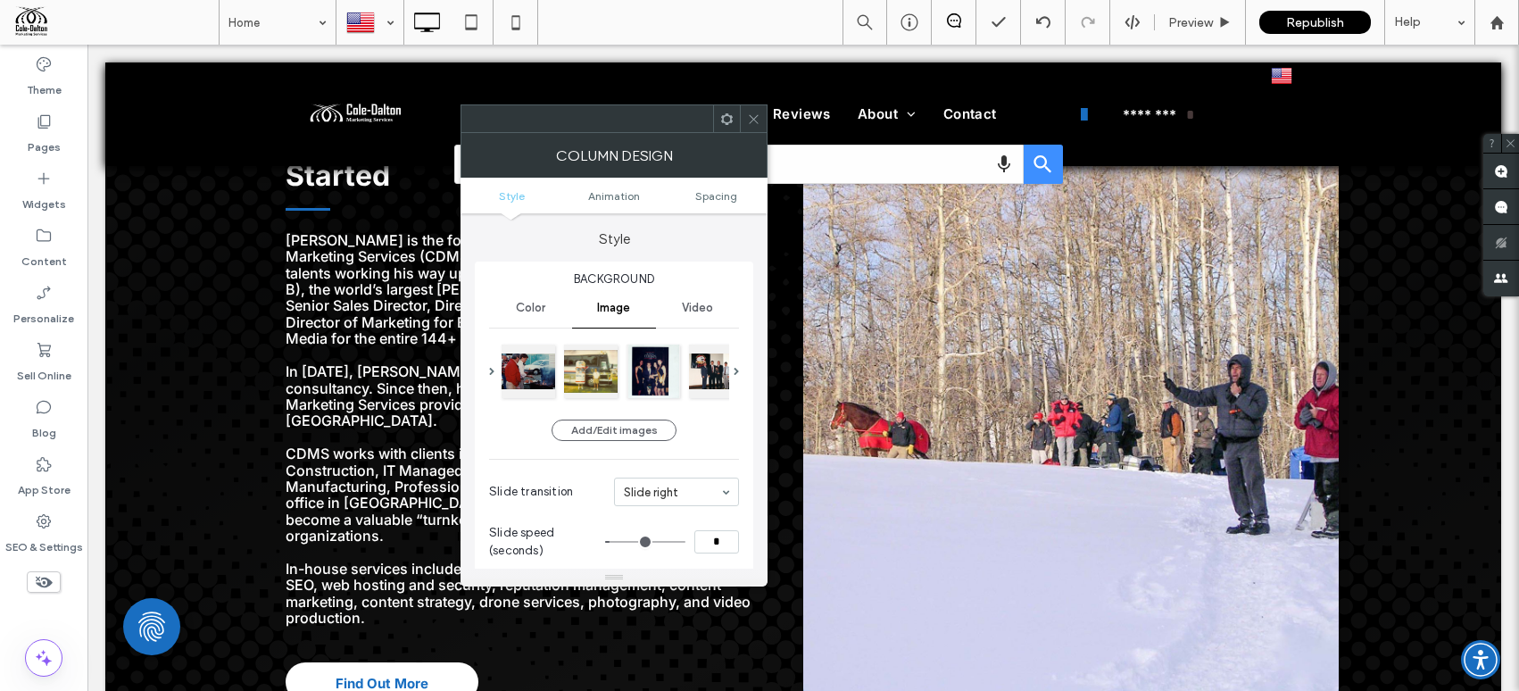
type input "**"
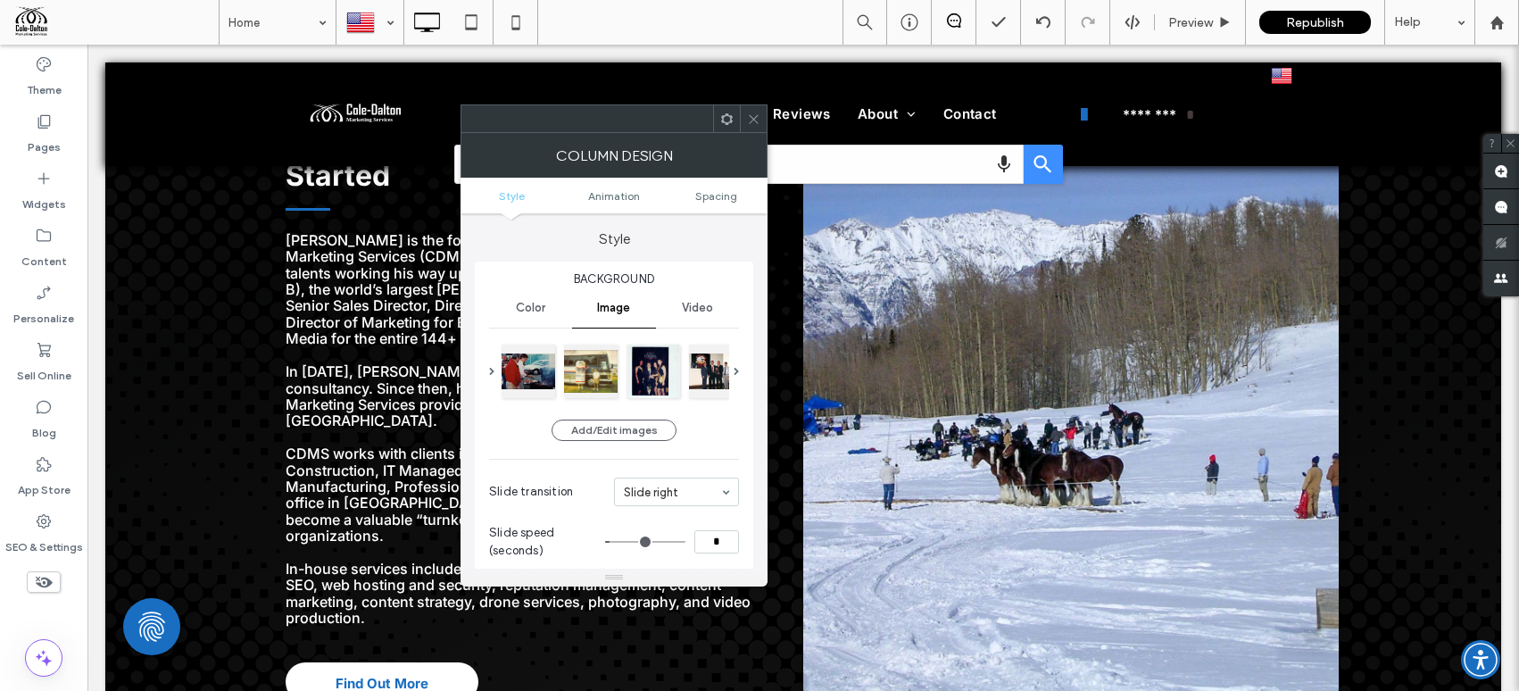
click at [755, 117] on use at bounding box center [753, 118] width 9 height 9
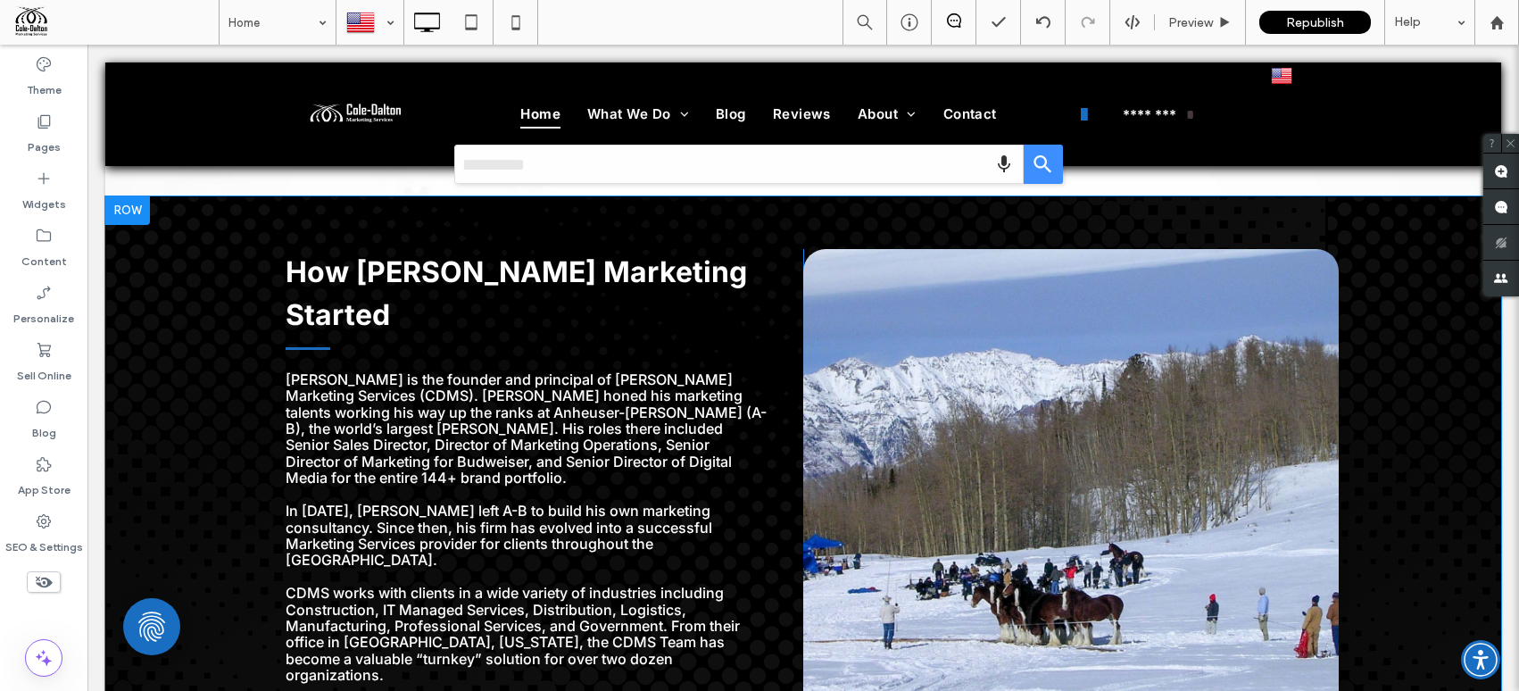
scroll to position [3572, 0]
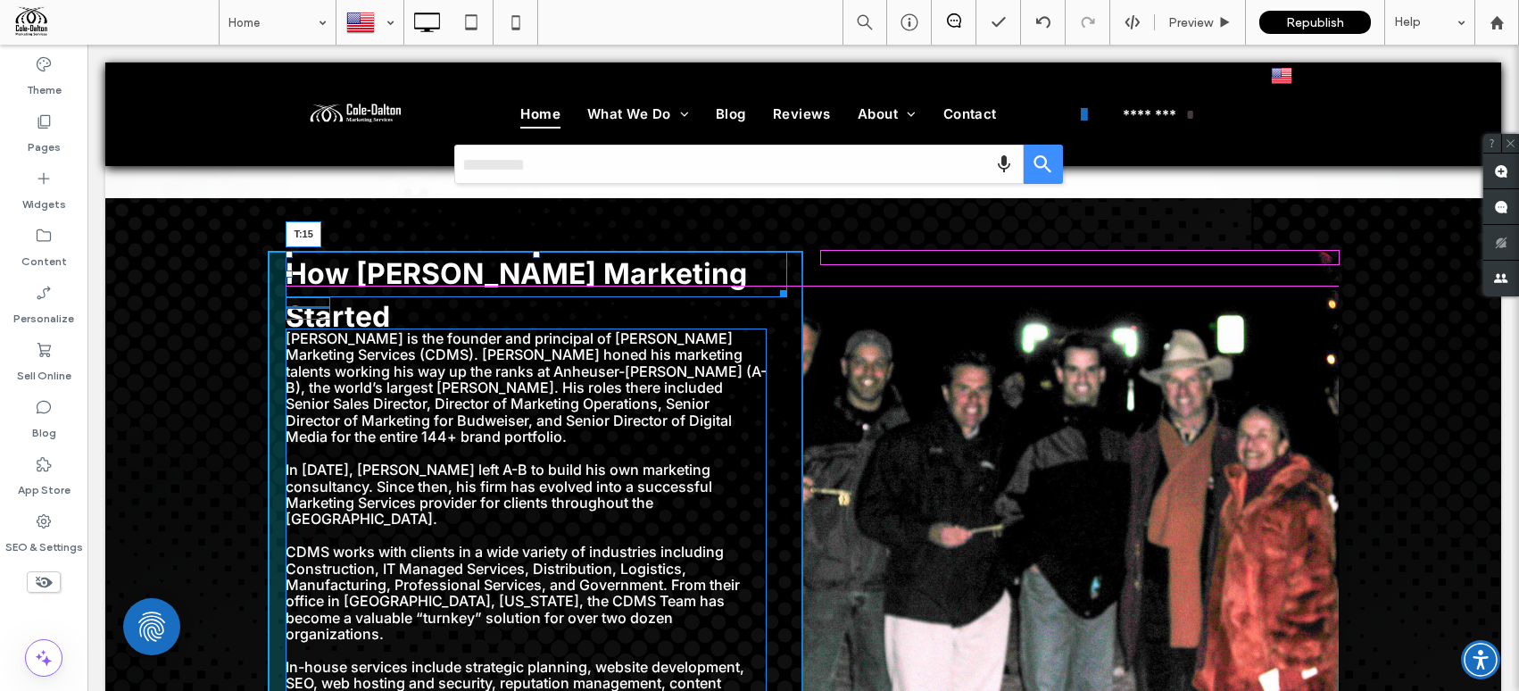
drag, startPoint x: 532, startPoint y: 273, endPoint x: 536, endPoint y: 284, distance: 11.6
click at [536, 284] on div "How Cole-Dalton Marketing Started T:15 Tom Shipley is the founder and principal…" at bounding box center [535, 530] width 535 height 558
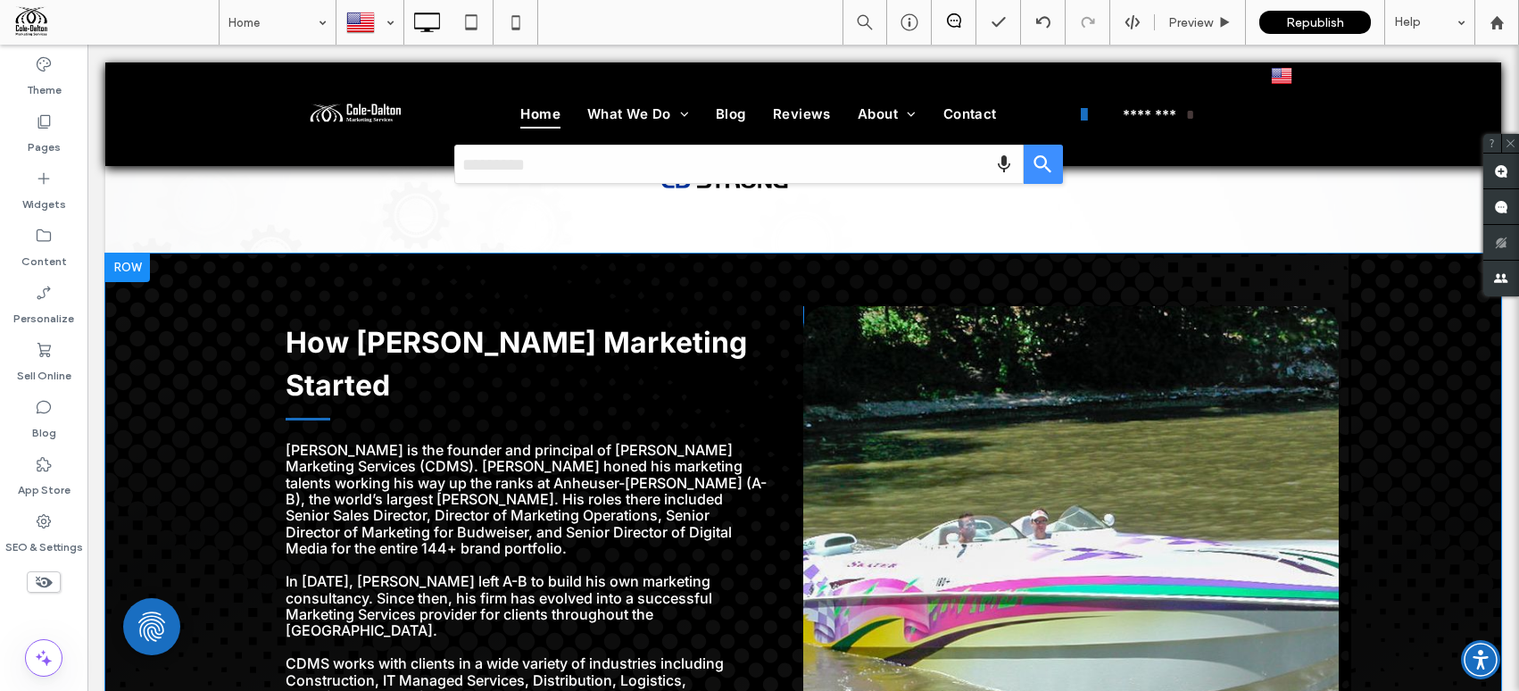
scroll to position [3513, 0]
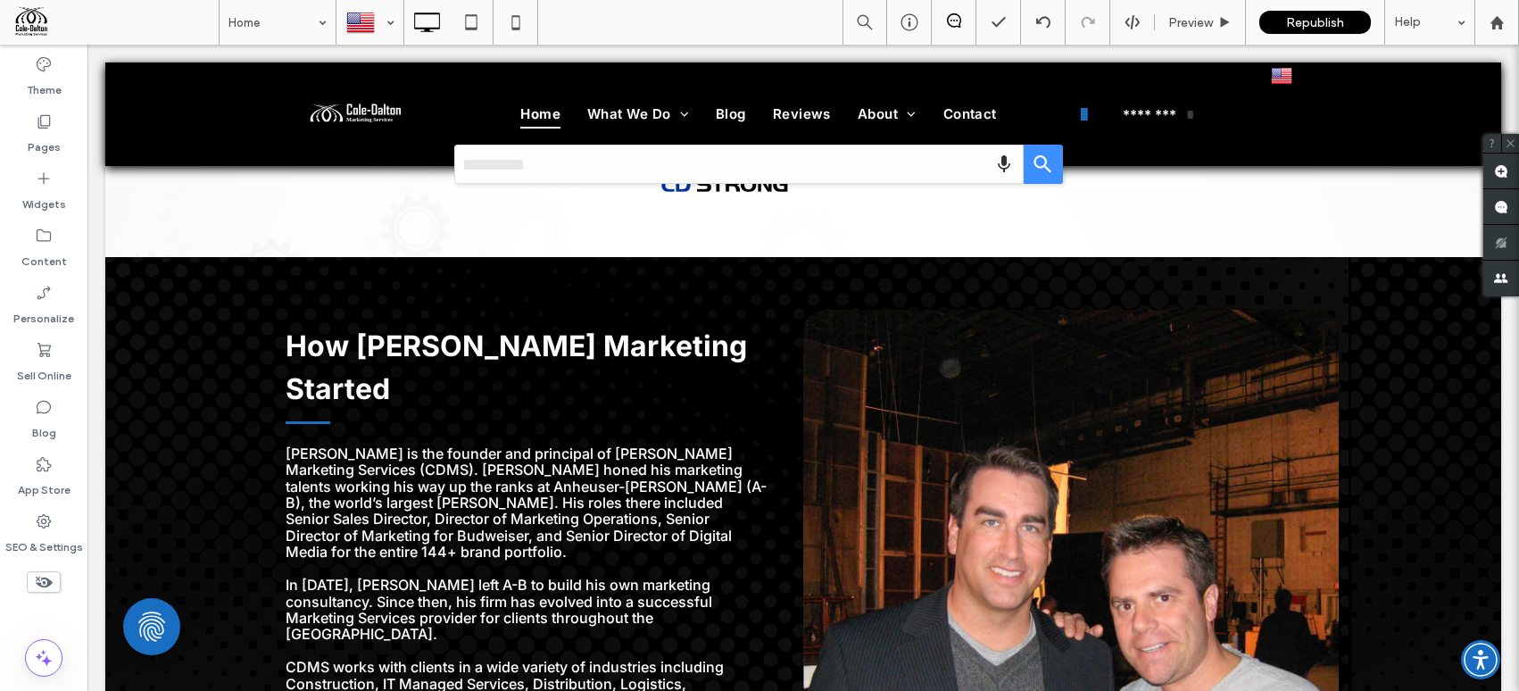
click at [803, 334] on div at bounding box center [535, 617] width 535 height 614
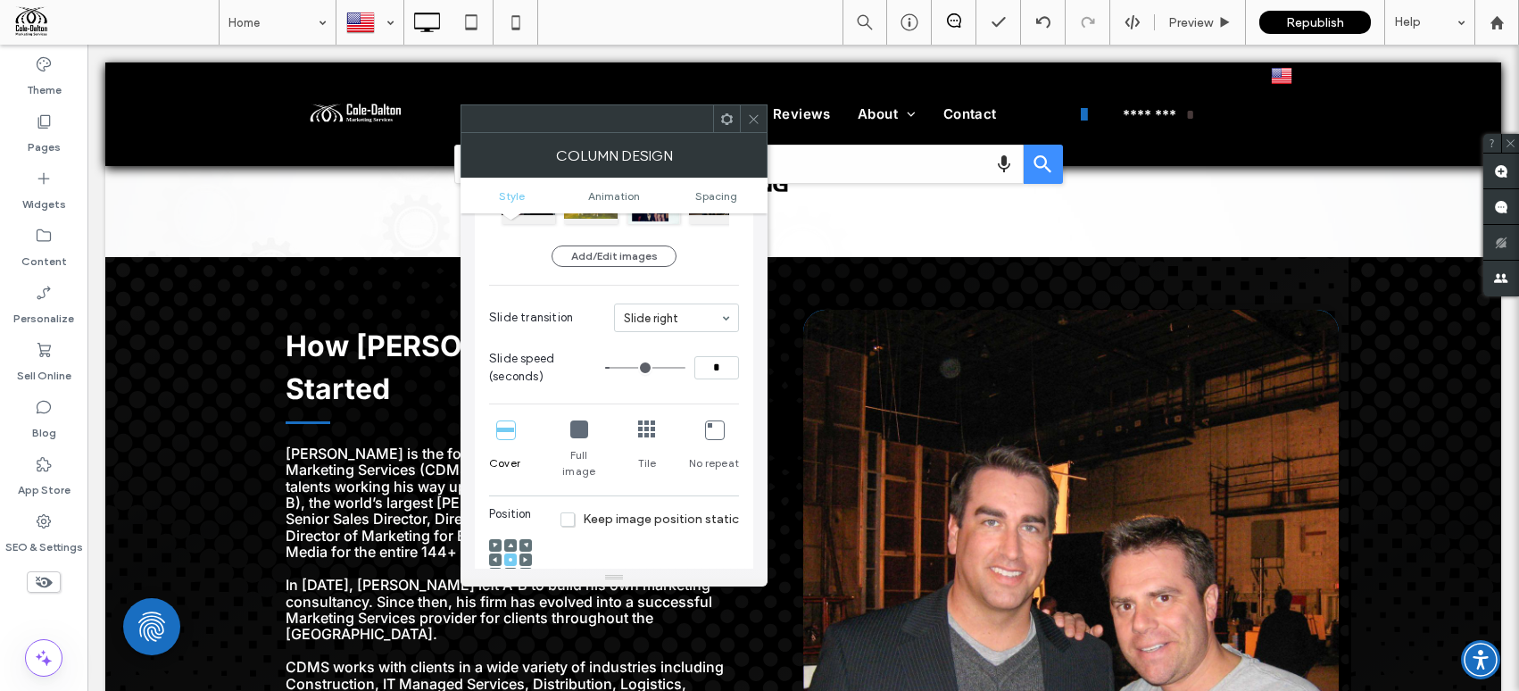
scroll to position [177, 0]
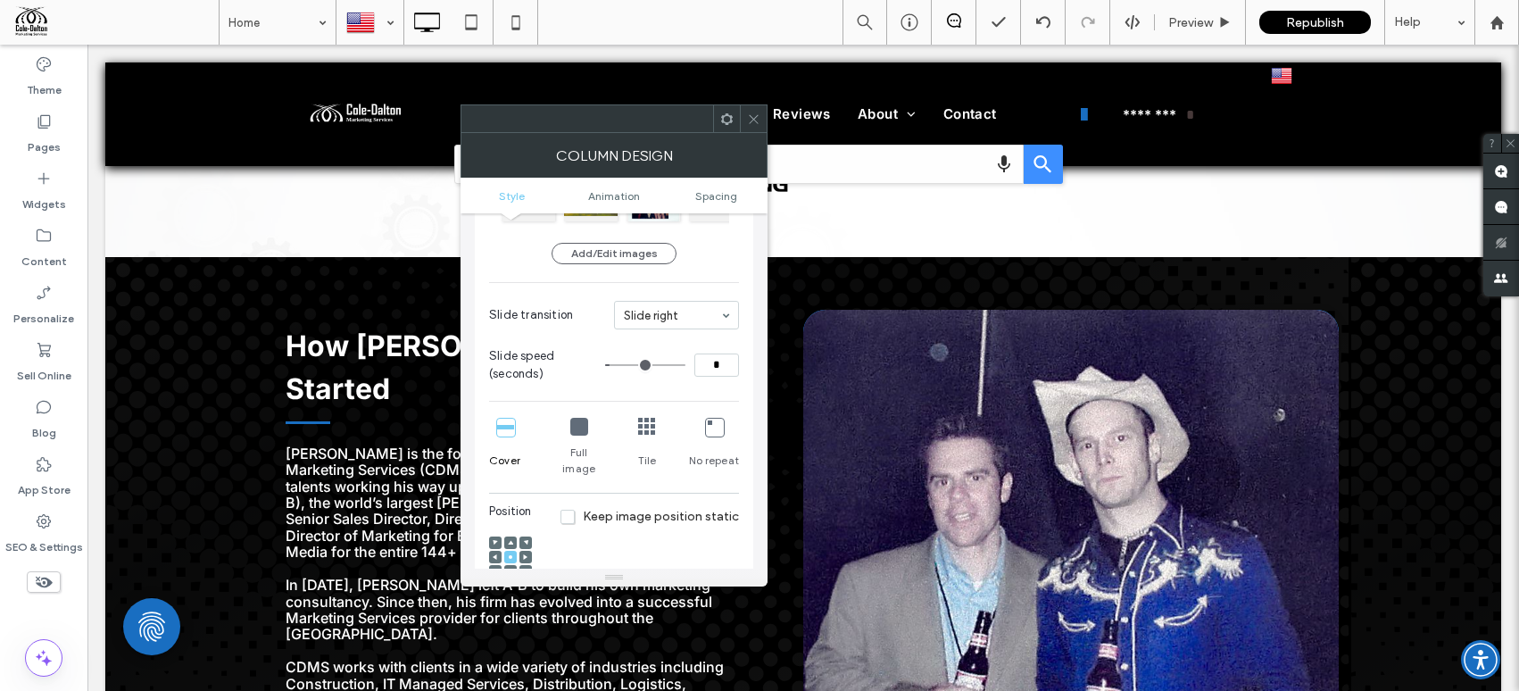
type input "*"
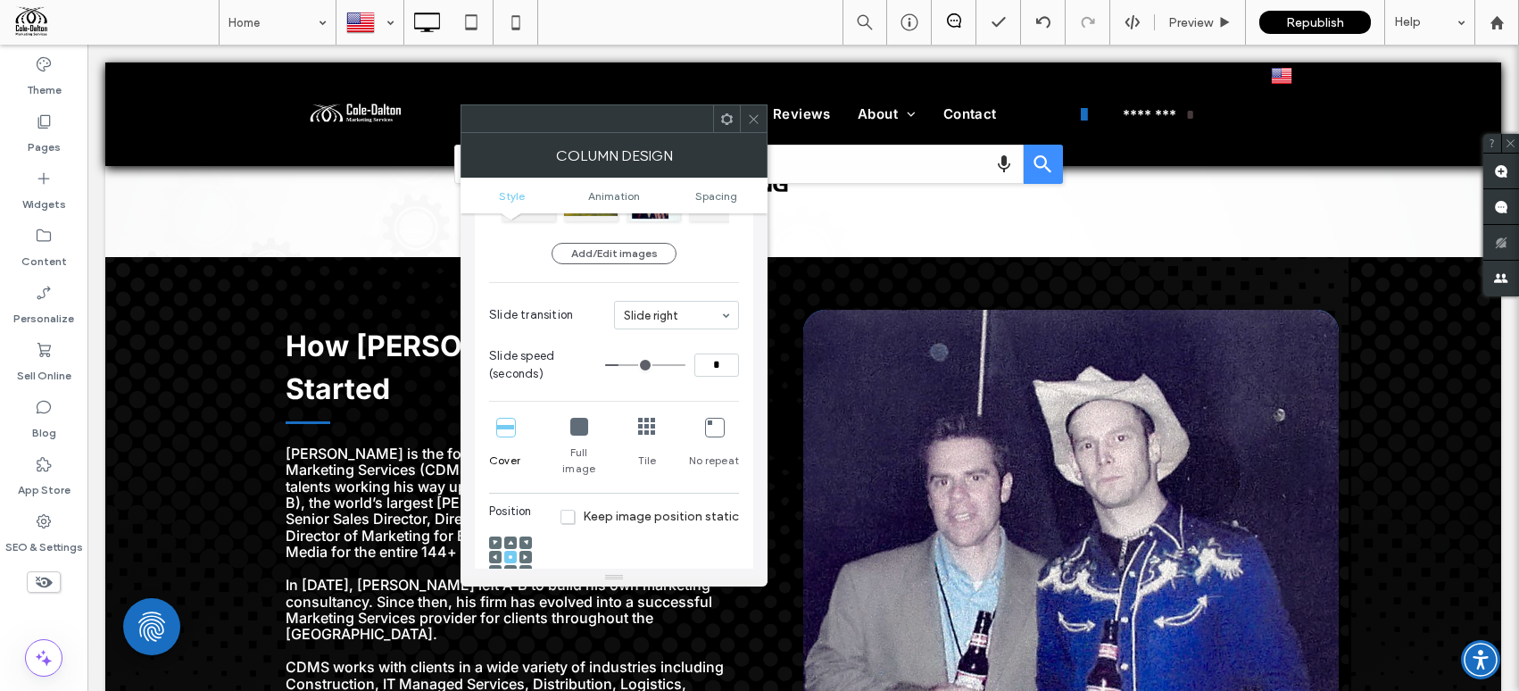
click at [624, 365] on input "range" at bounding box center [645, 365] width 80 height 2
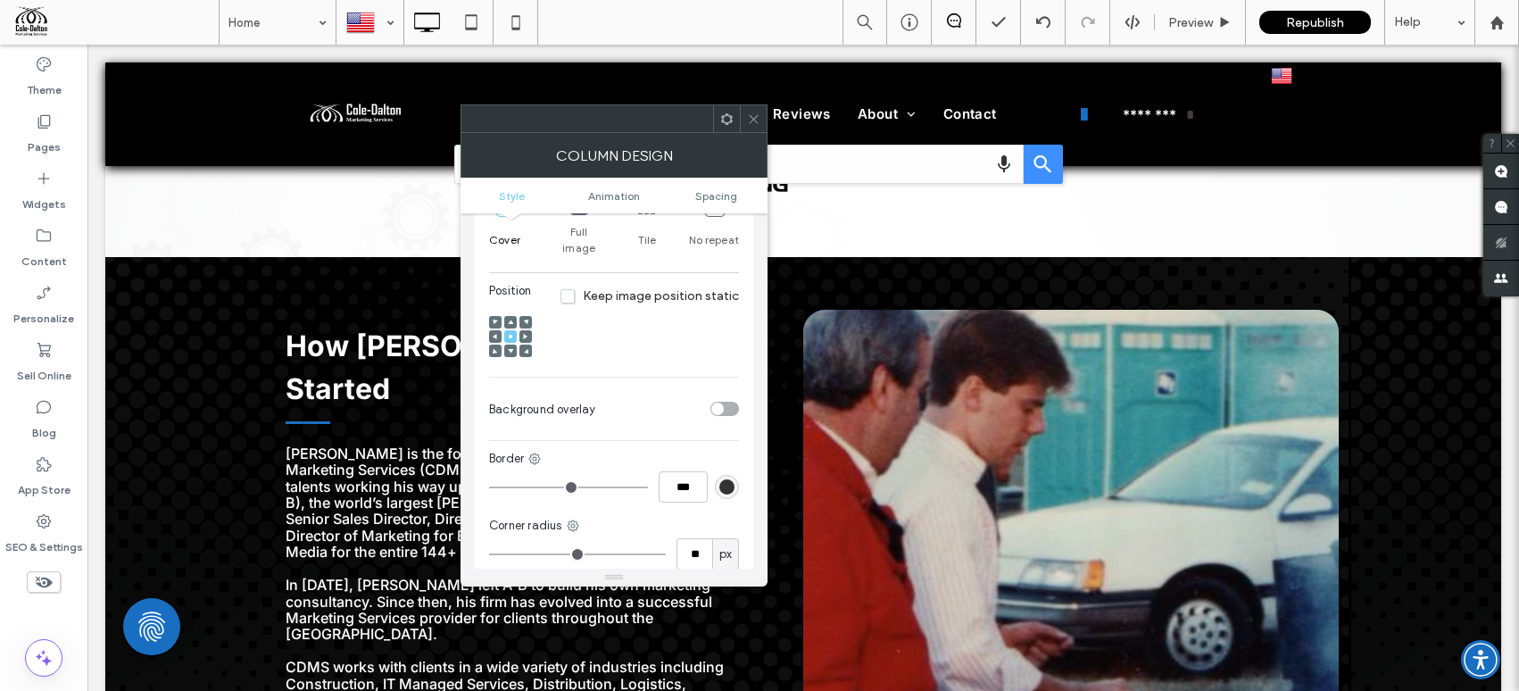
scroll to position [692, 0]
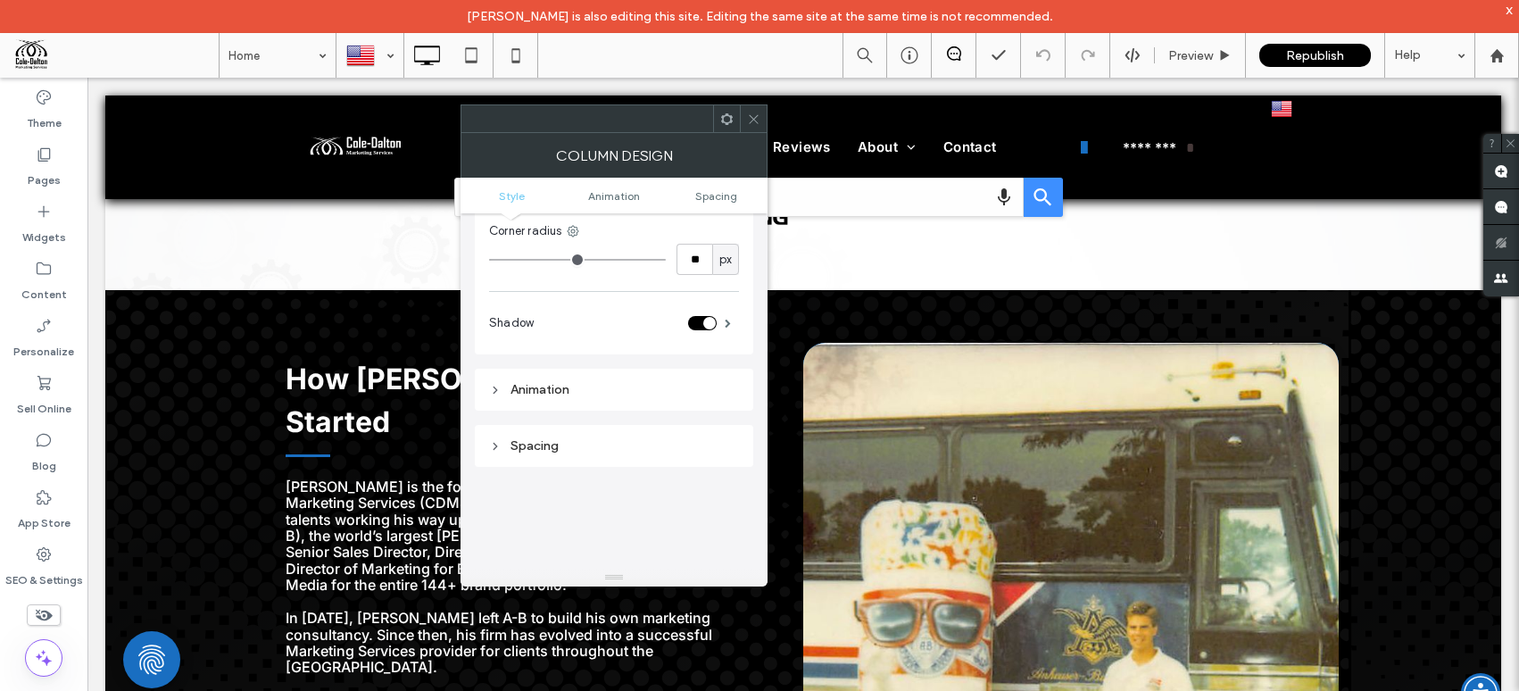
click at [761, 126] on div at bounding box center [753, 118] width 27 height 27
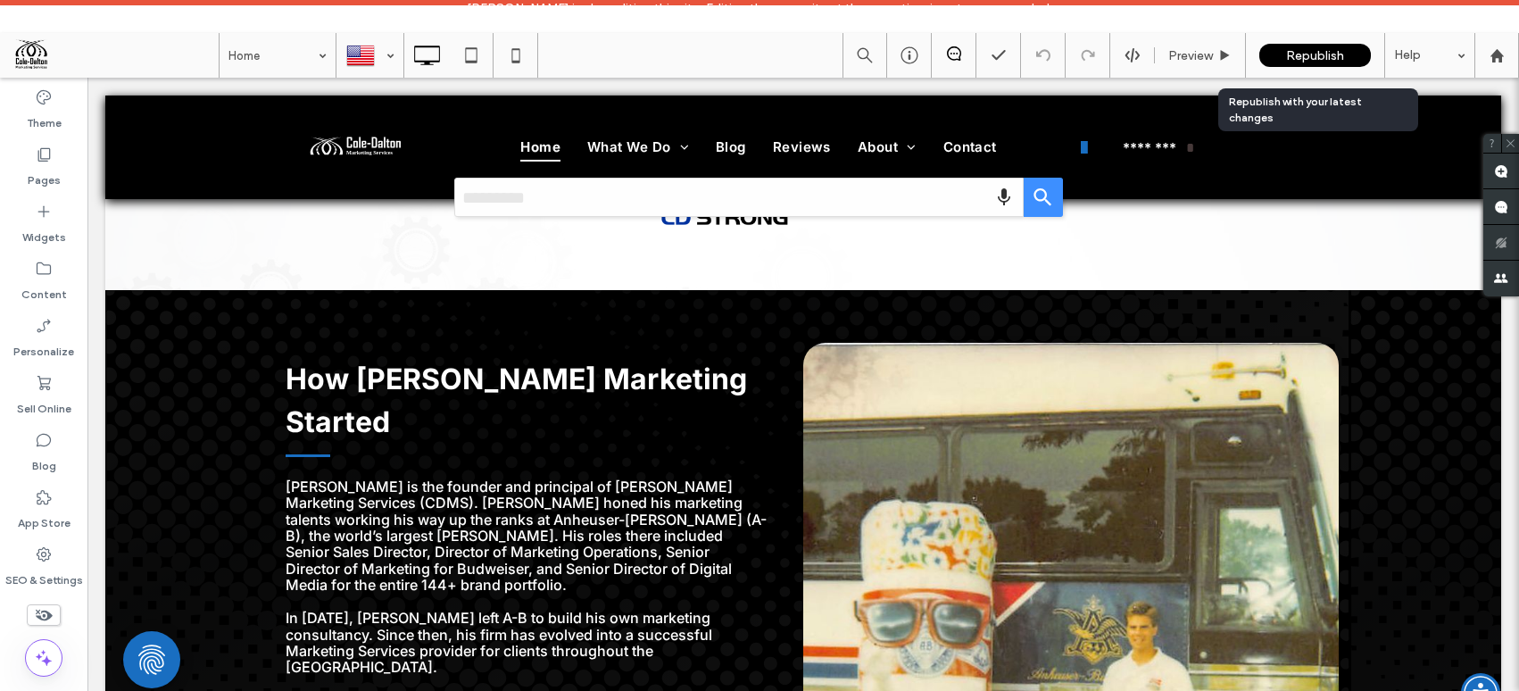
click at [1291, 62] on span "Republish" at bounding box center [1315, 55] width 58 height 15
